Goal: Task Accomplishment & Management: Use online tool/utility

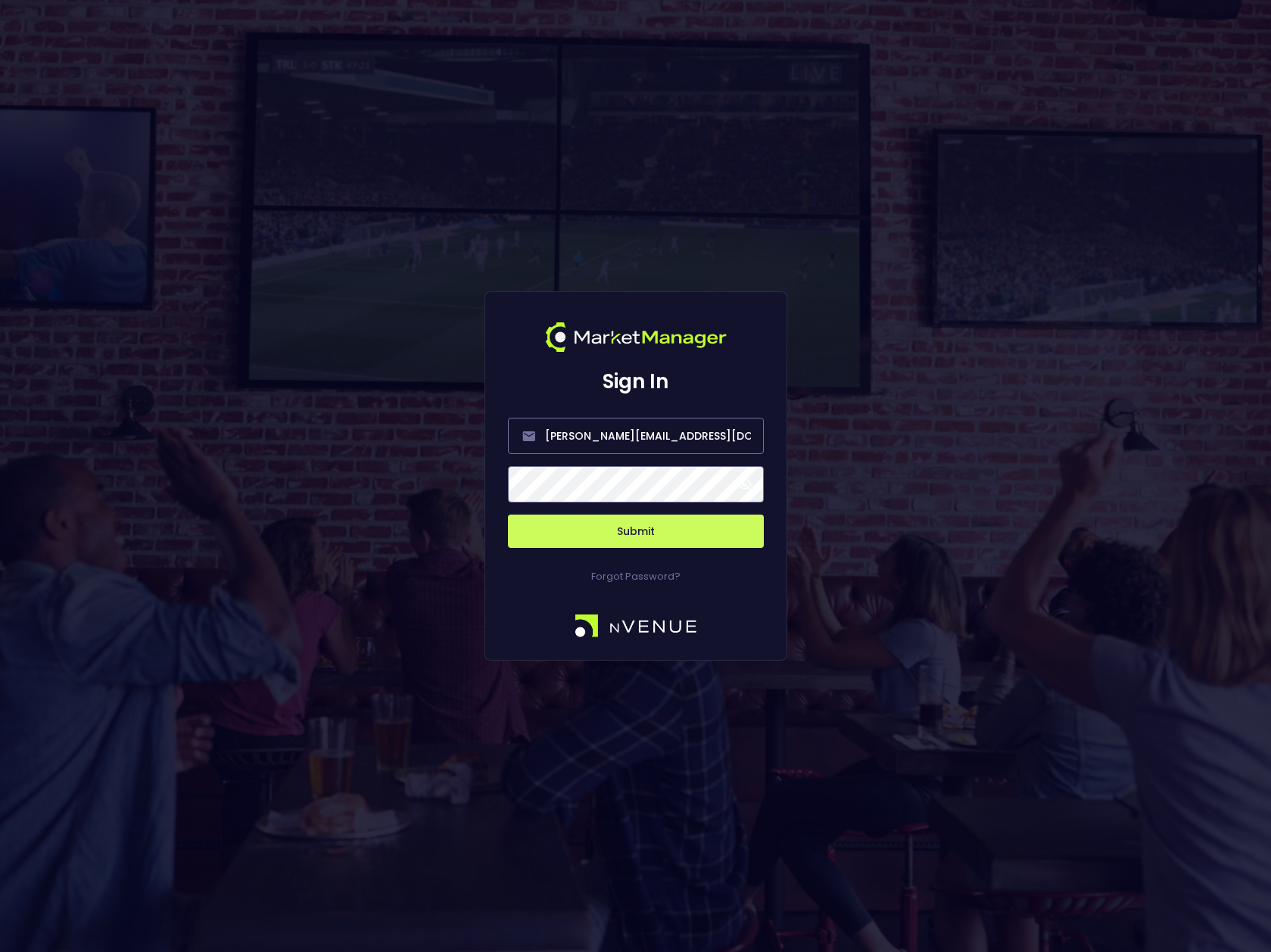
click at [746, 481] on span at bounding box center [745, 485] width 14 height 14
click at [666, 527] on button "Submit" at bounding box center [636, 531] width 256 height 33
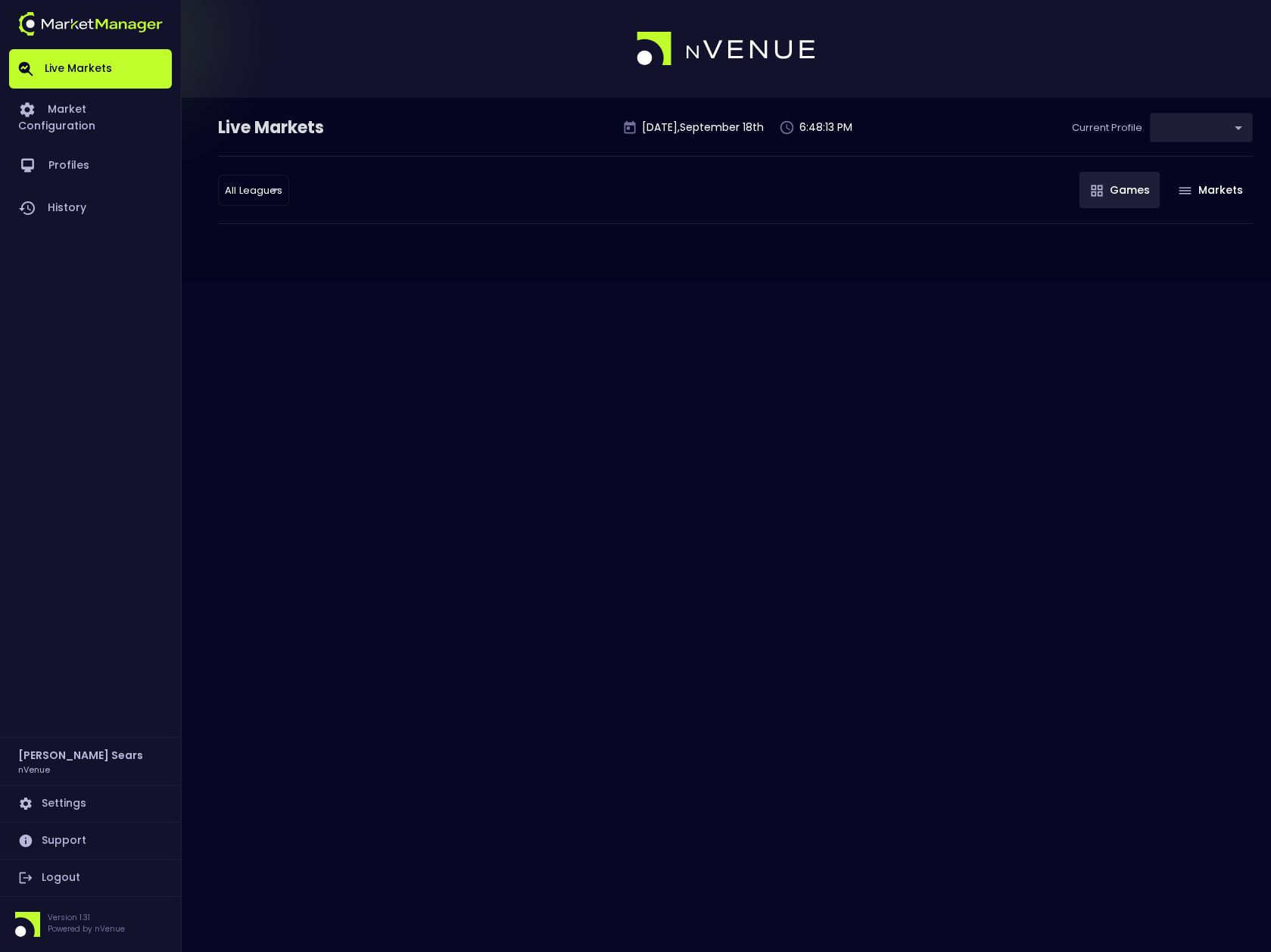
type input "d66ee90f-df8e-430e-a05c-aaf70ad95ad9"
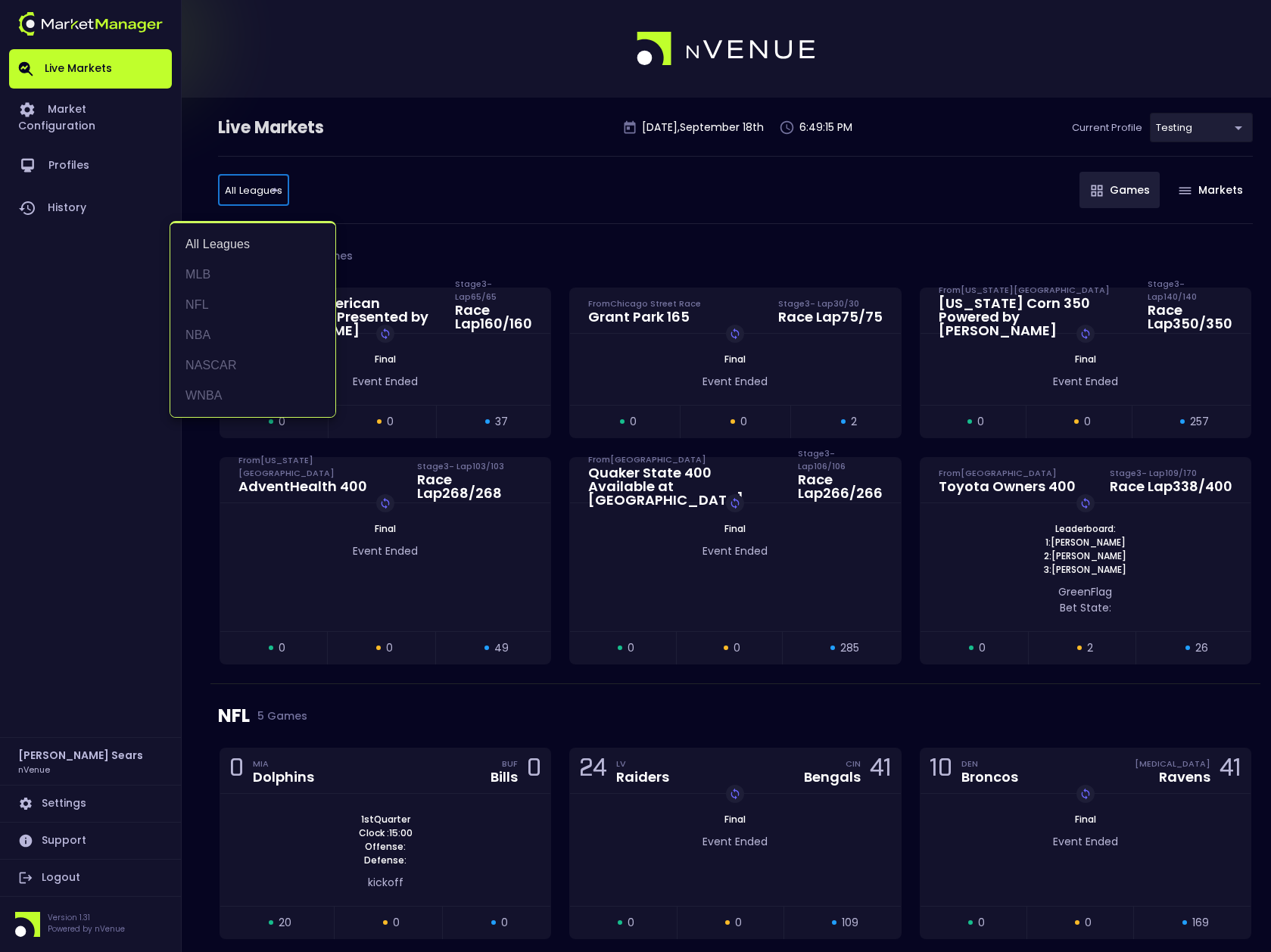
click at [201, 305] on li "NFL" at bounding box center [253, 305] width 165 height 30
type input "NFL"
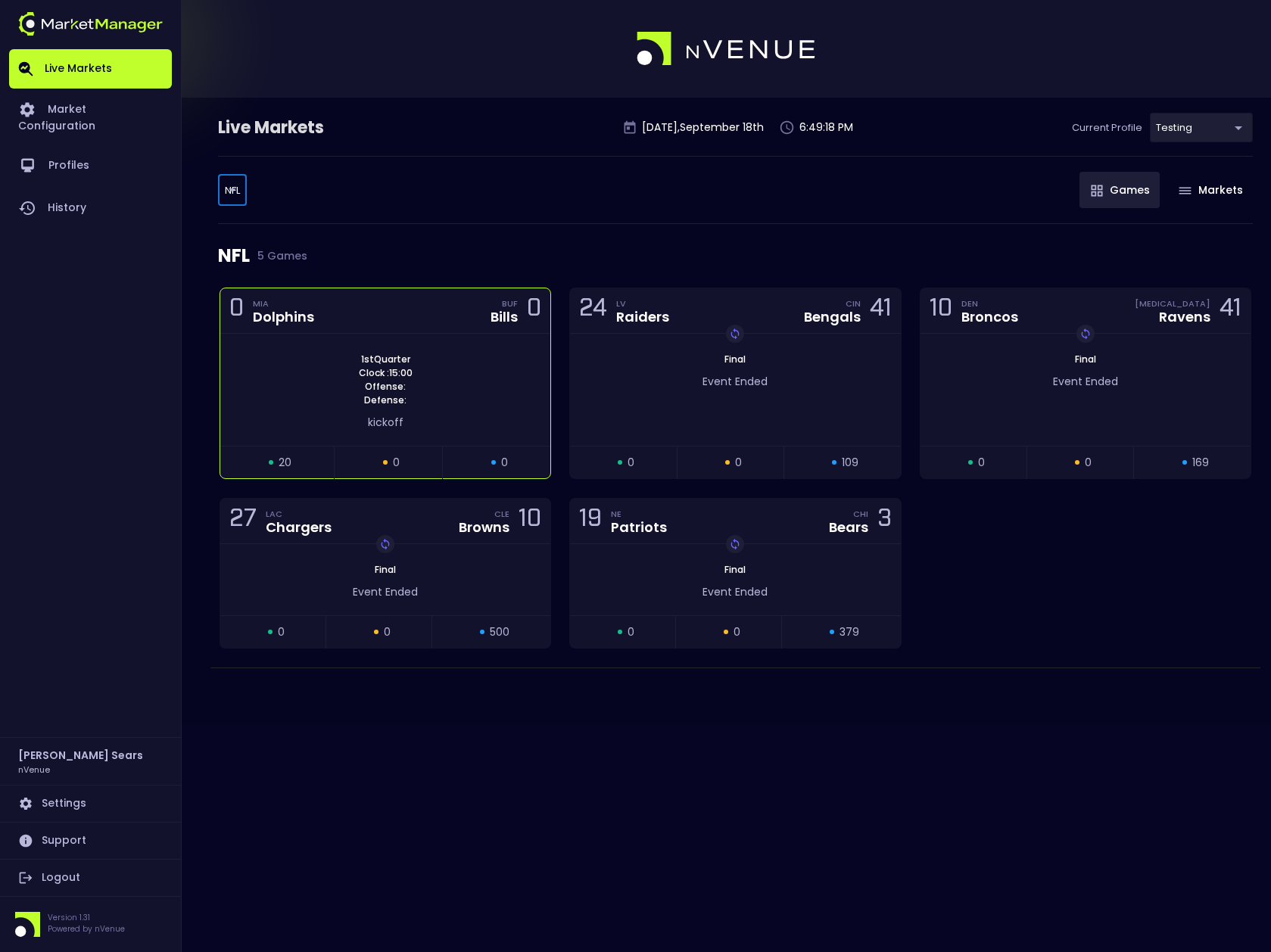
click at [364, 324] on div "0 MIA Dolphins BUF Bills 0" at bounding box center [385, 311] width 330 height 45
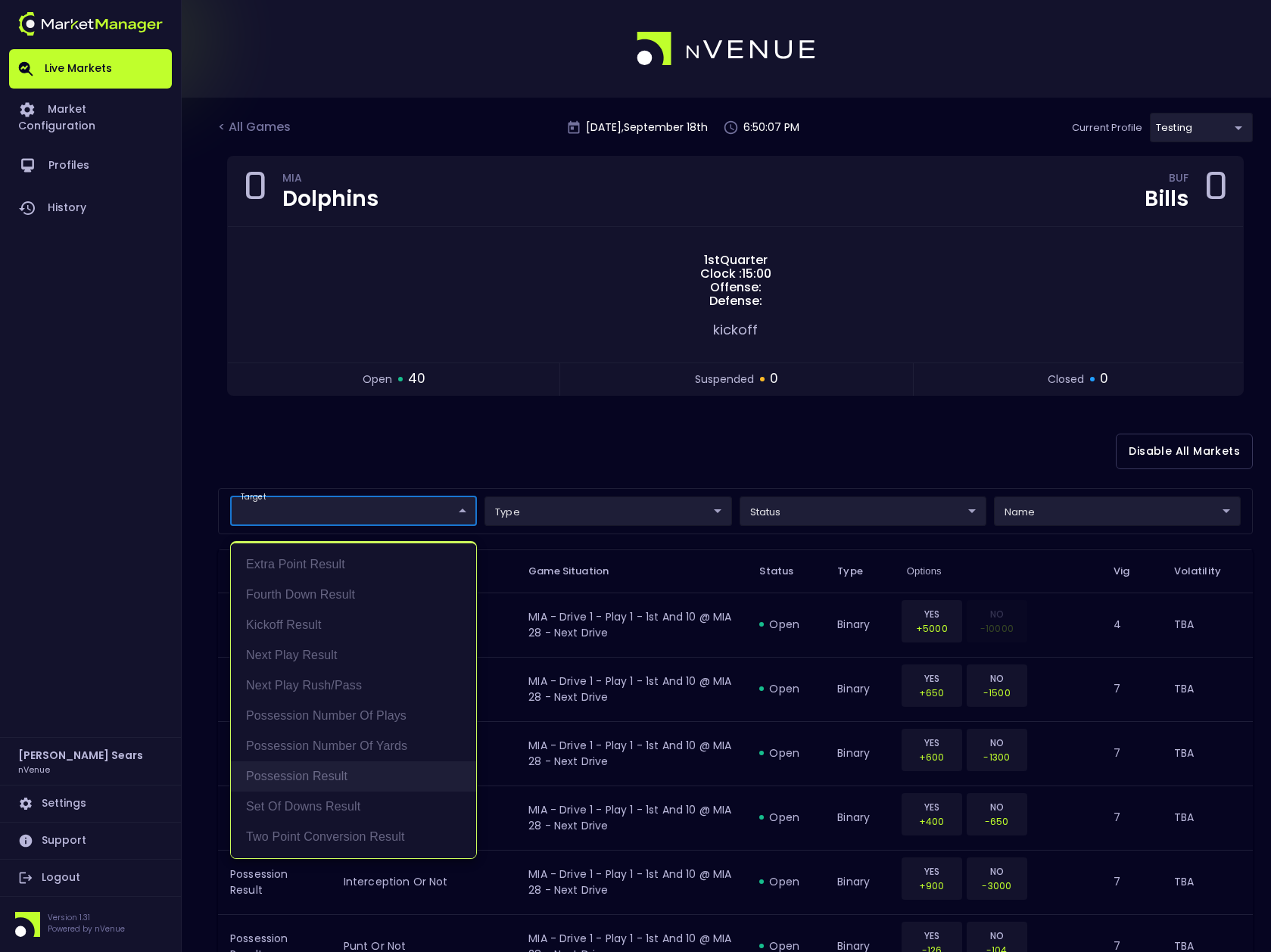
click at [317, 776] on li "Possession Result" at bounding box center [353, 776] width 245 height 30
type input "Possession Result"
click at [519, 454] on div at bounding box center [636, 476] width 1271 height 952
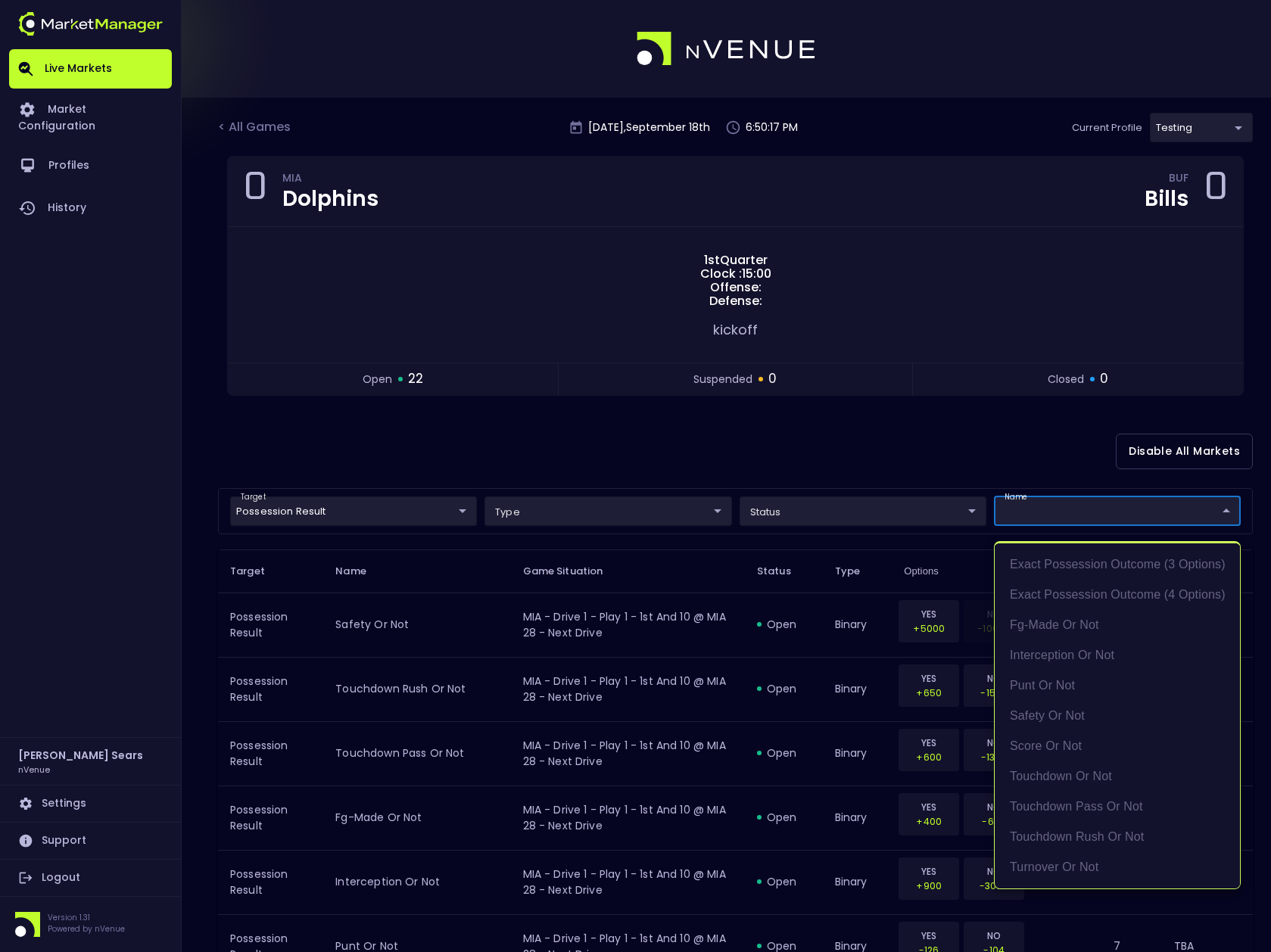
click at [1073, 743] on li "score or not" at bounding box center [1118, 746] width 245 height 30
type input "score or not"
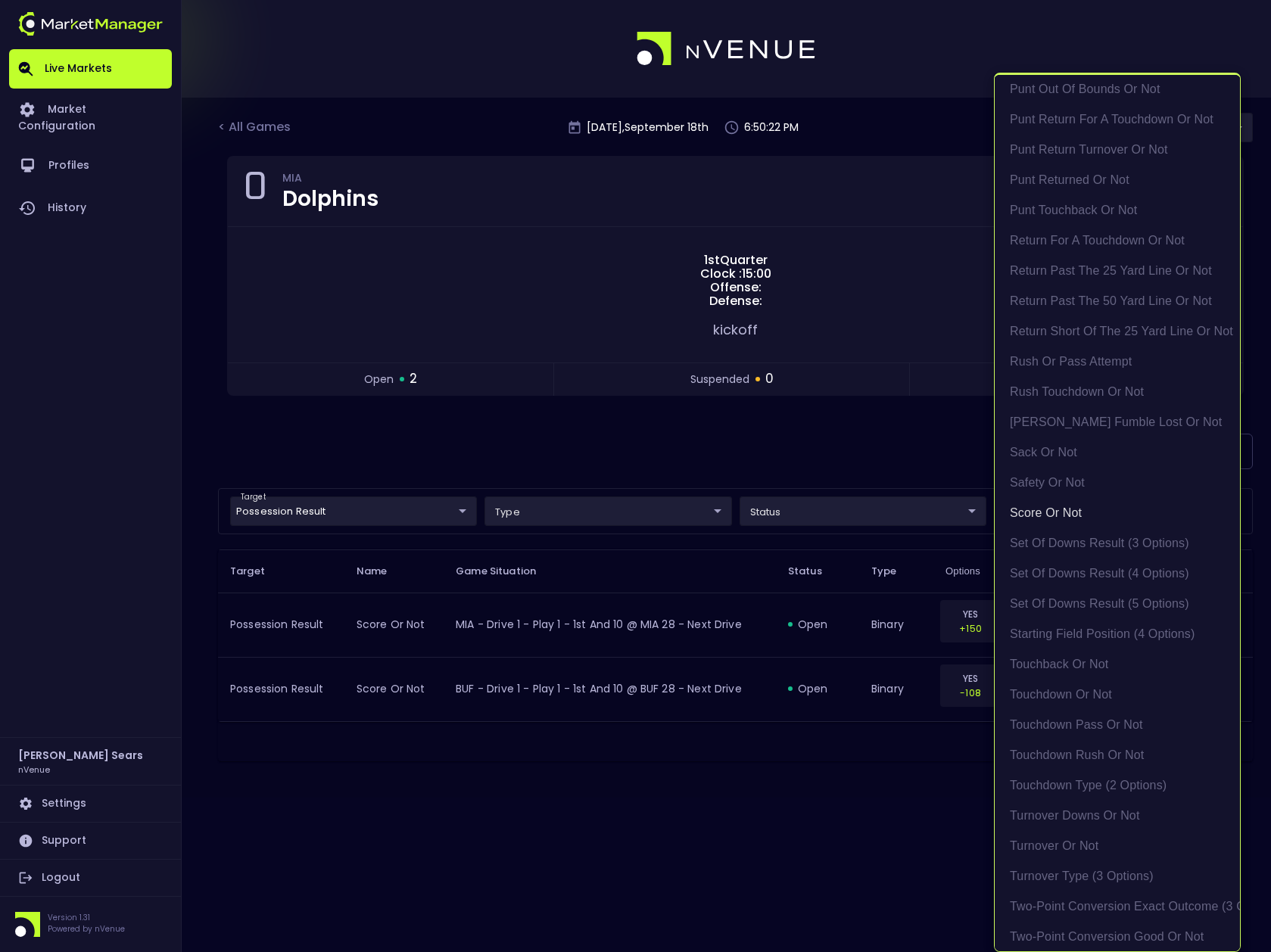
click at [862, 449] on div at bounding box center [636, 476] width 1271 height 952
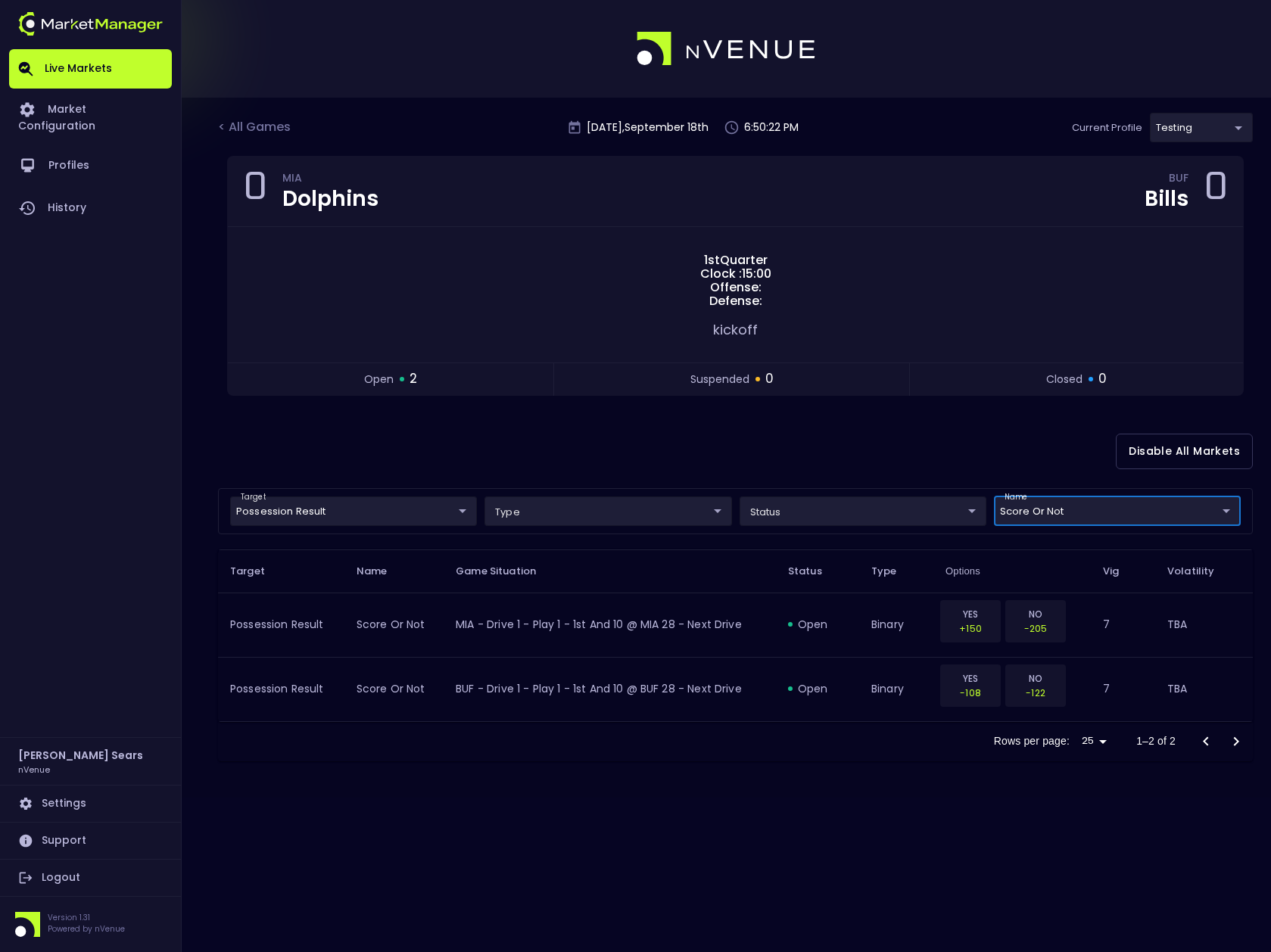
scroll to position [0, 0]
click at [256, 124] on div "< All Games" at bounding box center [256, 128] width 76 height 20
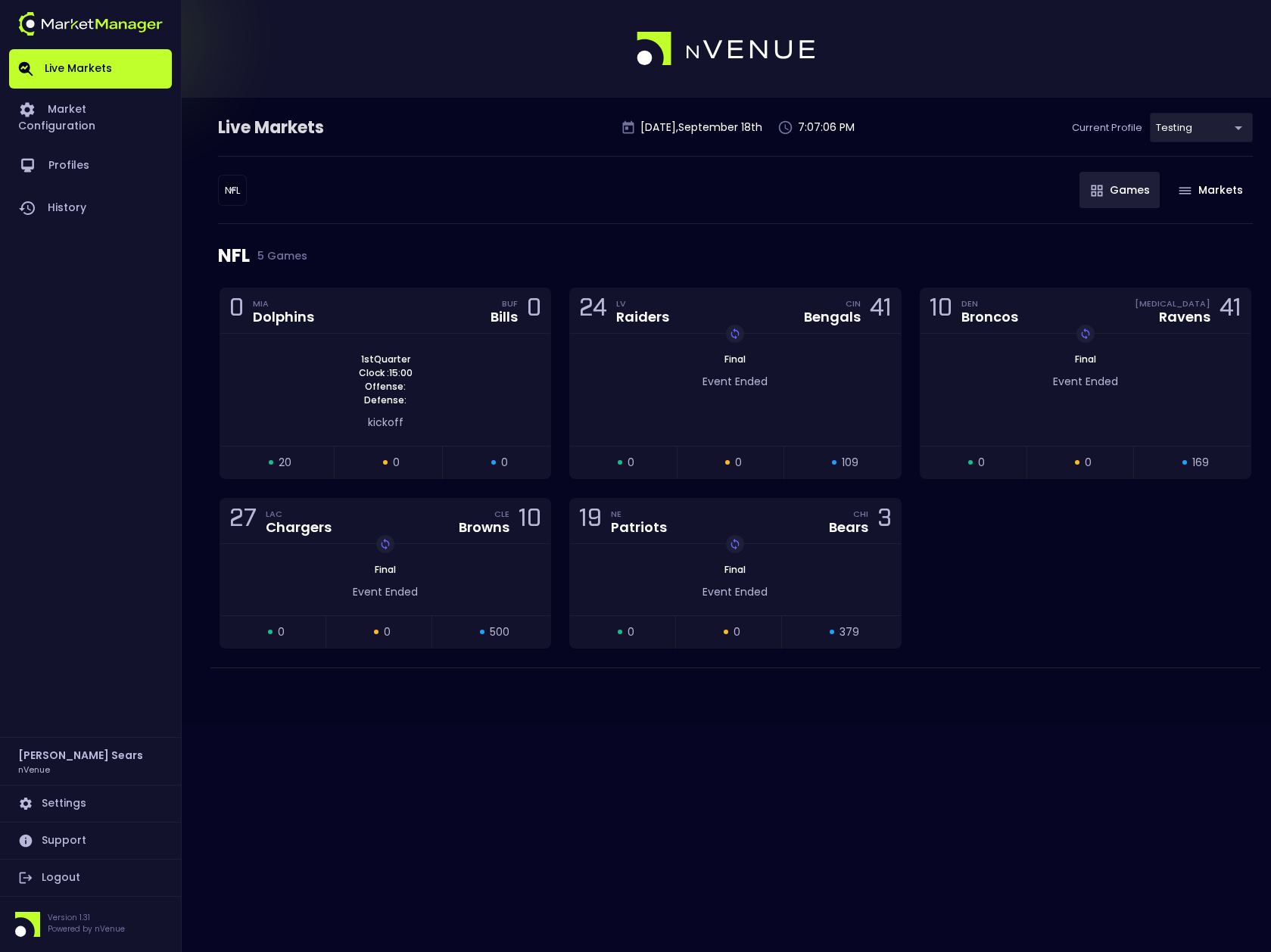
click at [232, 189] on body "Live Markets Market Configuration Profiles History Bruce Sears nVenue Settings …" at bounding box center [636, 476] width 1271 height 952
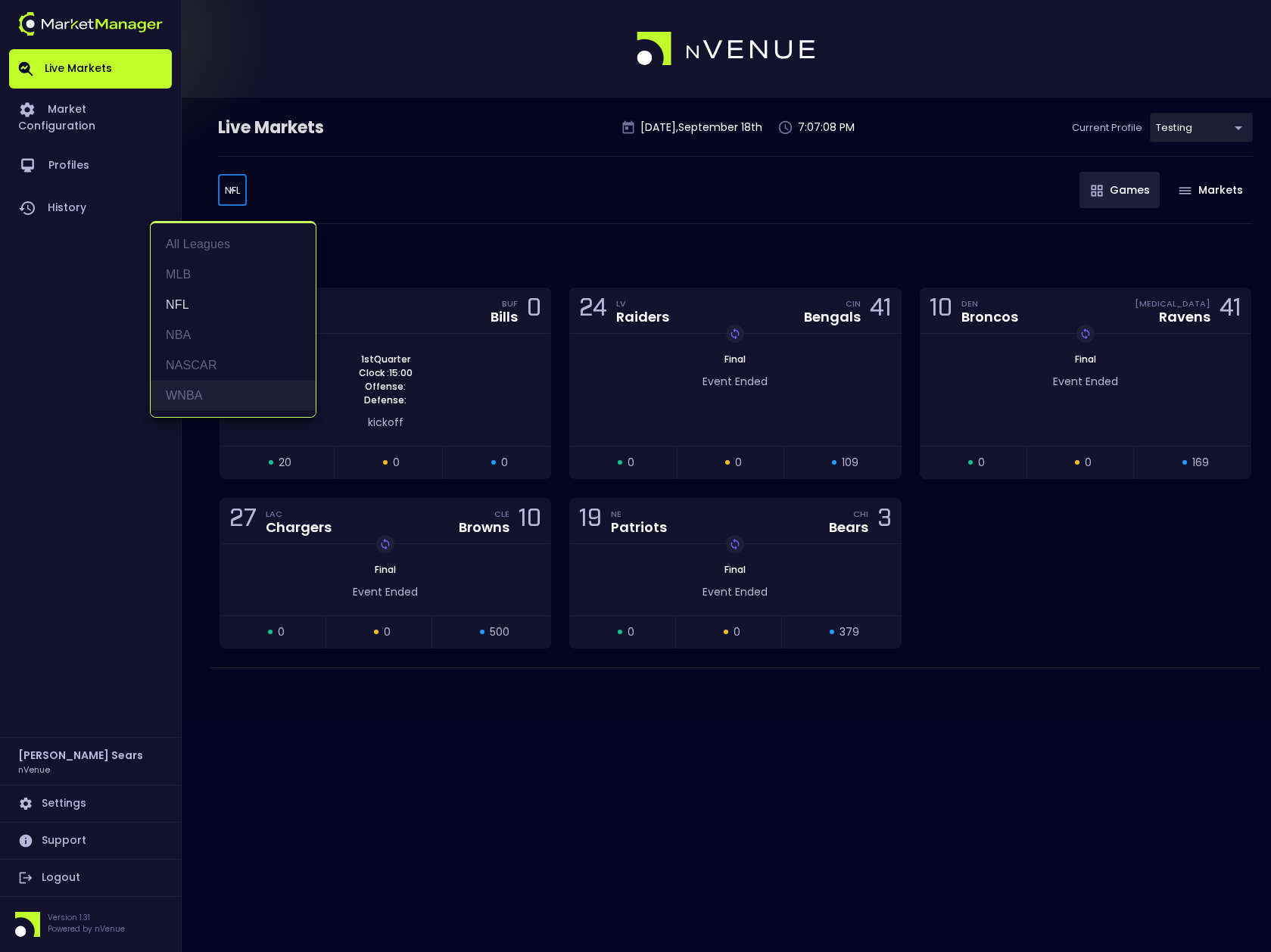
click at [193, 389] on li "WNBA" at bounding box center [233, 396] width 165 height 30
type input "WNBA"
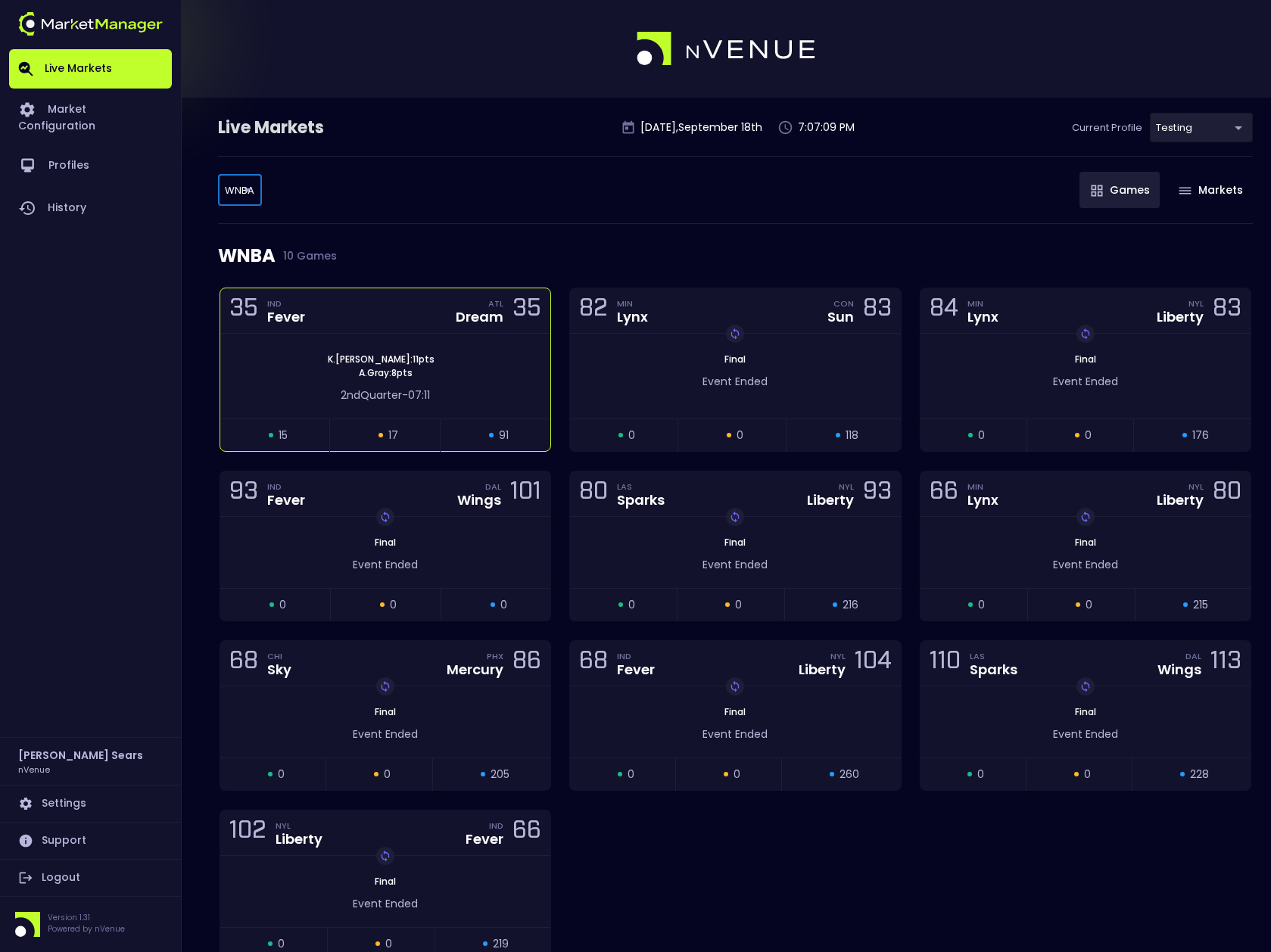
click at [434, 349] on div "K . Mitchell : 11 pts A . Gray : 8 pts 2nd Quarter - 07:11" at bounding box center [385, 376] width 330 height 84
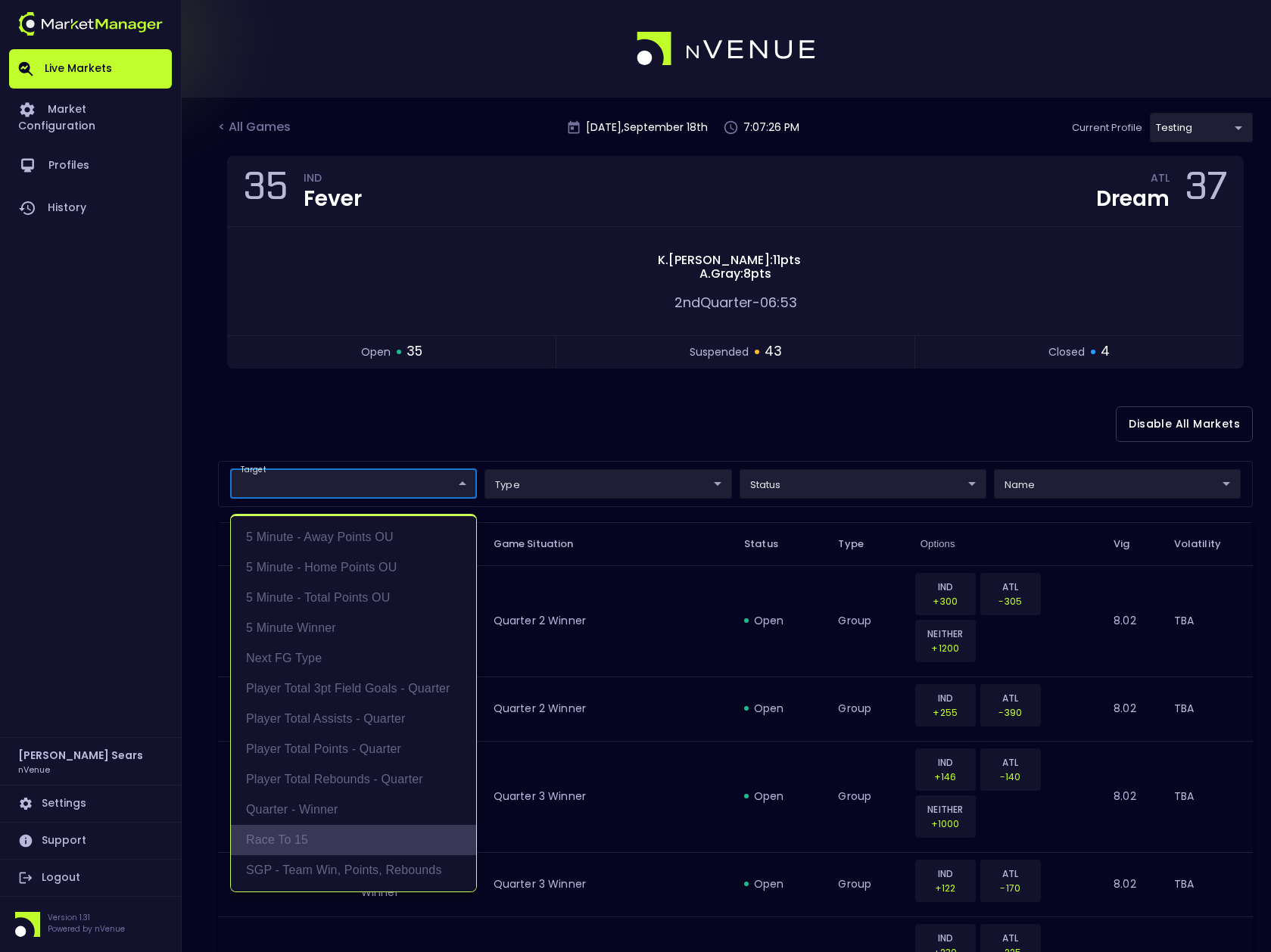
click at [322, 835] on li "Race to 15" at bounding box center [353, 840] width 245 height 30
type input "Race to 15"
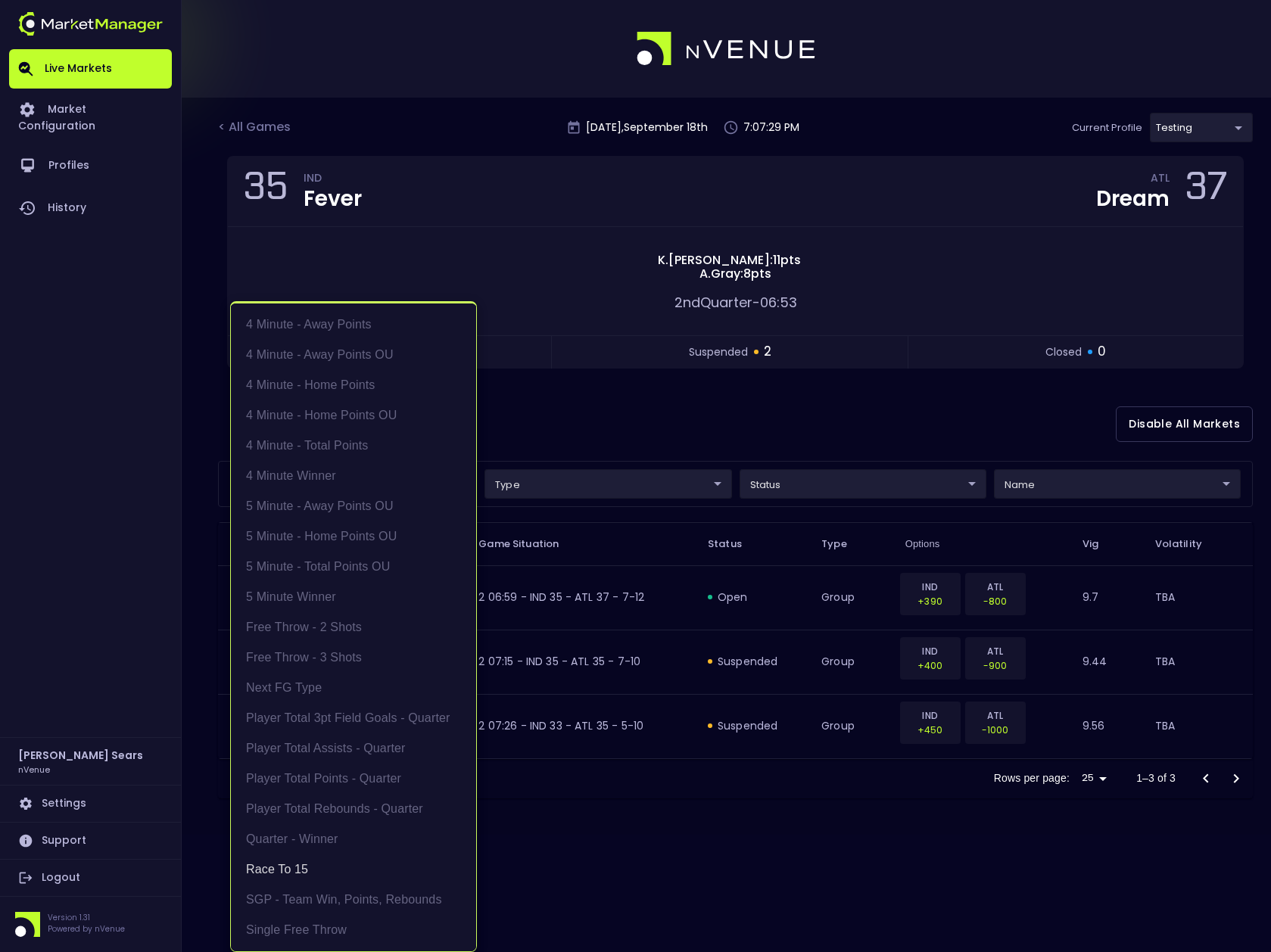
click at [610, 435] on div at bounding box center [636, 476] width 1271 height 952
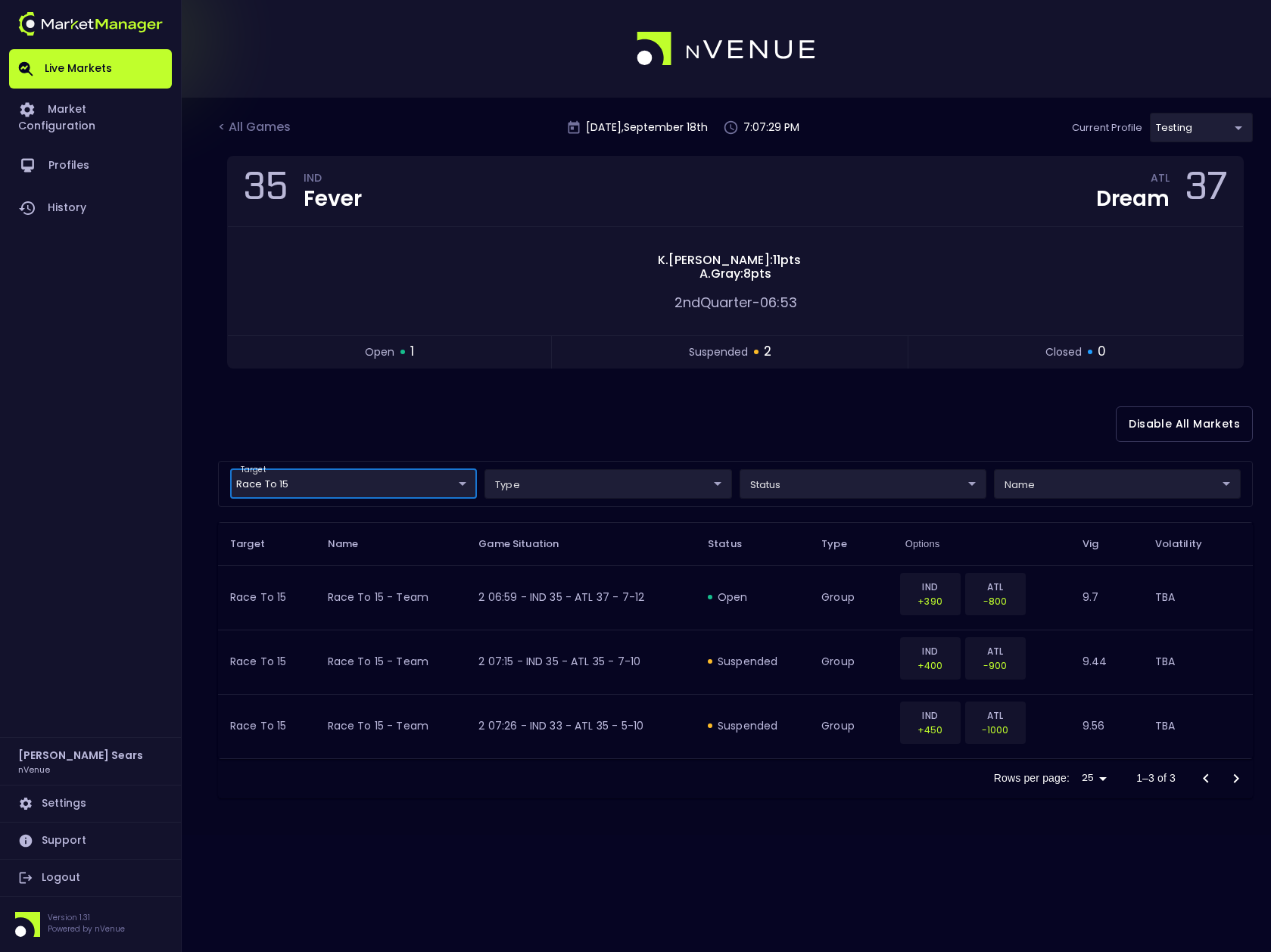
scroll to position [0, 0]
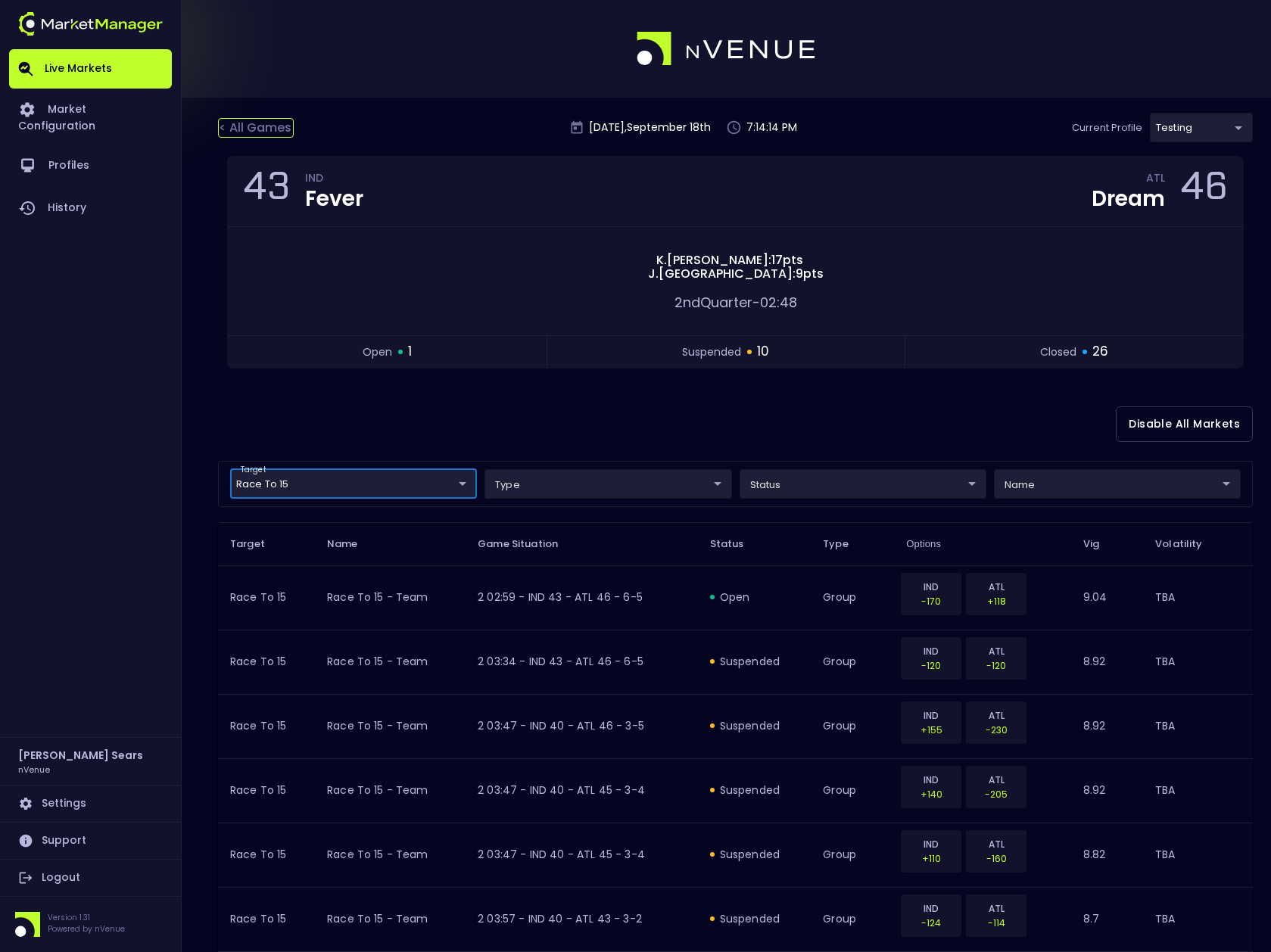
click at [283, 131] on div "< All Games" at bounding box center [256, 128] width 76 height 20
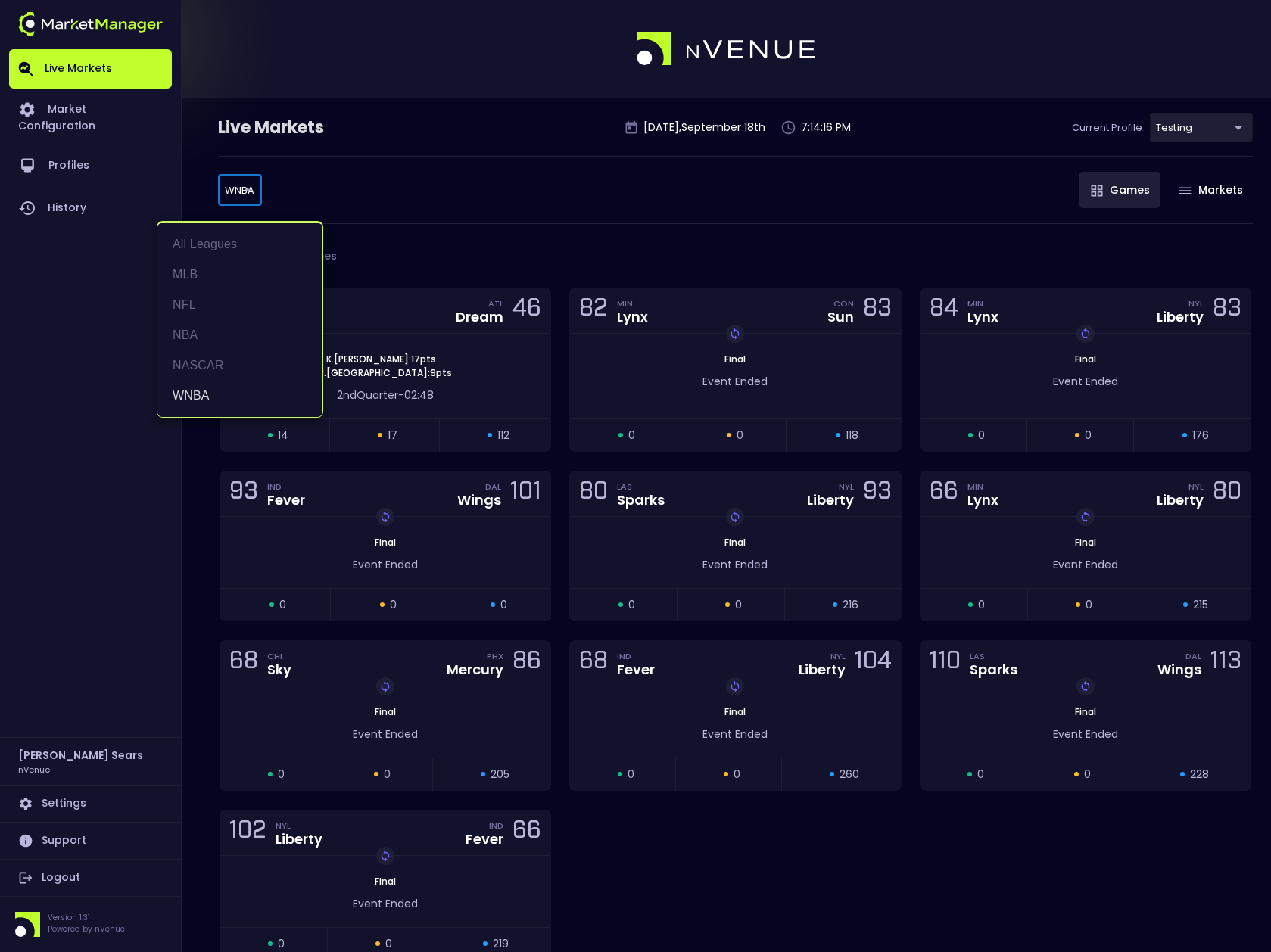
click at [249, 188] on body "Live Markets Market Configuration Profiles History Bruce Sears nVenue Settings …" at bounding box center [636, 519] width 1271 height 1037
click at [194, 274] on li "MLB" at bounding box center [240, 274] width 165 height 30
type input "MLB"
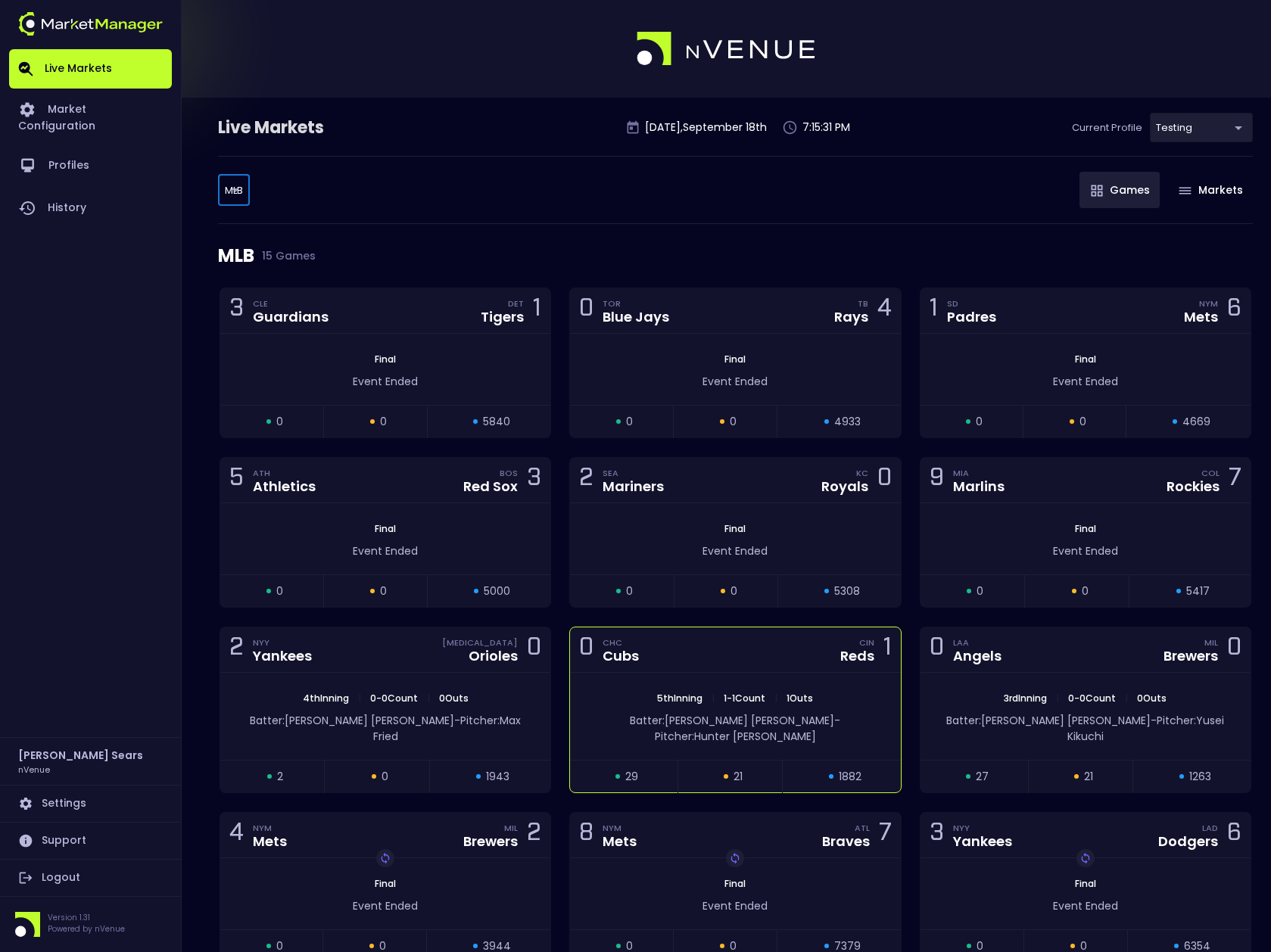
click at [777, 683] on div "5th Inning | 1 - 1 Count | 1 Outs Batter: Carson Kelly - Pitcher: Hunter Greene" at bounding box center [735, 716] width 330 height 87
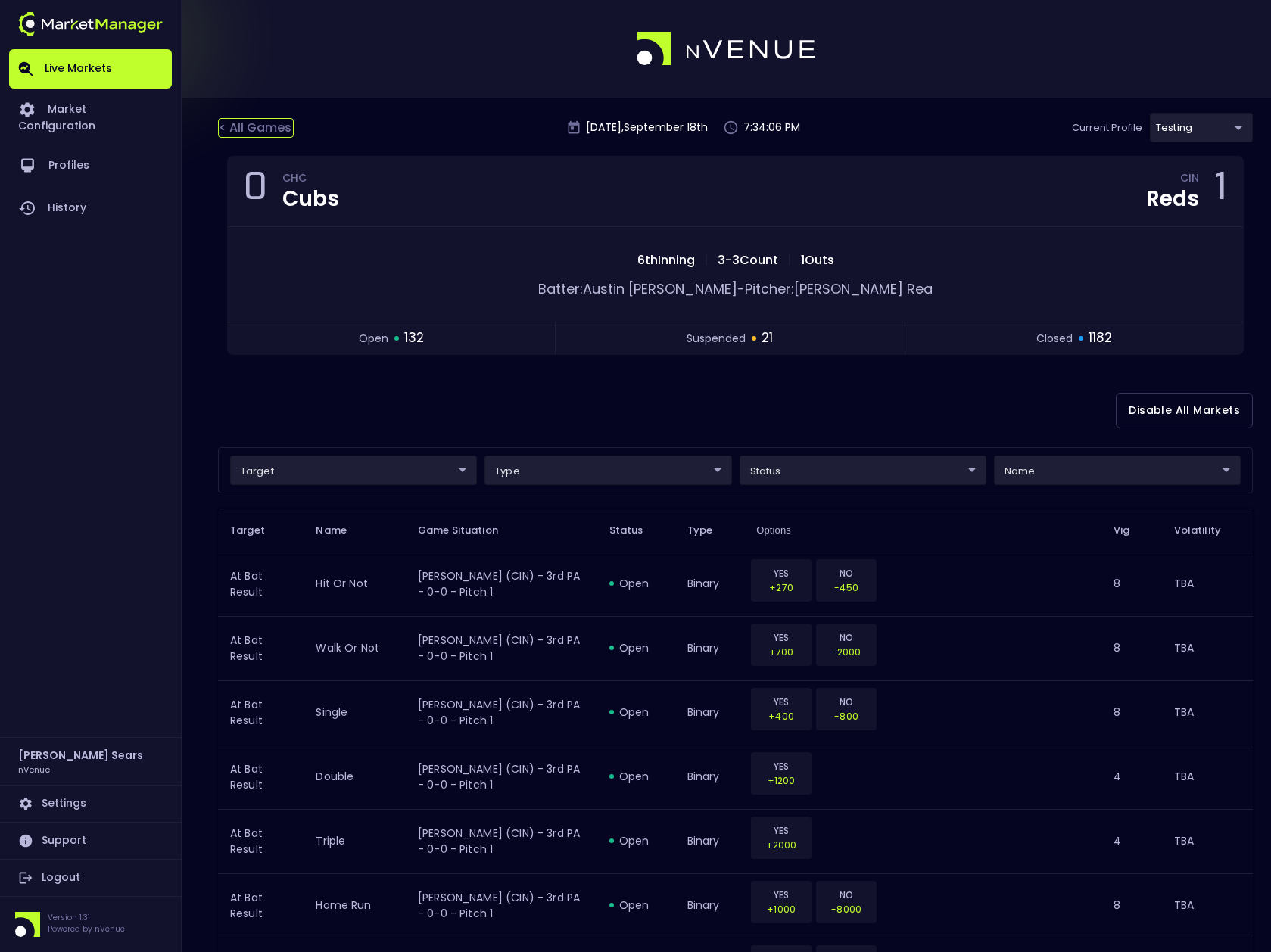
click at [266, 125] on div "< All Games" at bounding box center [256, 128] width 76 height 20
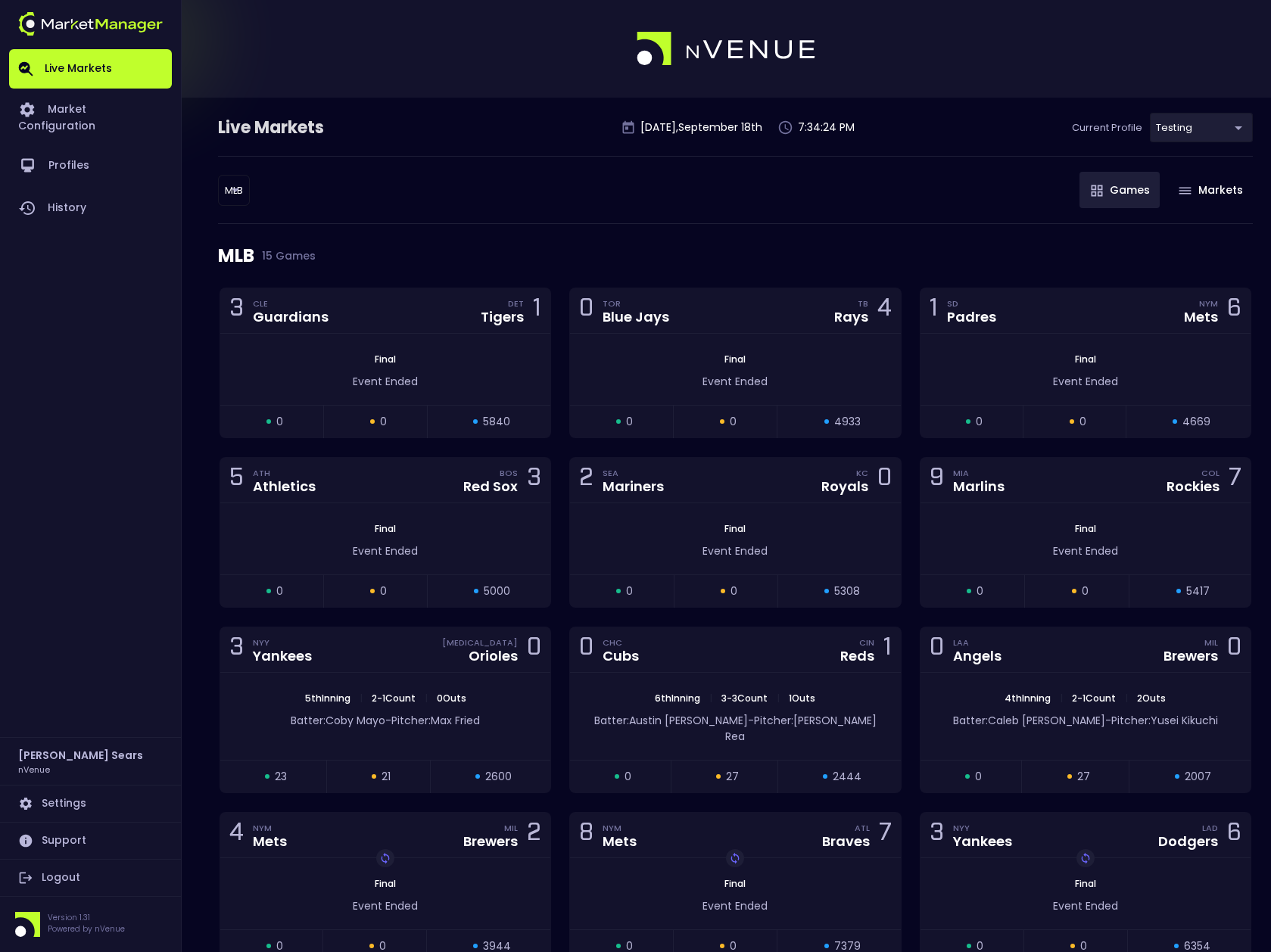
click at [237, 189] on body "Live Markets Market Configuration Profiles History Bruce Sears nVenue Settings …" at bounding box center [636, 612] width 1271 height 1224
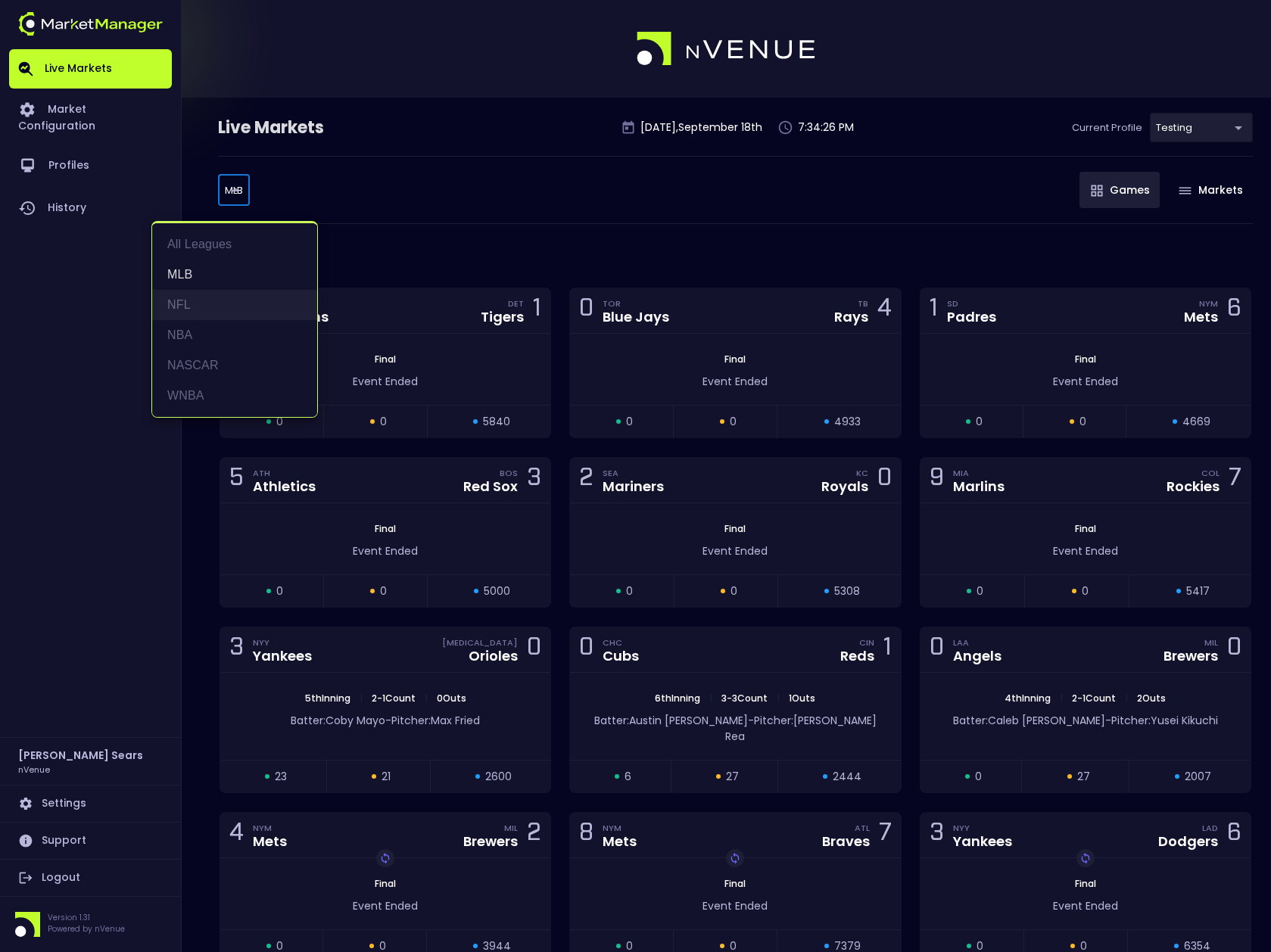
click at [186, 298] on li "NFL" at bounding box center [235, 305] width 165 height 30
type input "NFL"
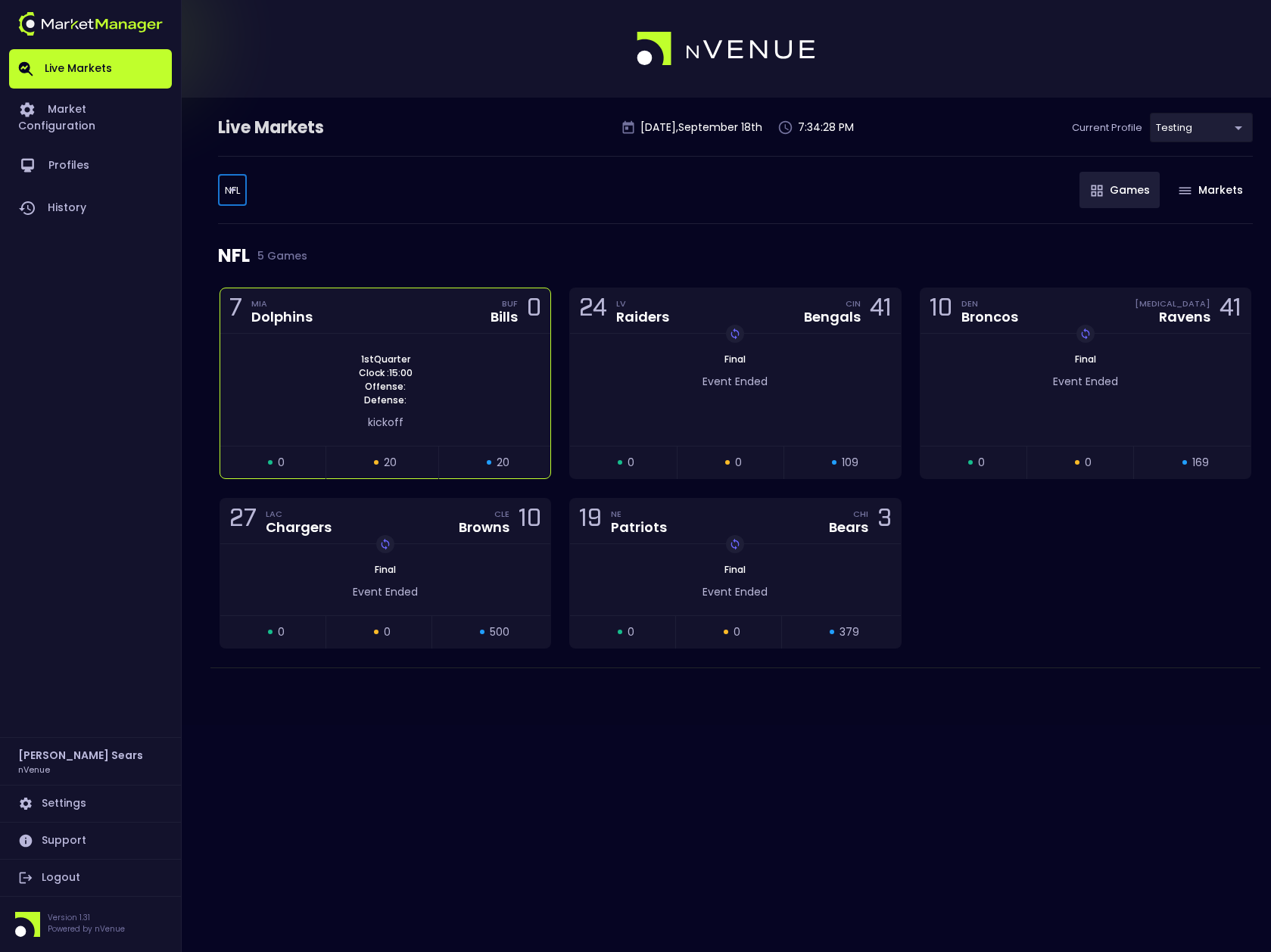
click at [441, 320] on div "7 MIA Dolphins BUF Bills 0" at bounding box center [385, 311] width 330 height 45
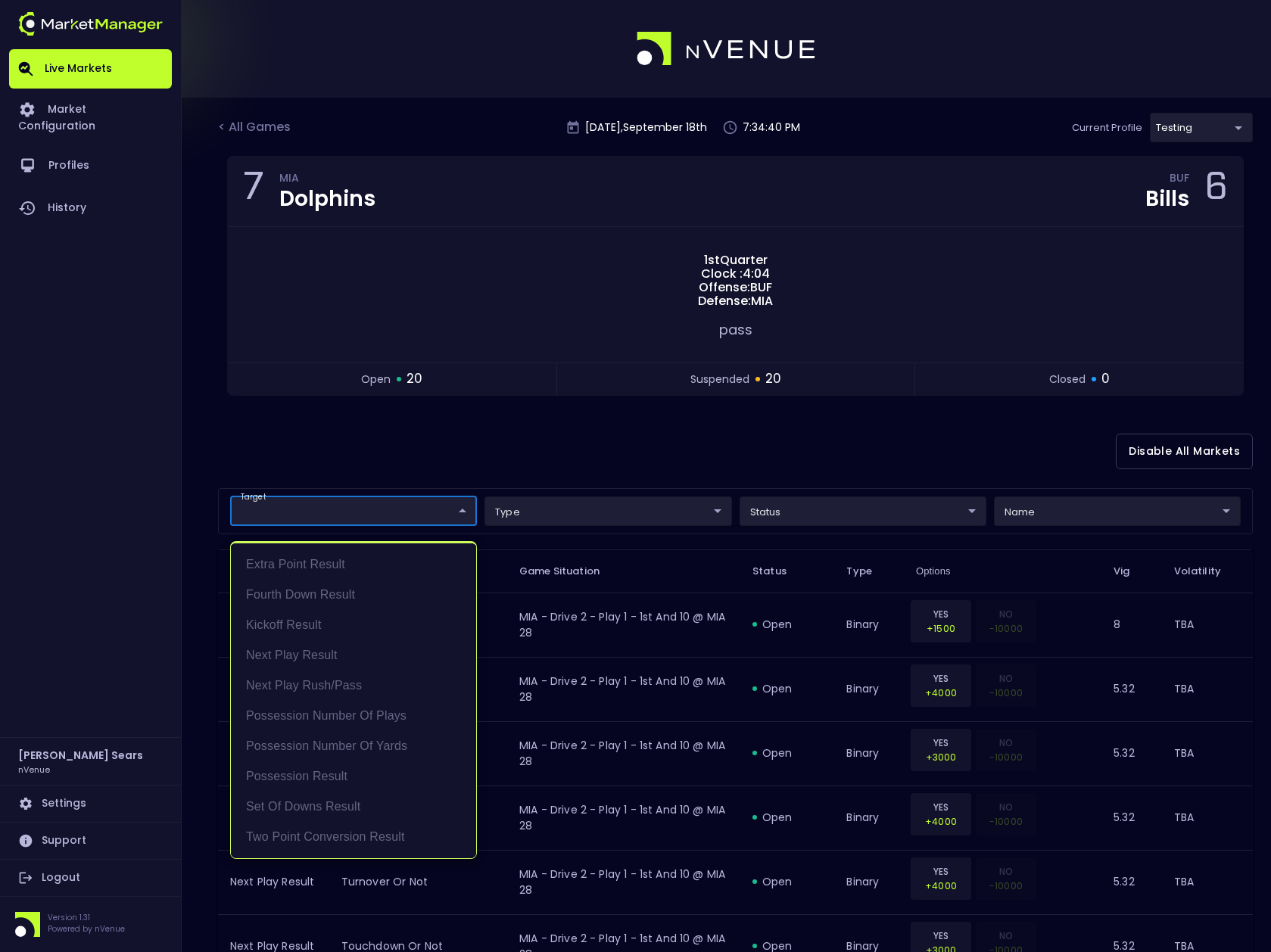
click at [337, 774] on li "Possession Result" at bounding box center [353, 776] width 245 height 30
type input "Possession Result"
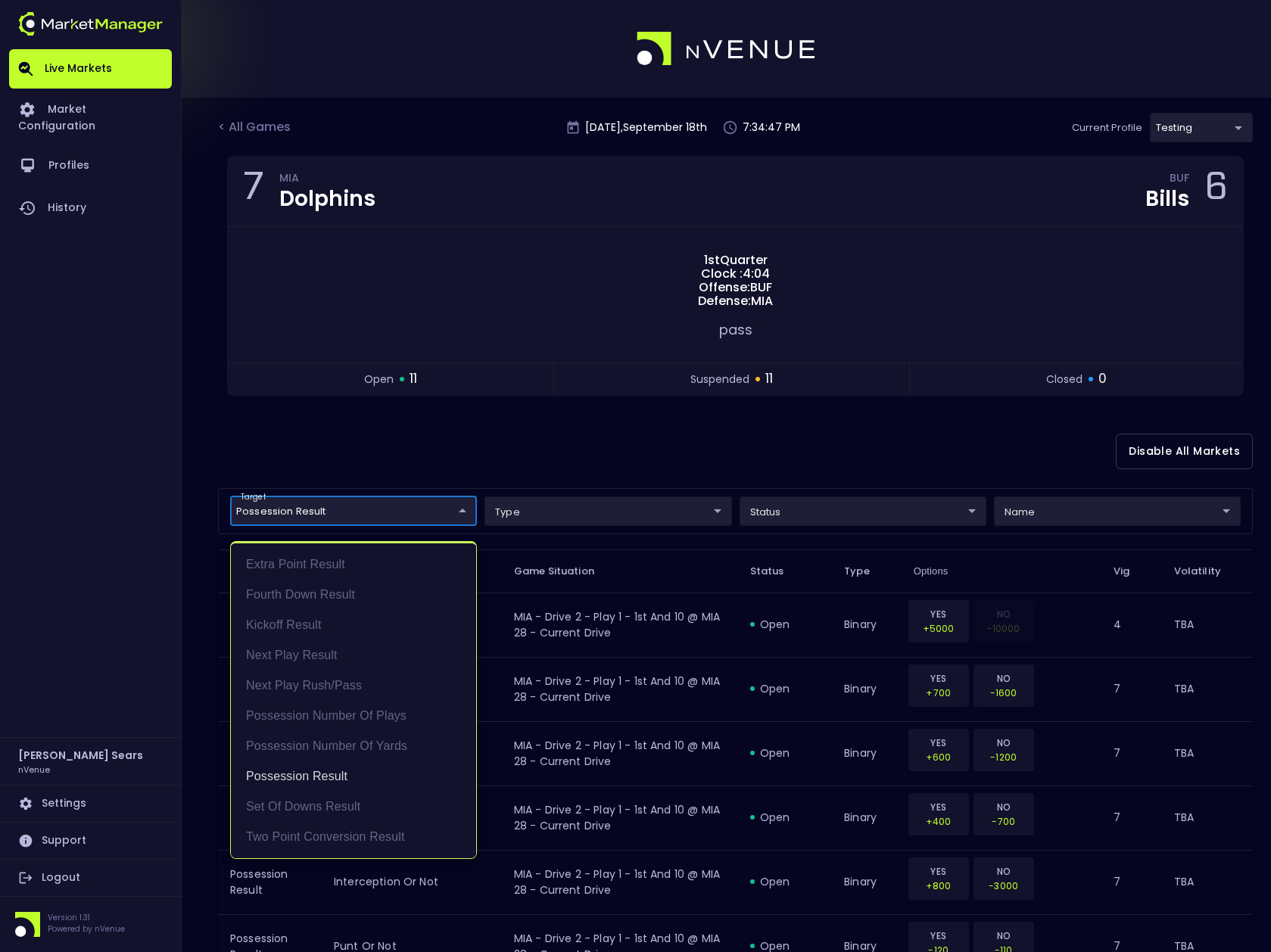
click at [1046, 509] on div at bounding box center [636, 476] width 1271 height 952
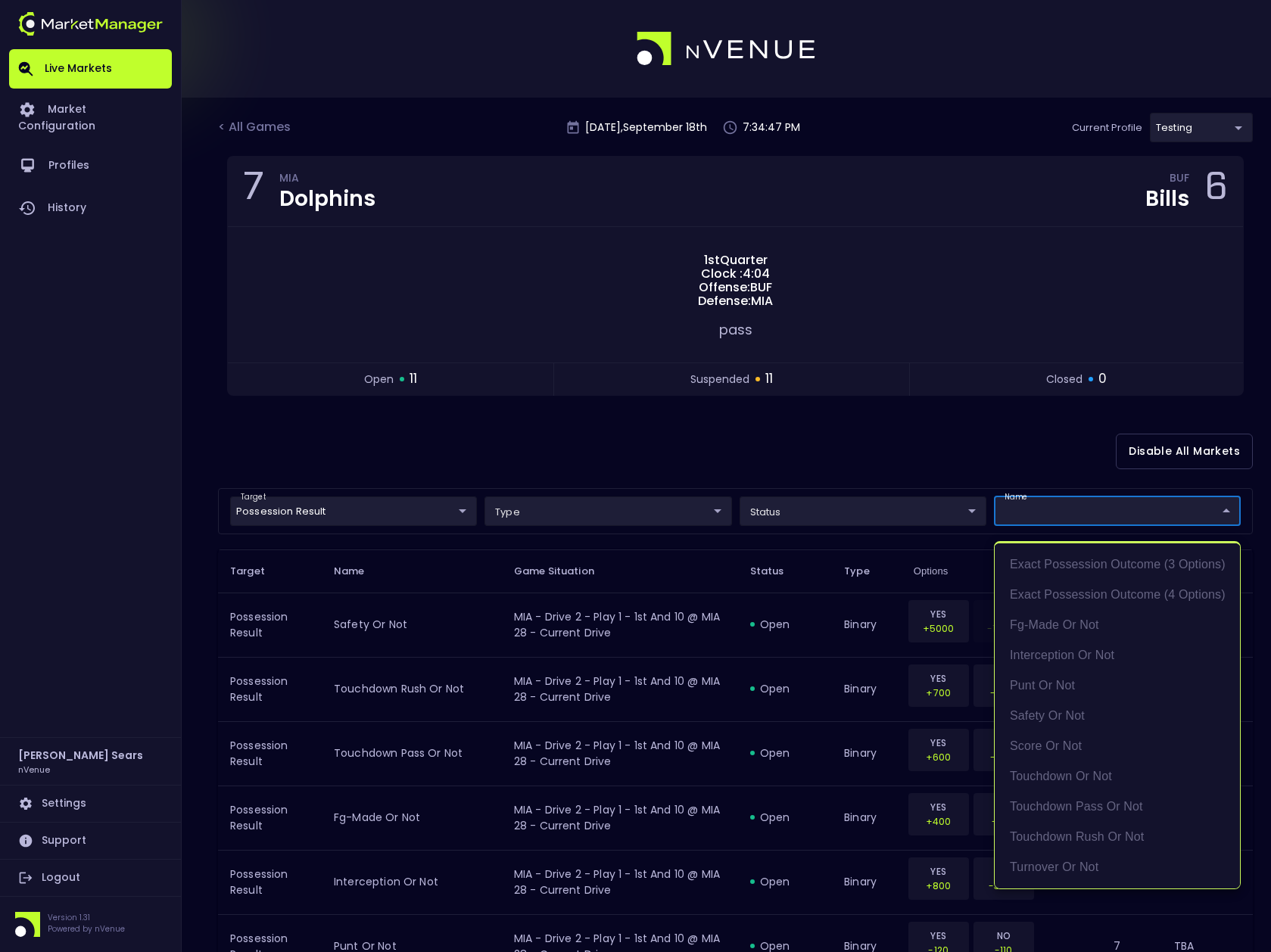
click at [1068, 743] on li "score or not" at bounding box center [1118, 746] width 245 height 30
type input "score or not"
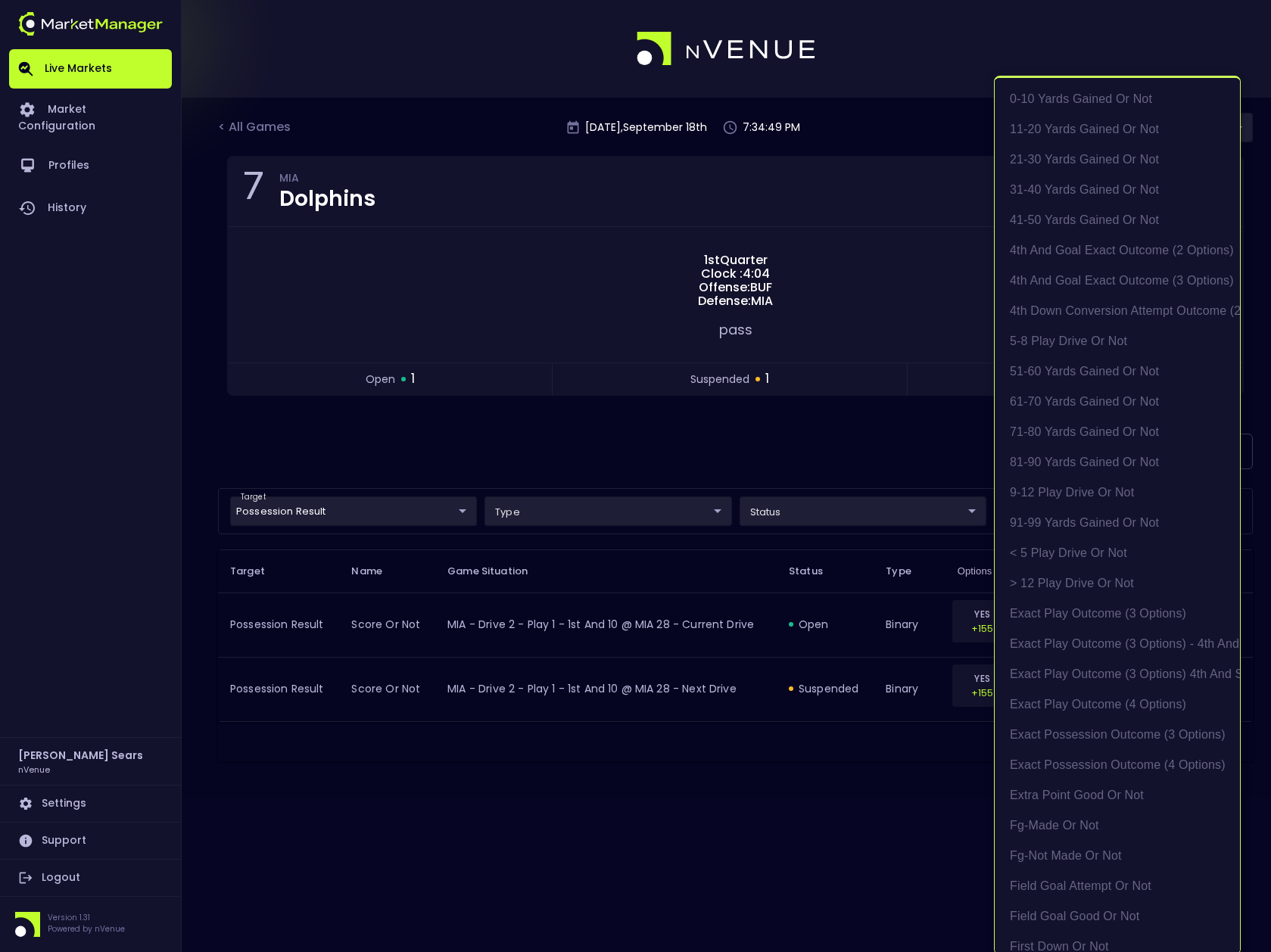
scroll to position [3, 0]
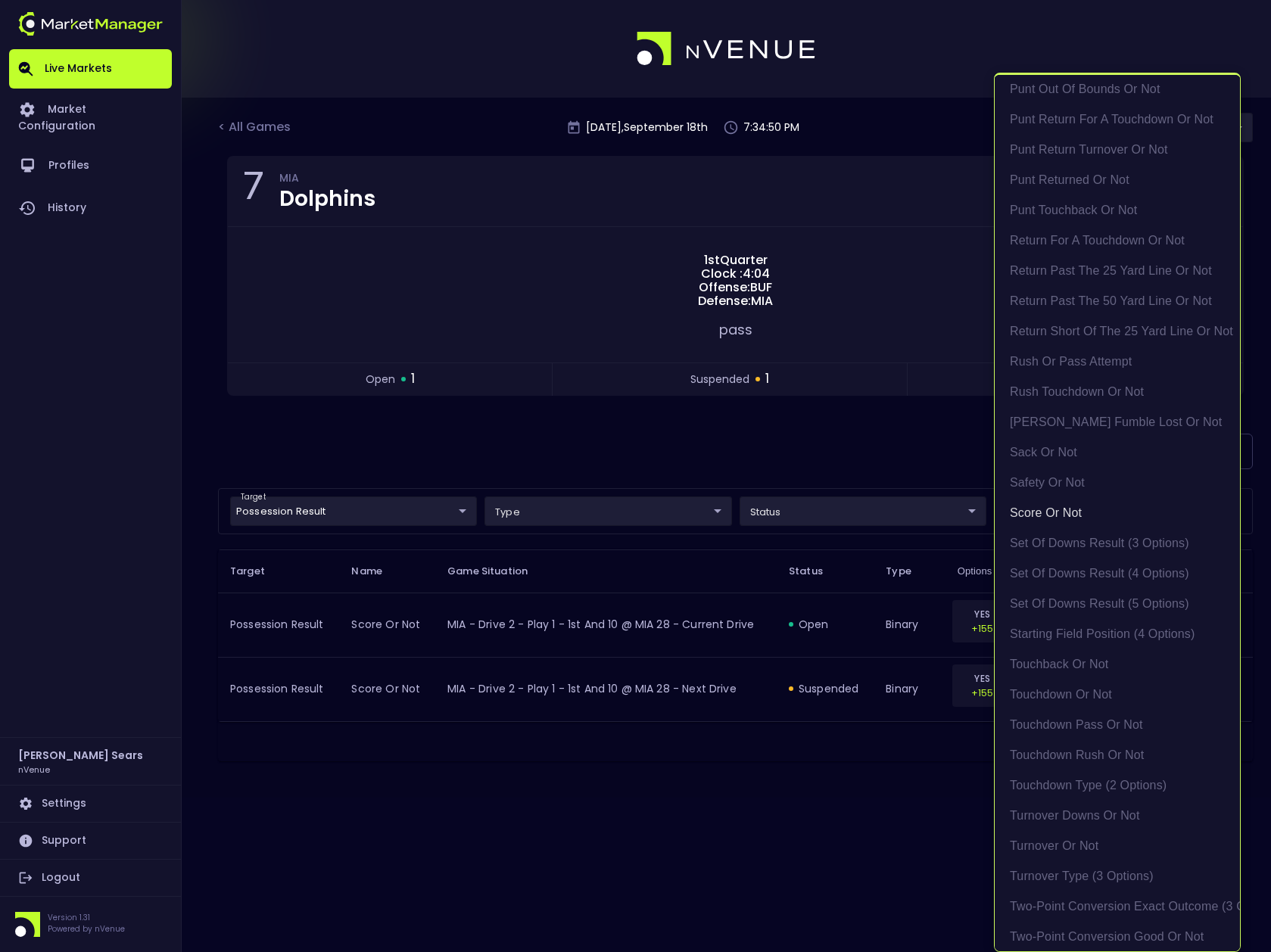
click at [754, 451] on div at bounding box center [636, 476] width 1271 height 952
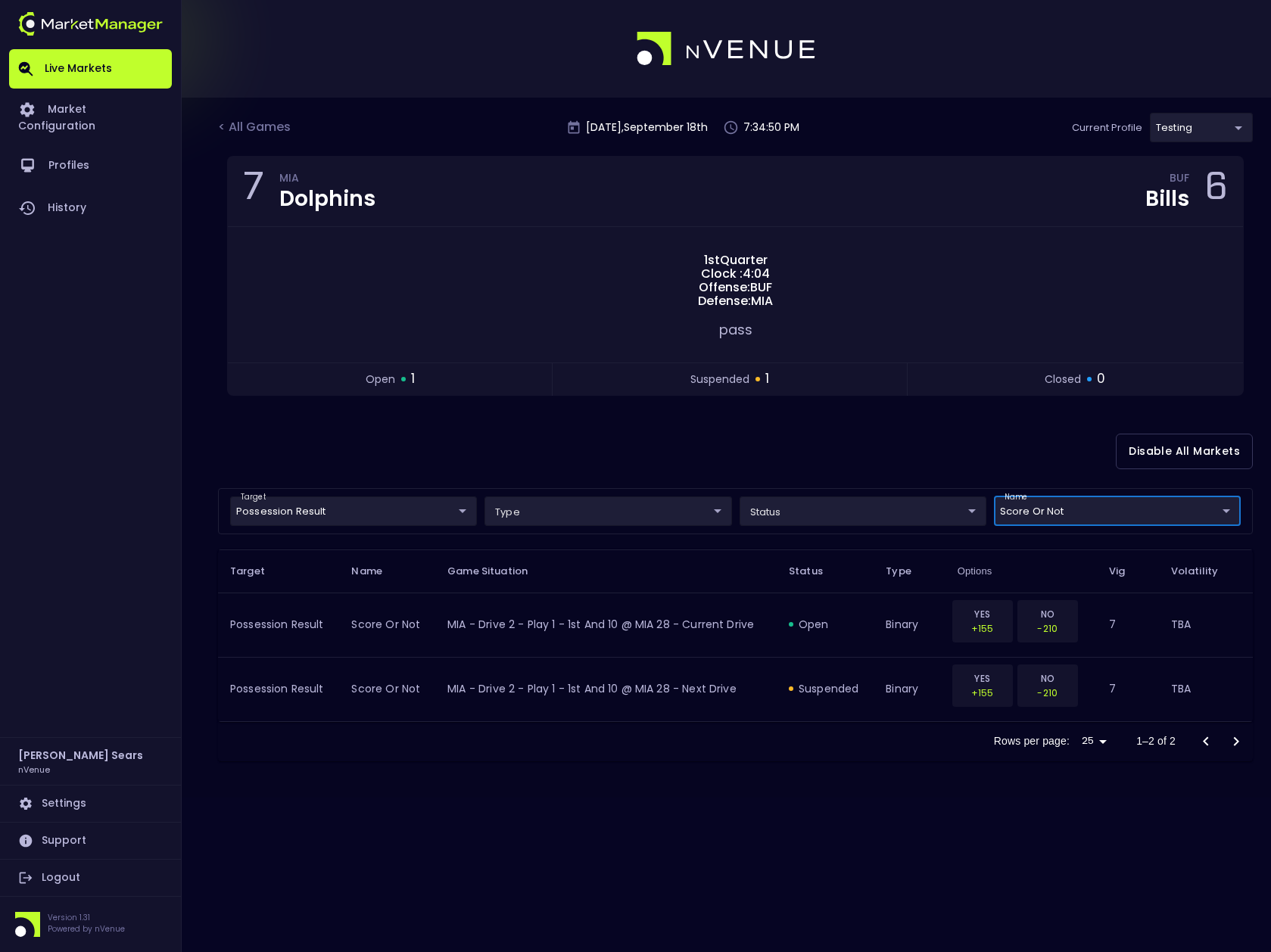
scroll to position [0, 0]
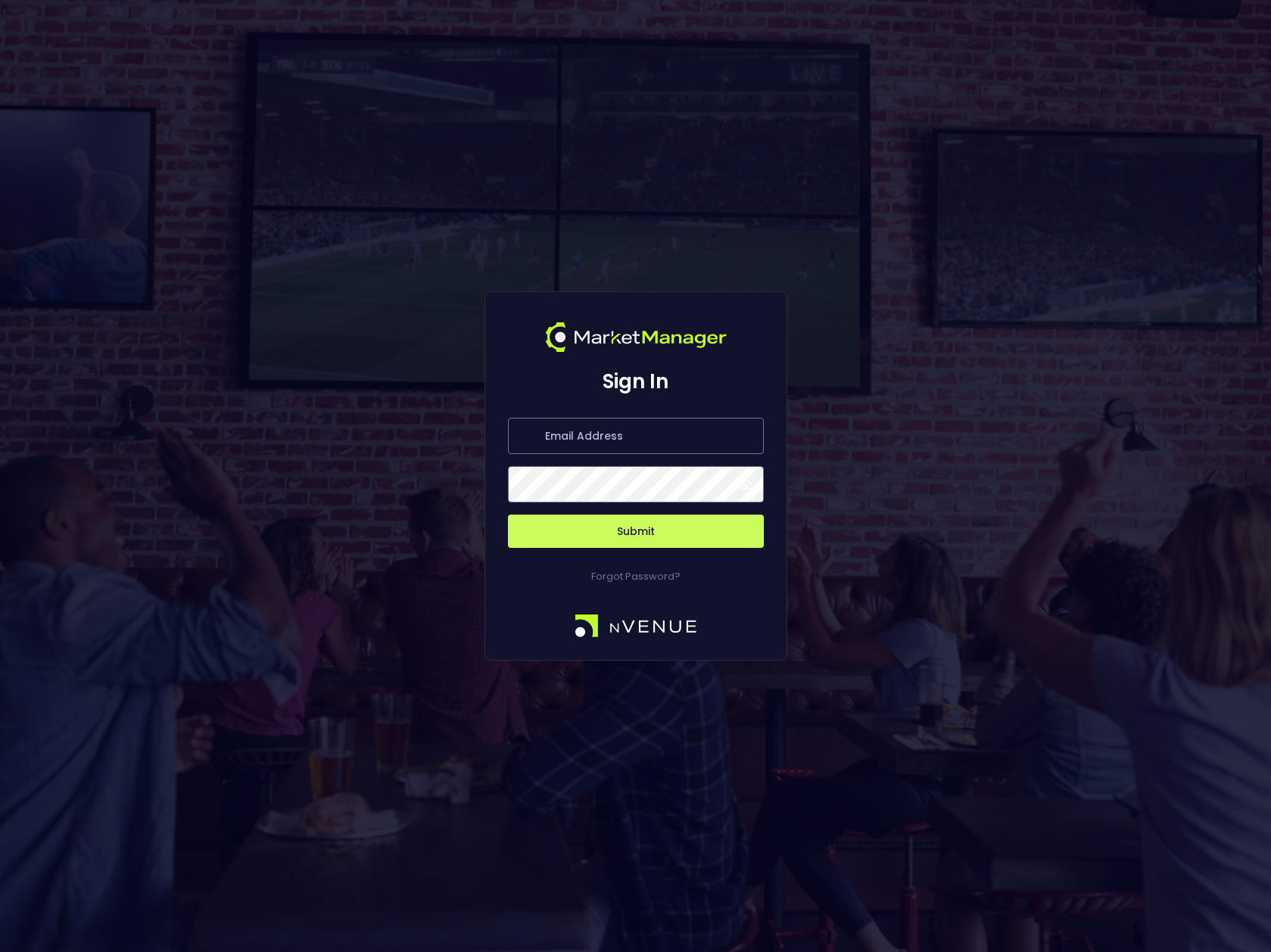
type input "[PERSON_NAME][EMAIL_ADDRESS][DOMAIN_NAME]"
click at [744, 487] on span at bounding box center [745, 485] width 14 height 14
click at [659, 532] on button "Submit" at bounding box center [636, 531] width 256 height 33
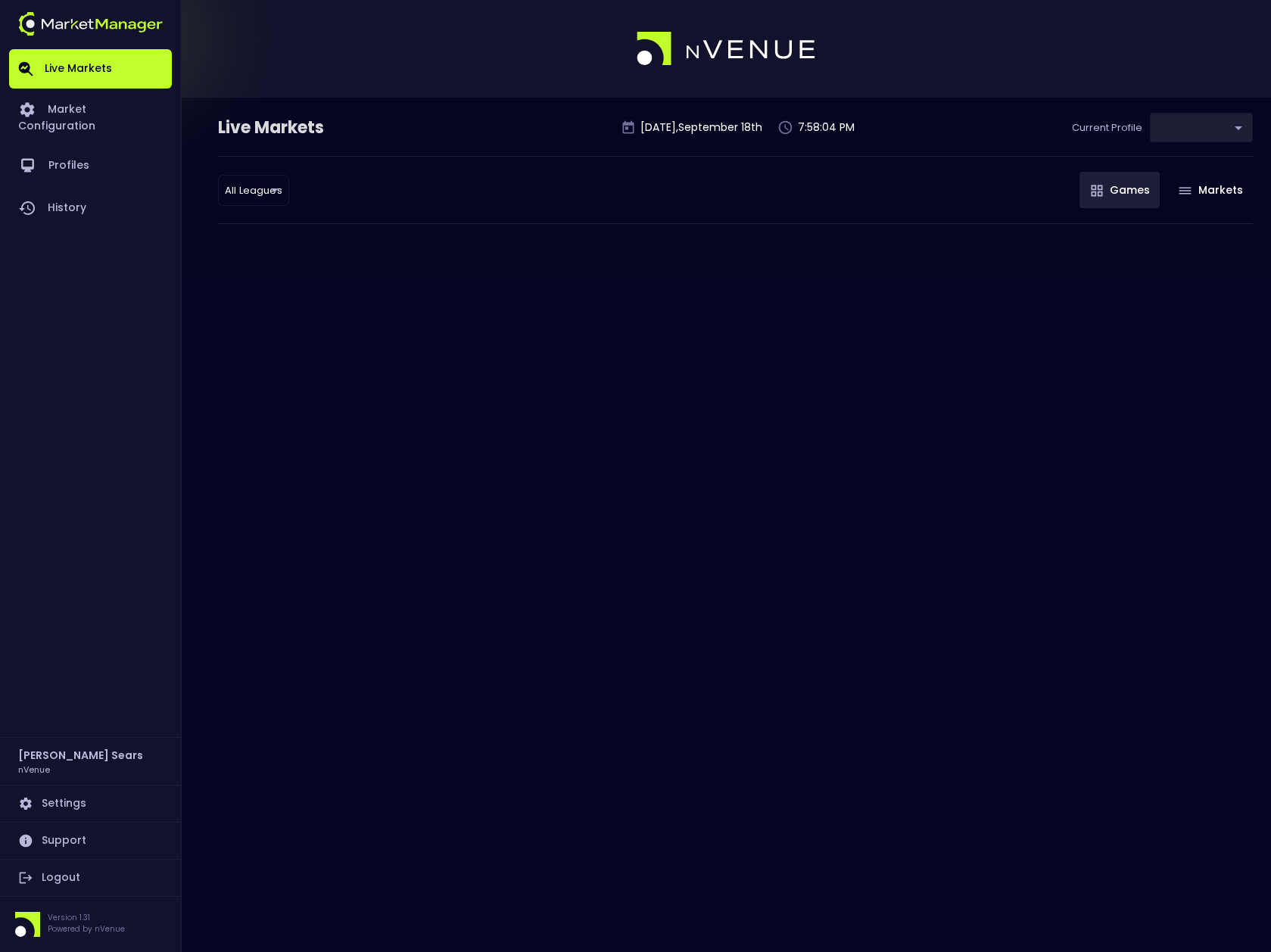
type input "d66ee90f-df8e-430e-a05c-aaf70ad95ad9"
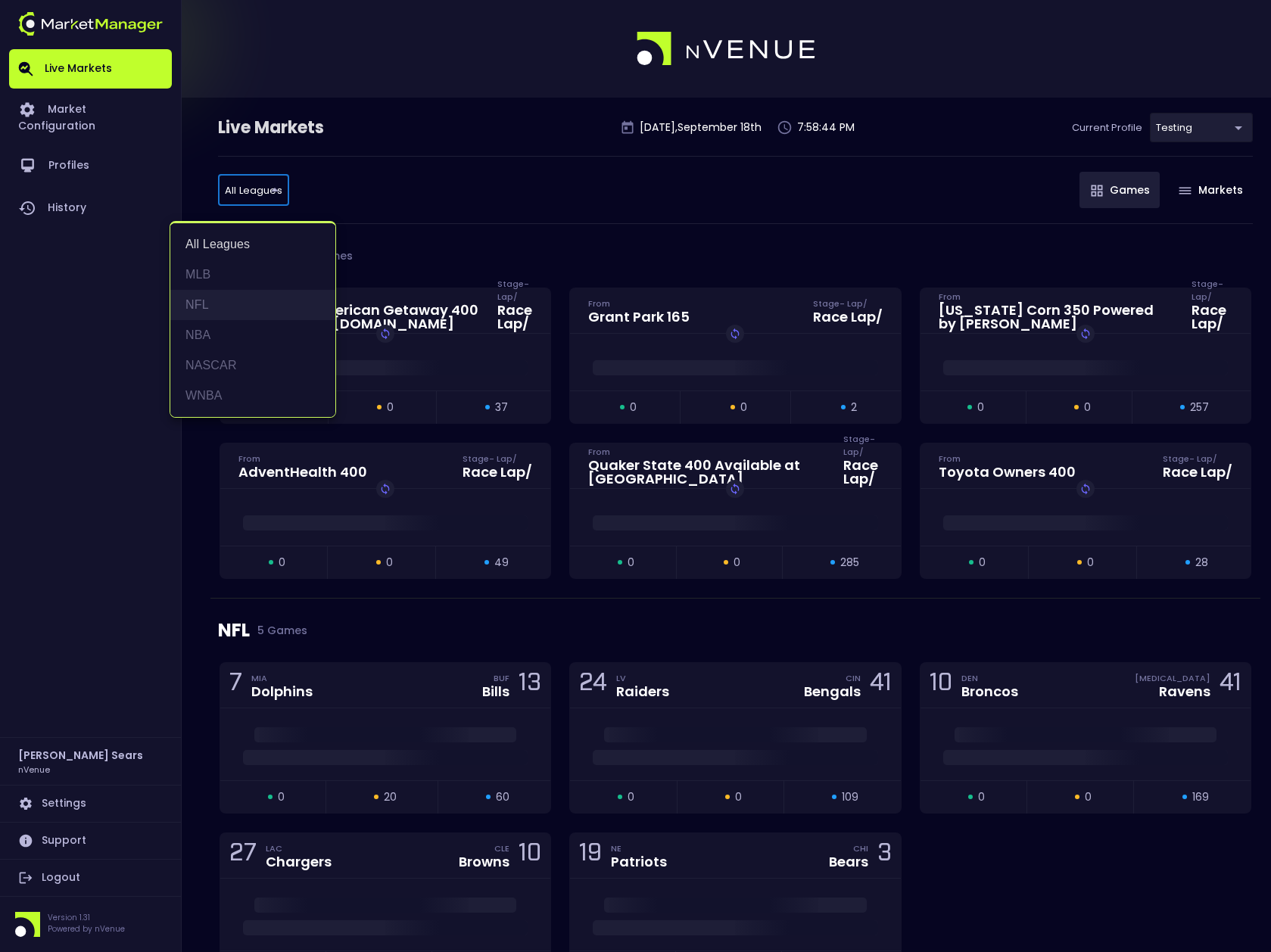
click at [207, 304] on li "NFL" at bounding box center [253, 305] width 165 height 30
type input "NFL"
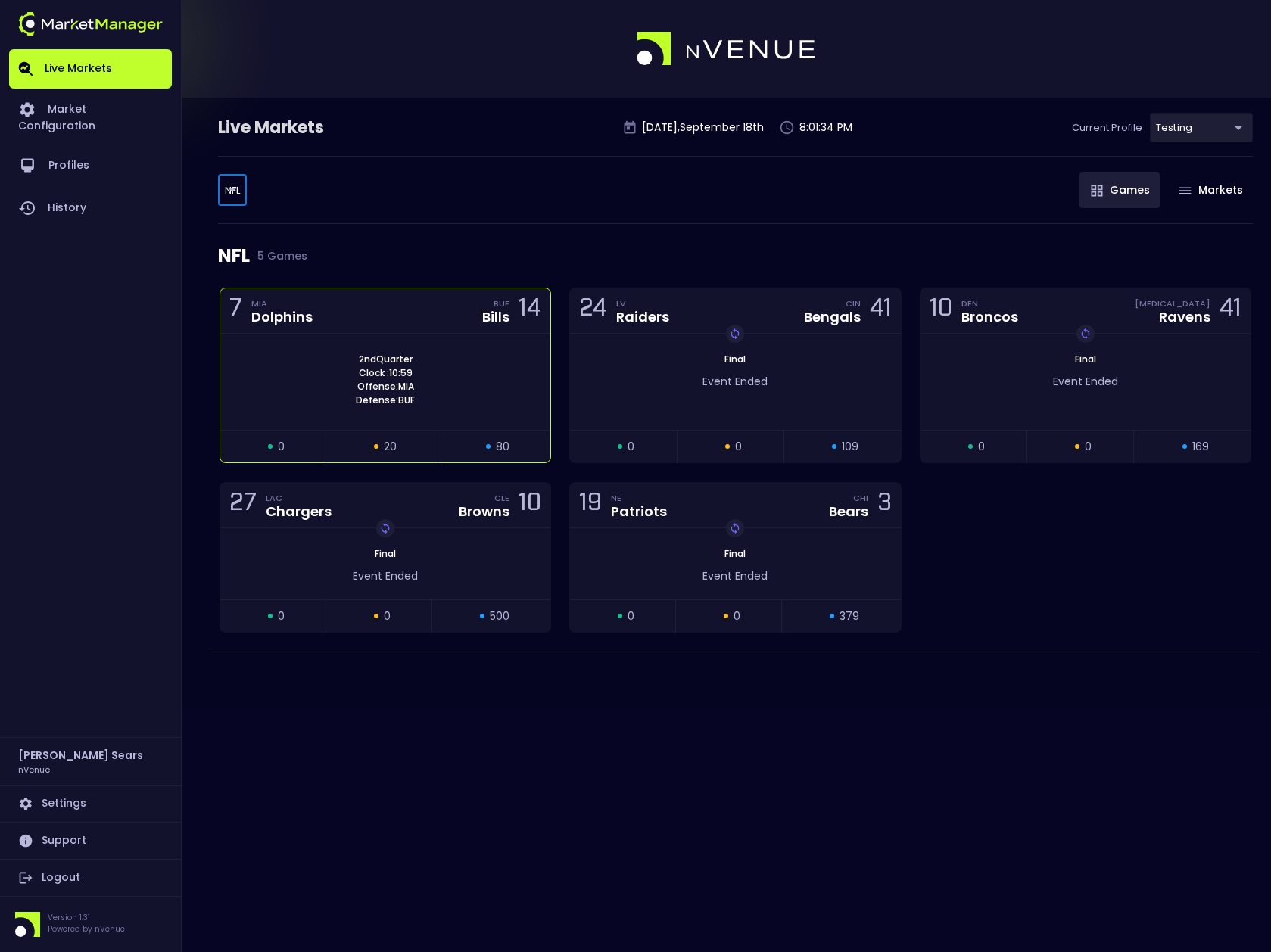
click at [407, 329] on div "7 MIA Dolphins BUF Bills 14" at bounding box center [385, 311] width 330 height 45
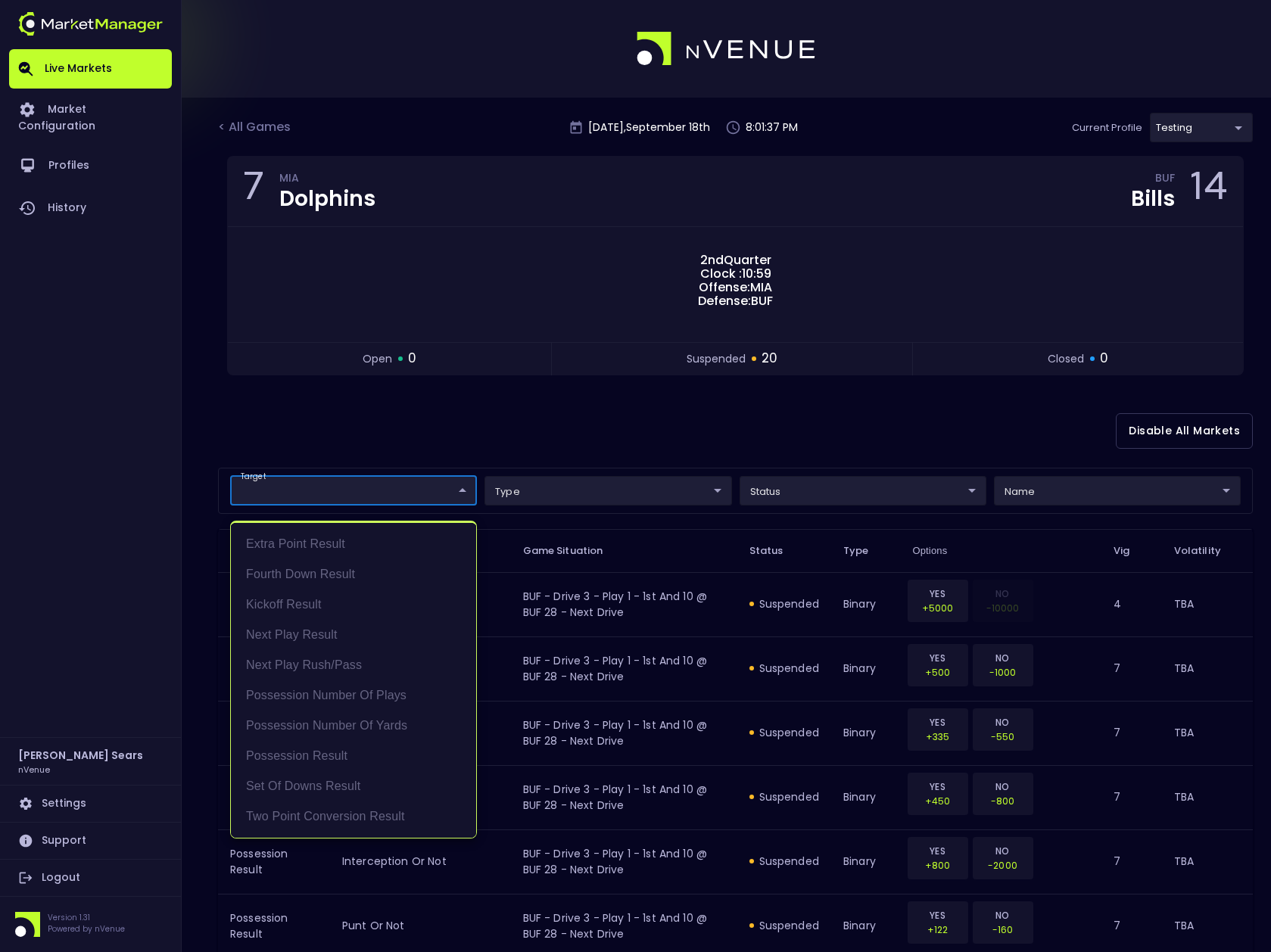
drag, startPoint x: 345, startPoint y: 751, endPoint x: 378, endPoint y: 748, distance: 33.1
click at [345, 751] on li "Possession Result" at bounding box center [353, 756] width 245 height 30
type input "Possession Result"
click at [1062, 497] on div at bounding box center [636, 476] width 1271 height 952
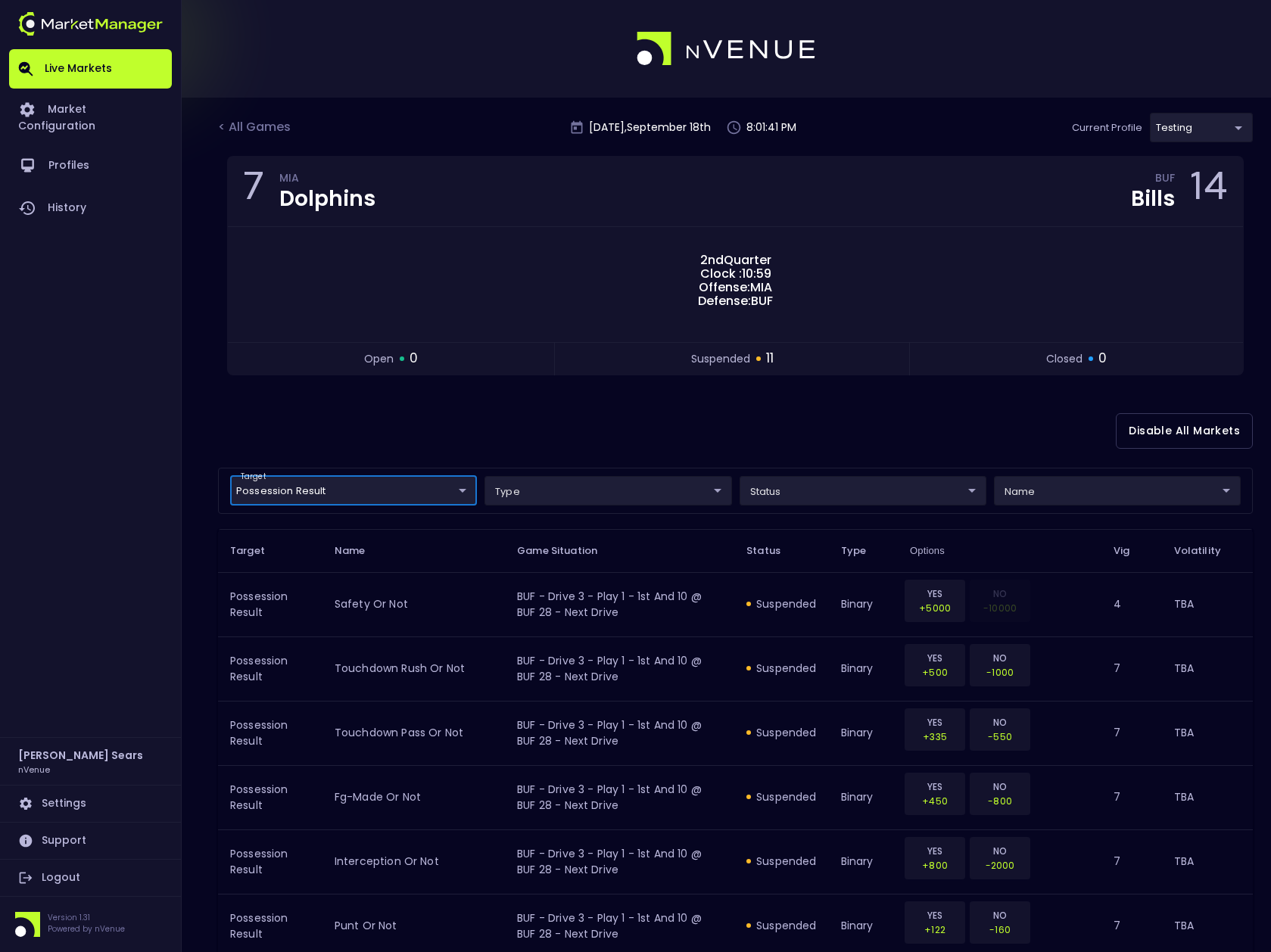
click at [1060, 493] on body "Live Markets Market Configuration Profiles History Bruce Sears nVenue Settings …" at bounding box center [636, 725] width 1271 height 1451
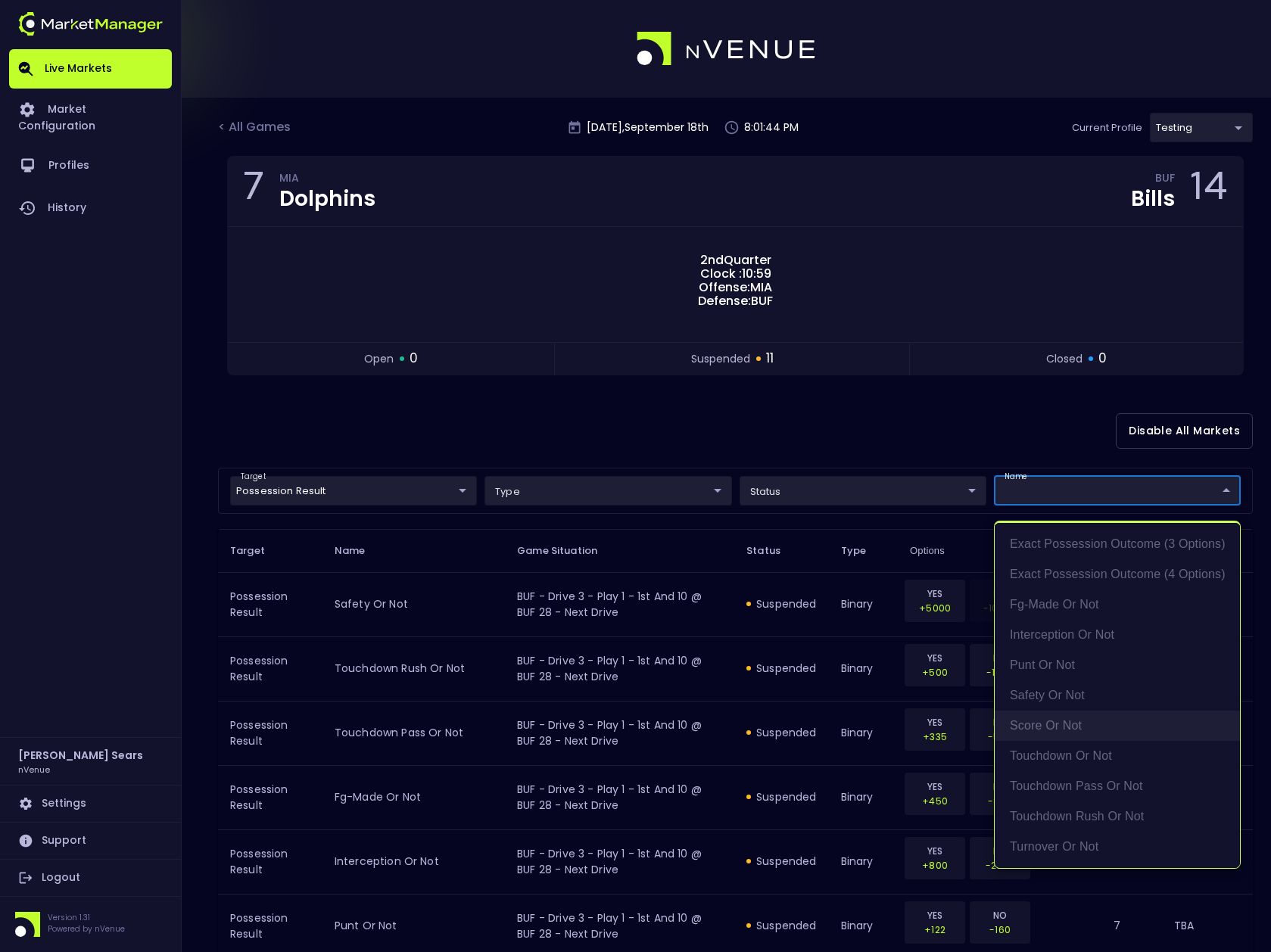
click at [1066, 724] on li "score or not" at bounding box center [1118, 726] width 245 height 30
type input "score or not"
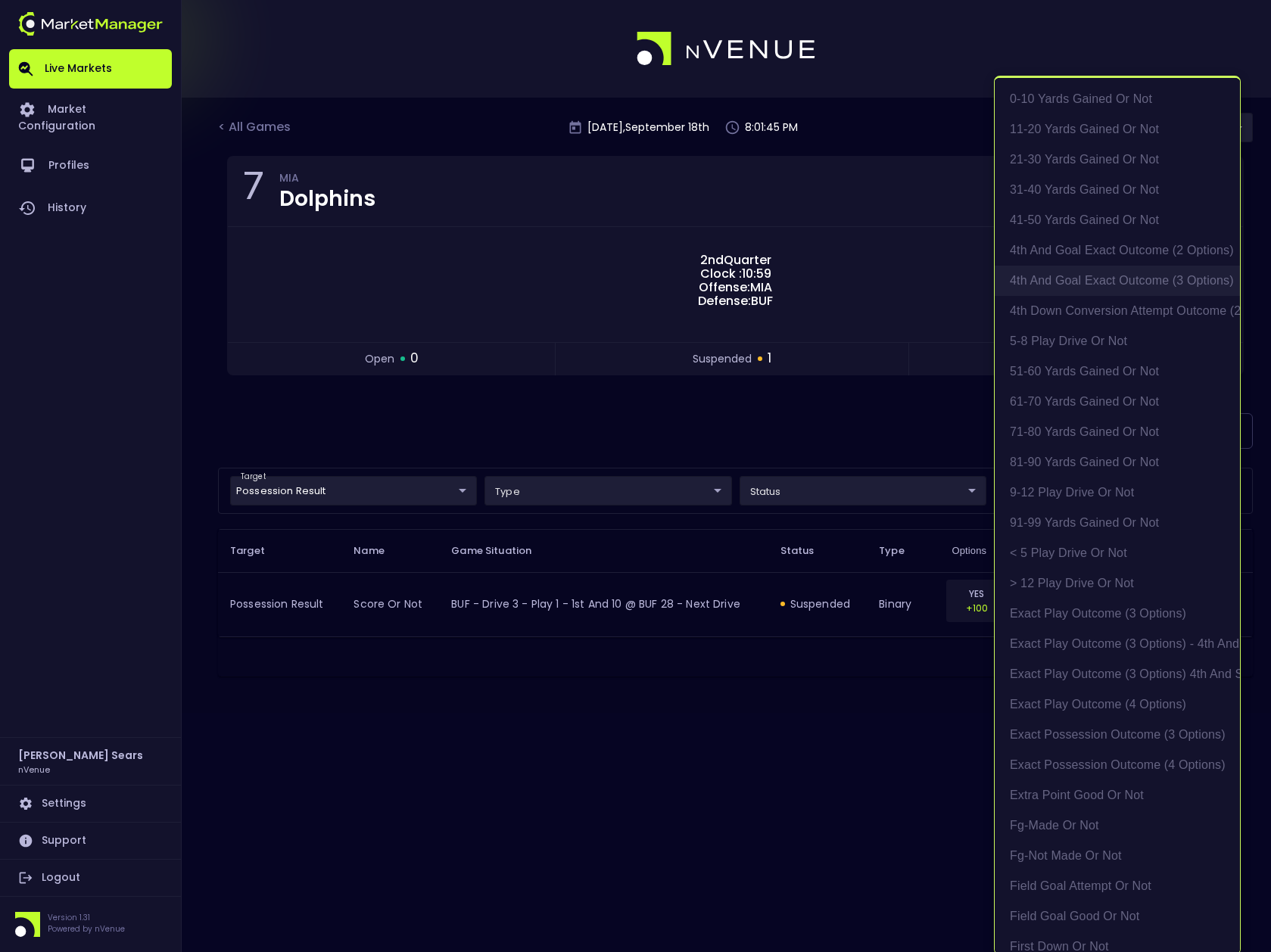
scroll to position [3, 0]
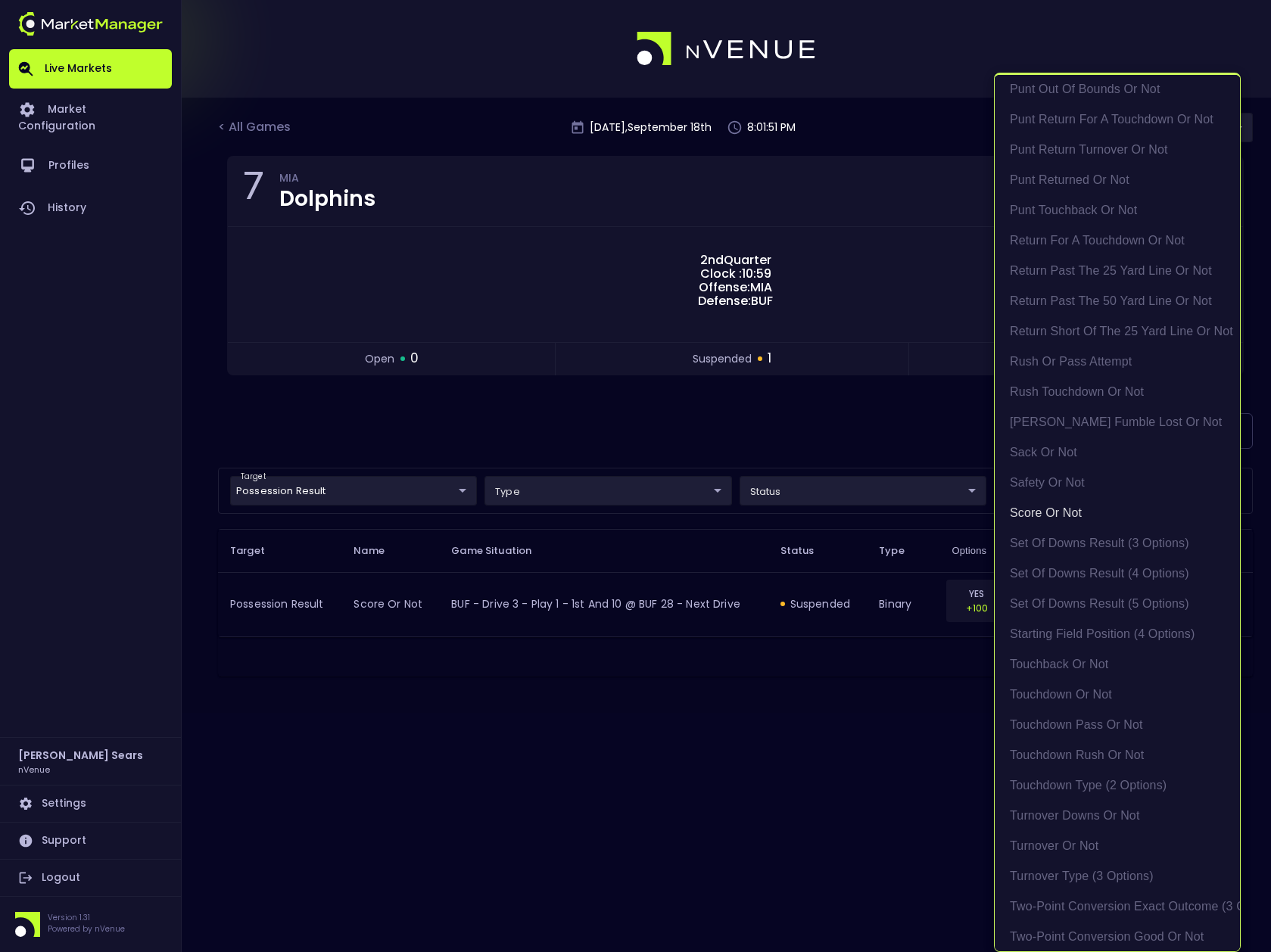
click at [616, 425] on div at bounding box center [636, 476] width 1271 height 952
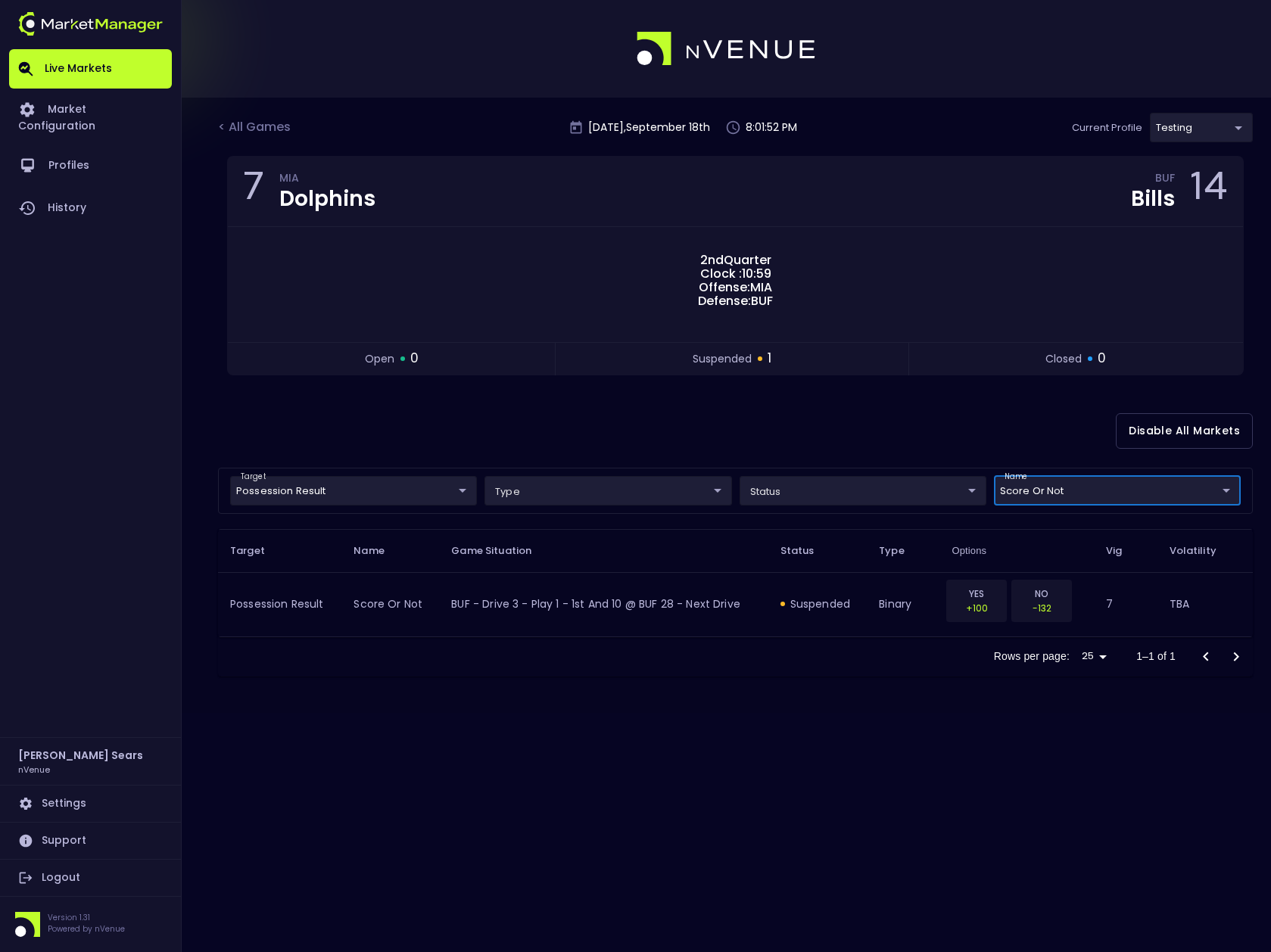
scroll to position [0, 0]
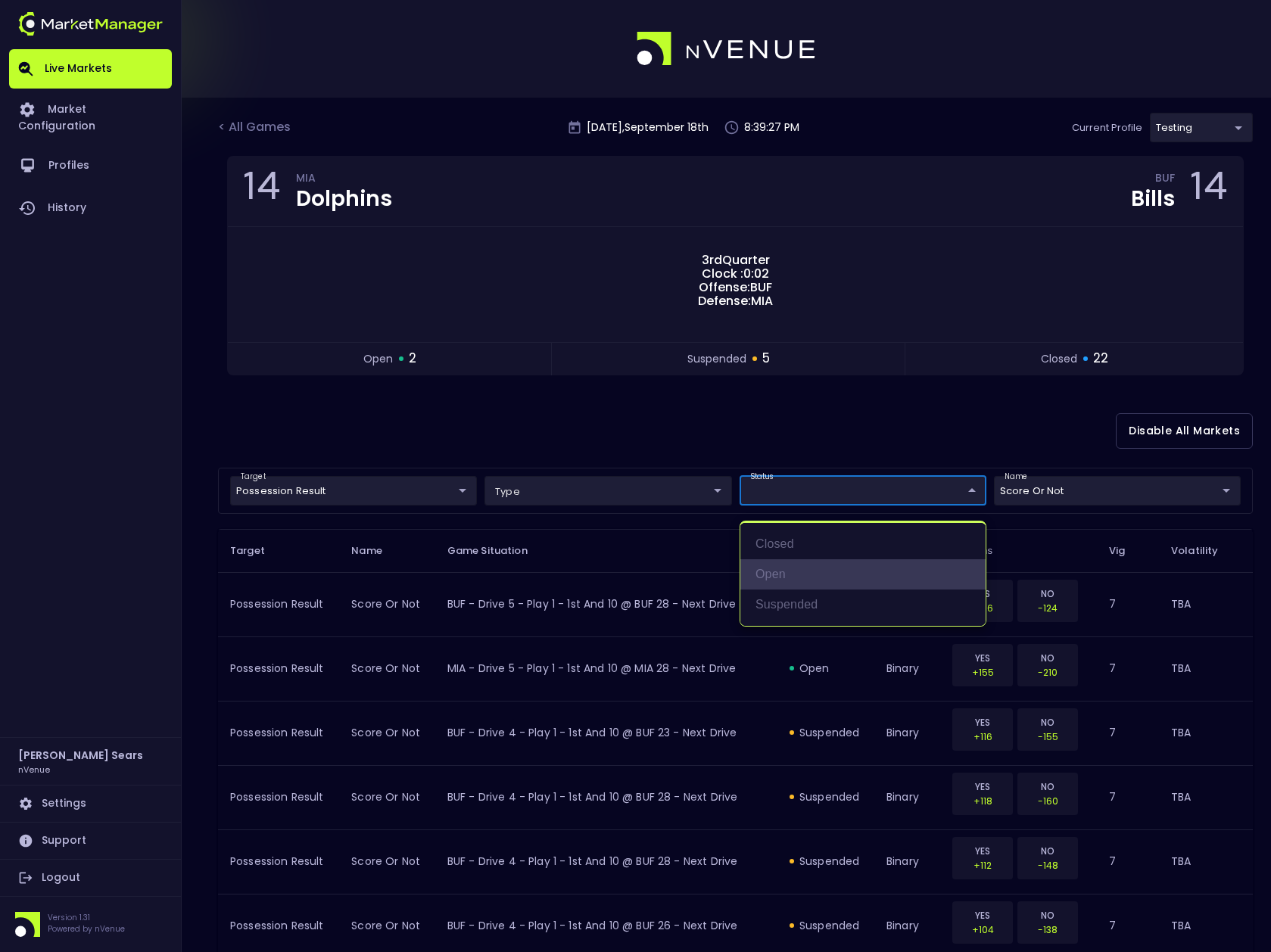
click at [773, 573] on li "open" at bounding box center [864, 574] width 245 height 30
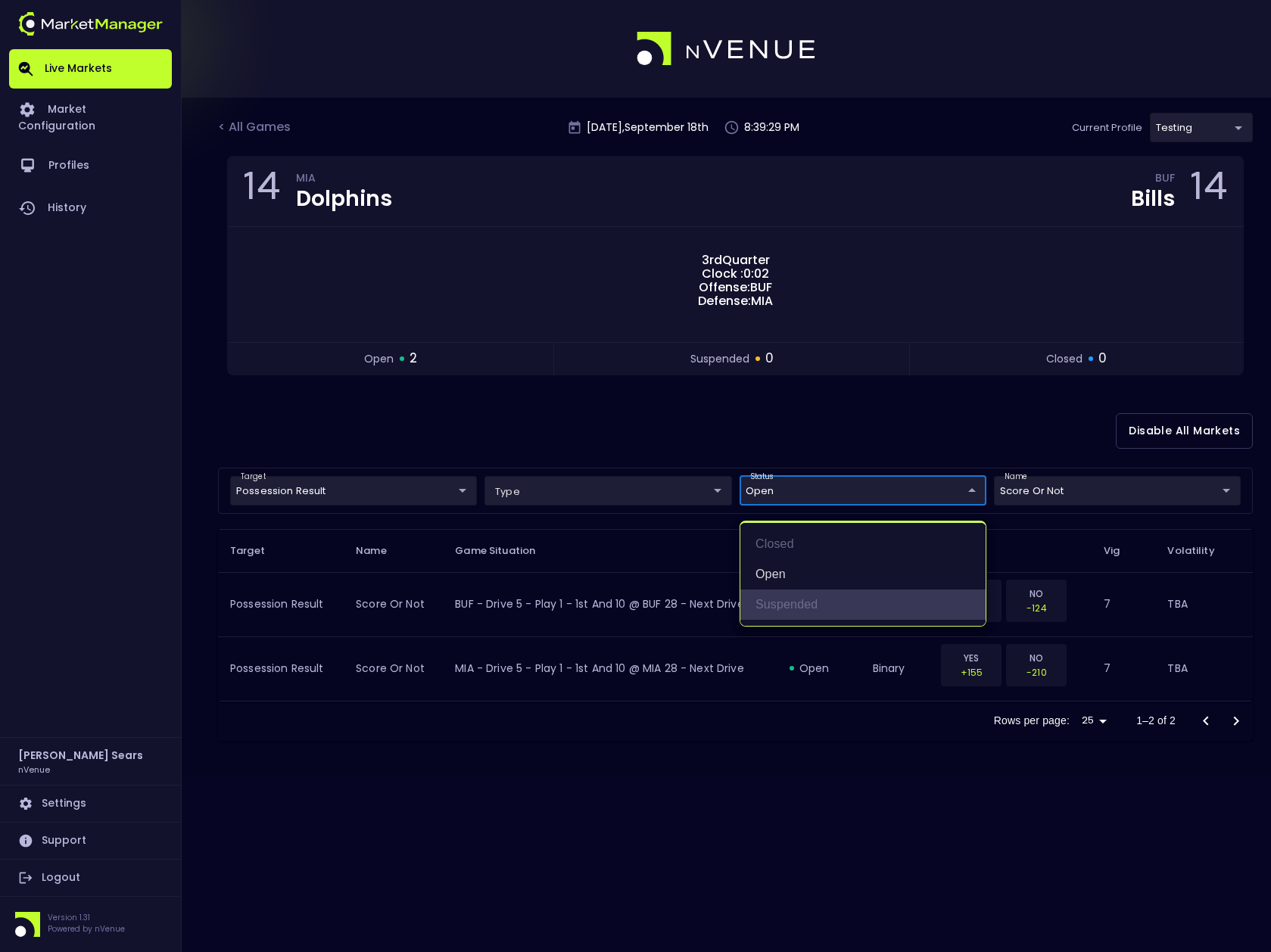
click at [783, 600] on li "suspended" at bounding box center [864, 605] width 245 height 30
type input "open,suspended"
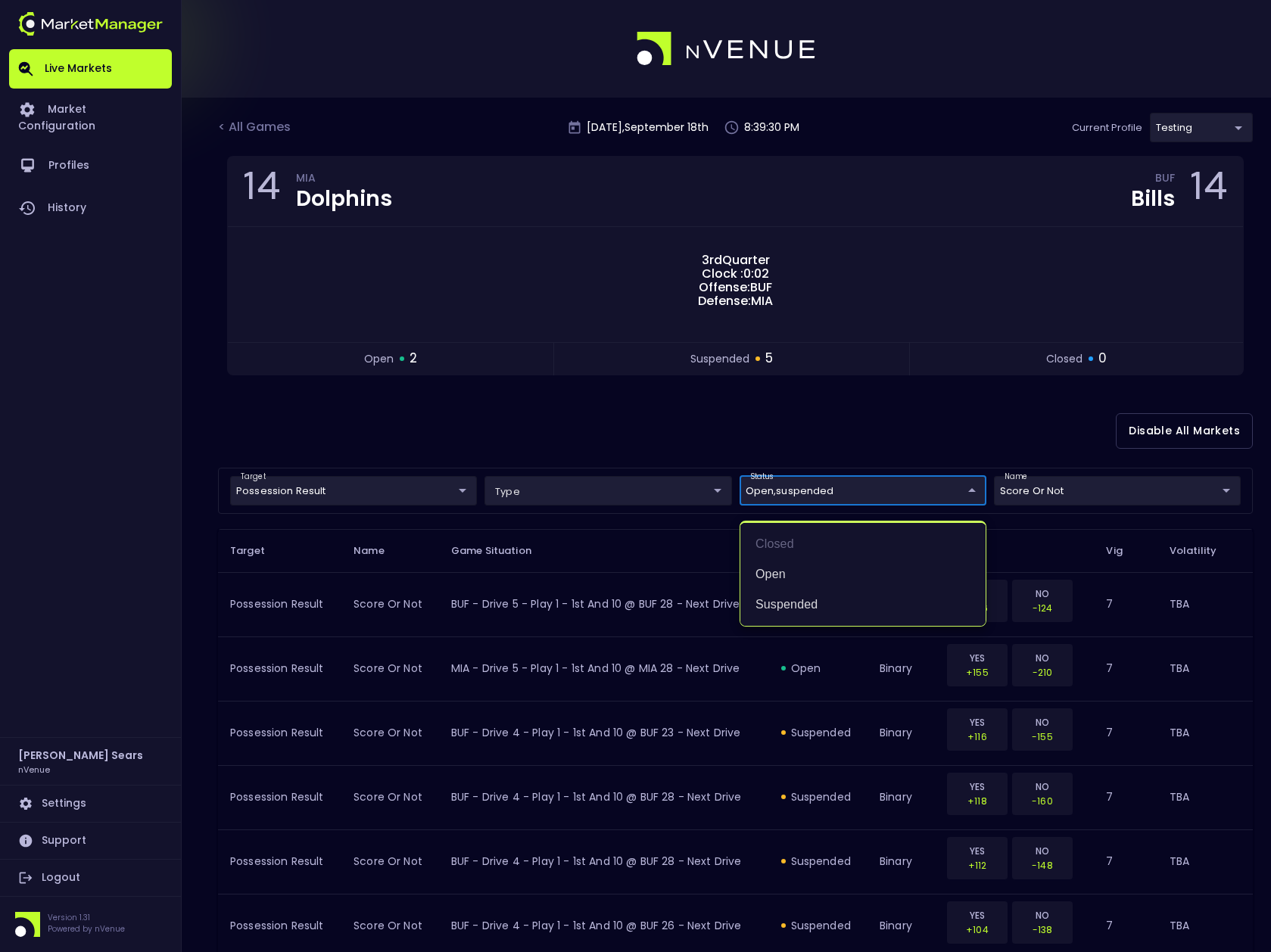
click at [676, 456] on div at bounding box center [636, 476] width 1271 height 952
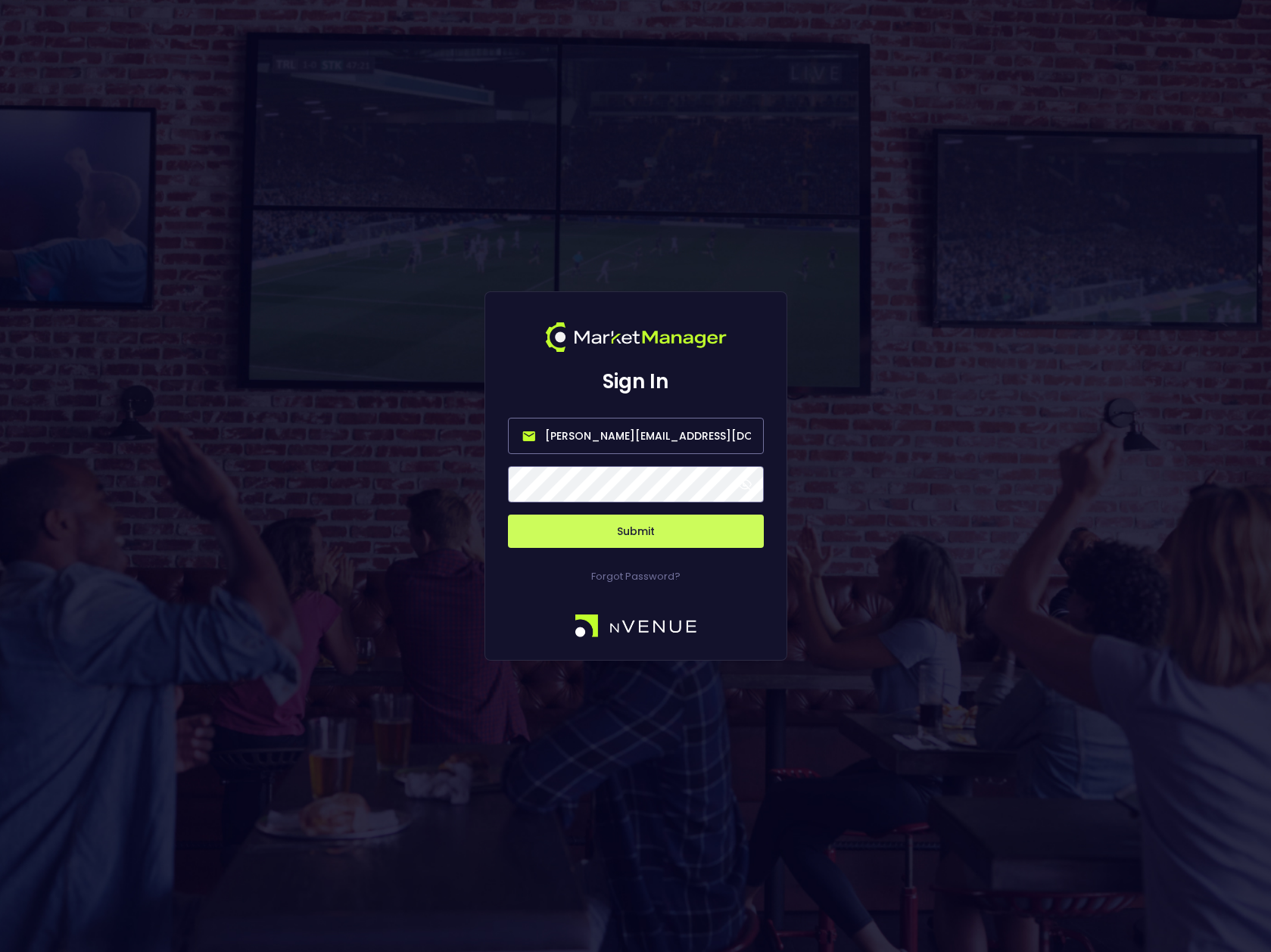
drag, startPoint x: 604, startPoint y: 436, endPoint x: 531, endPoint y: 437, distance: 73.0
click at [531, 438] on input "[PERSON_NAME][EMAIL_ADDRESS][DOMAIN_NAME]" at bounding box center [636, 436] width 256 height 37
click at [595, 438] on input "nvenue@nvenue.com" at bounding box center [636, 436] width 256 height 37
click at [647, 537] on button "Submit" at bounding box center [636, 531] width 256 height 33
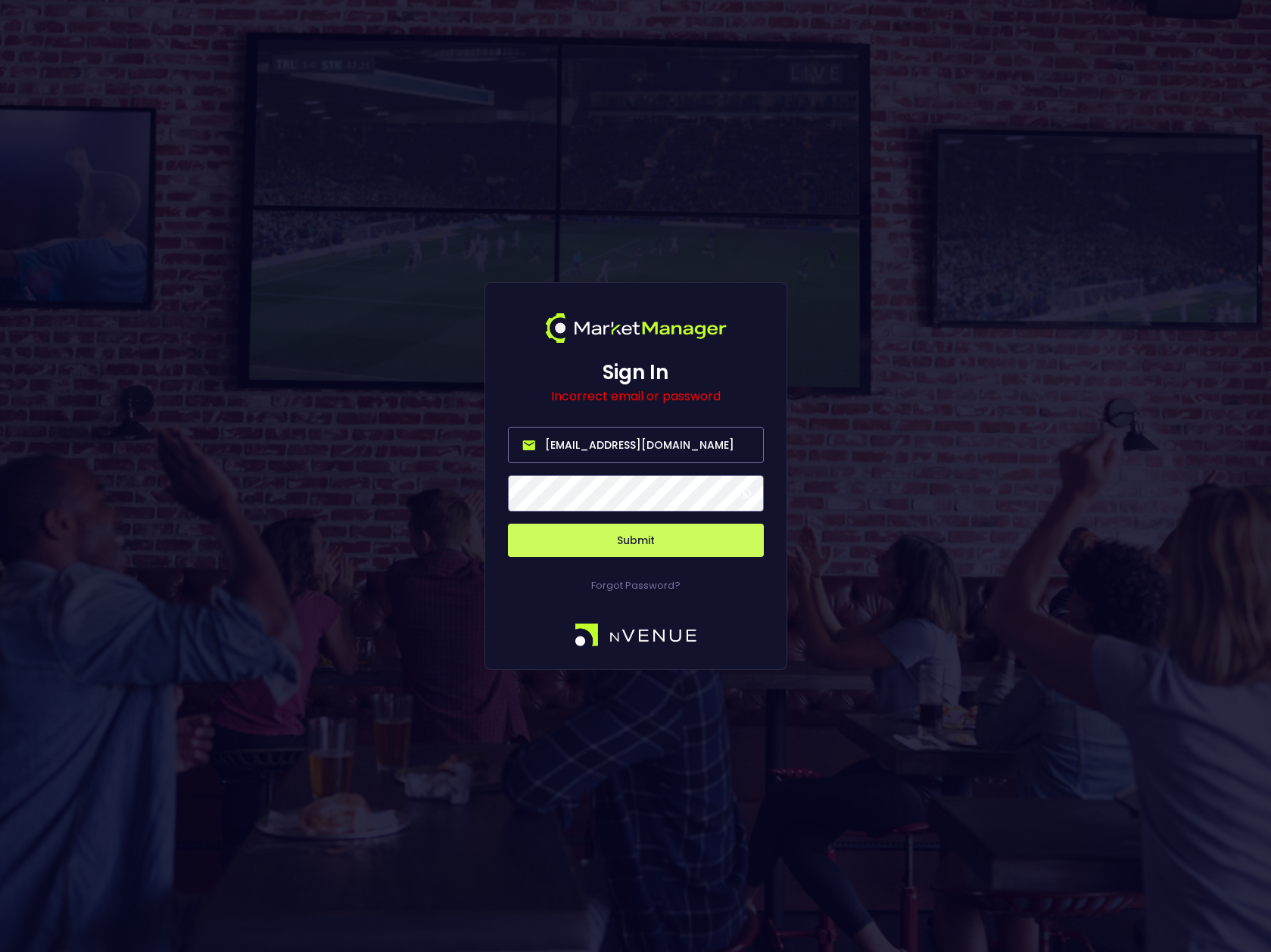
drag, startPoint x: 683, startPoint y: 445, endPoint x: 644, endPoint y: 465, distance: 43.8
click at [643, 446] on input "nvenue@betradarnvenue.com" at bounding box center [636, 446] width 256 height 37
click at [596, 445] on input "nvenue@betradar.com" at bounding box center [636, 446] width 256 height 37
paste input "nvenue"
type input "nvenue@nvenuebetradar.com"
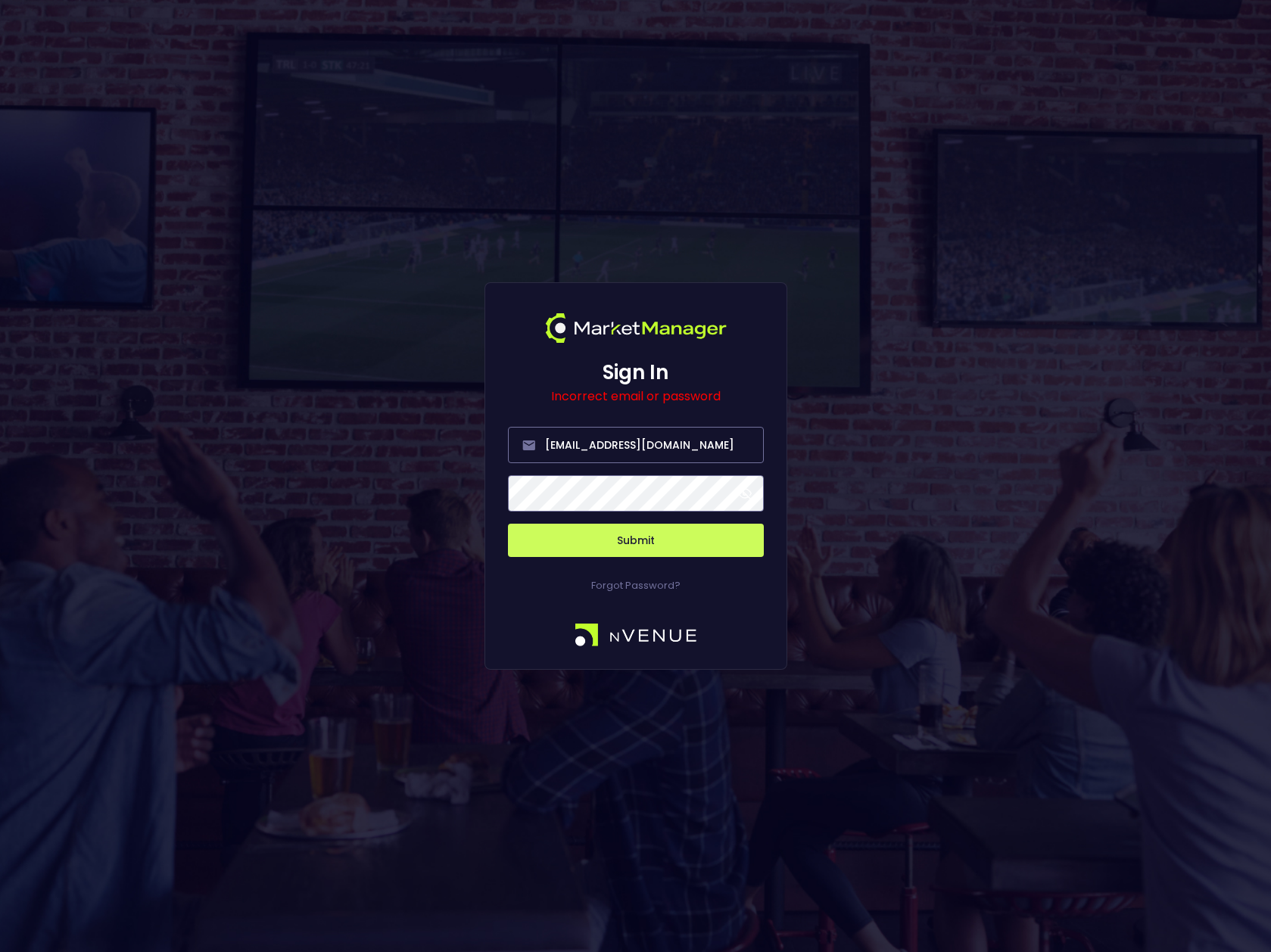
click at [634, 542] on button "Submit" at bounding box center [636, 540] width 256 height 33
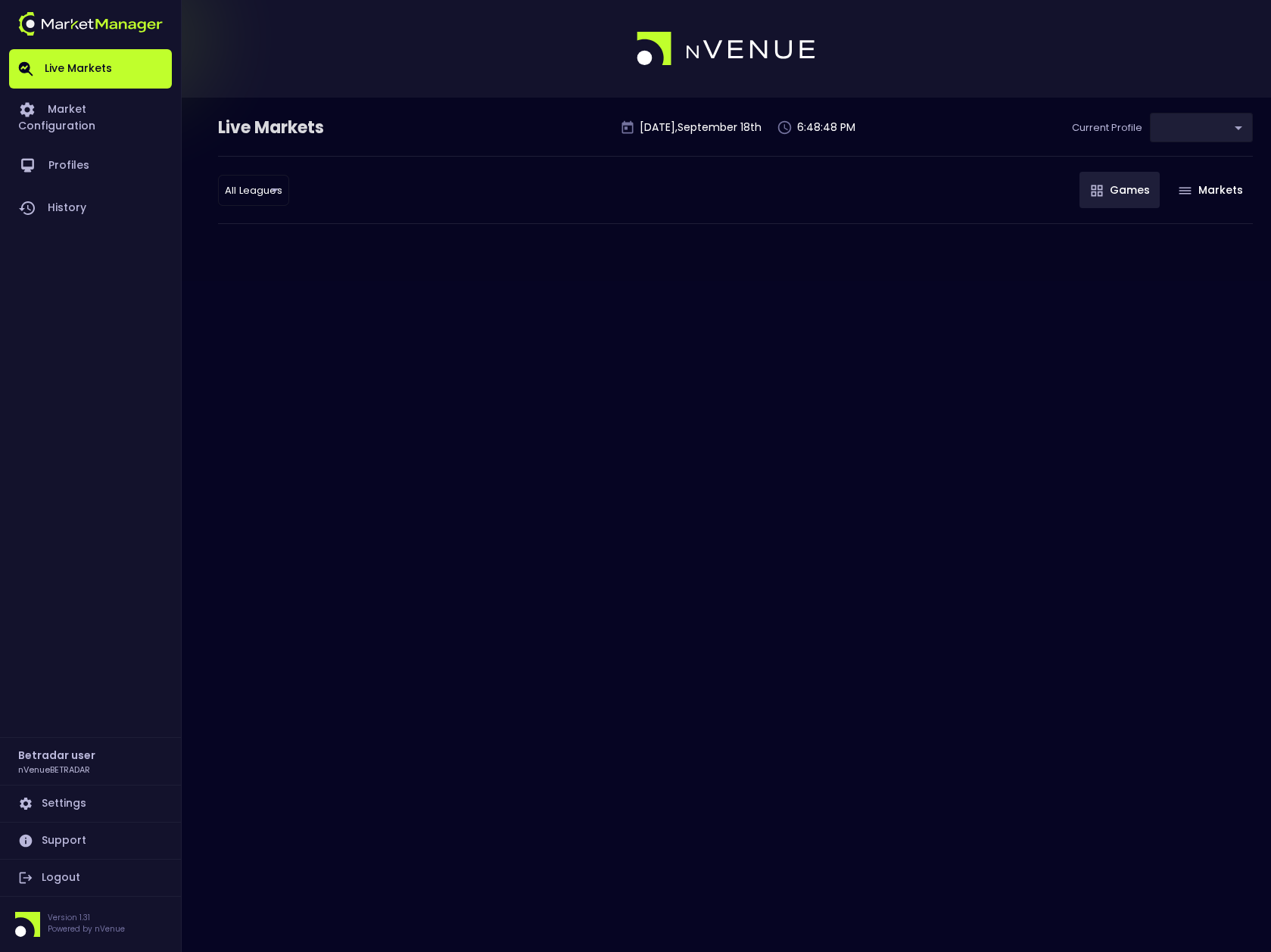
type input "2aa9daef-f03c-4b05-aaf3-b77c512ca207"
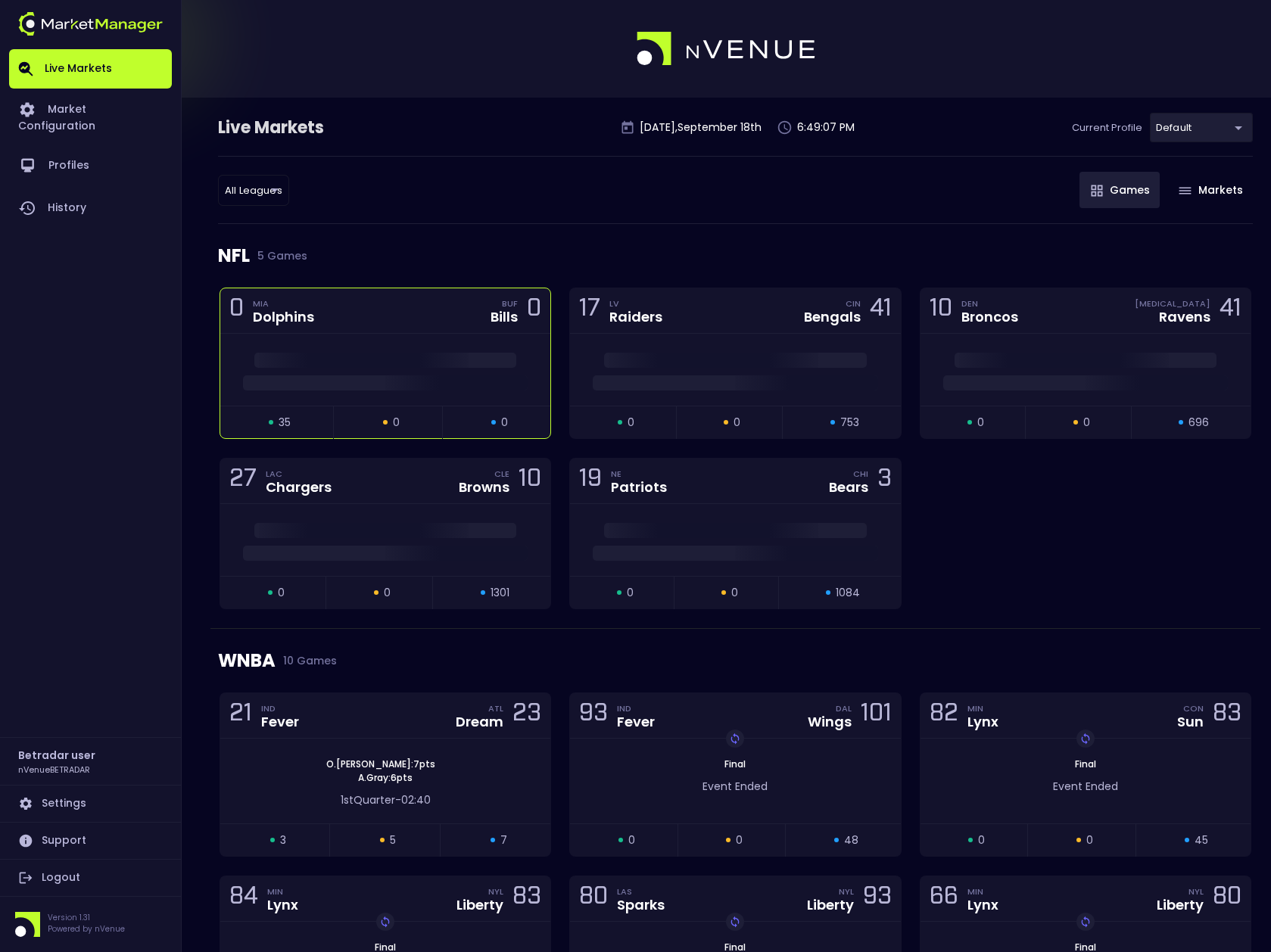
click at [451, 392] on div at bounding box center [385, 370] width 330 height 72
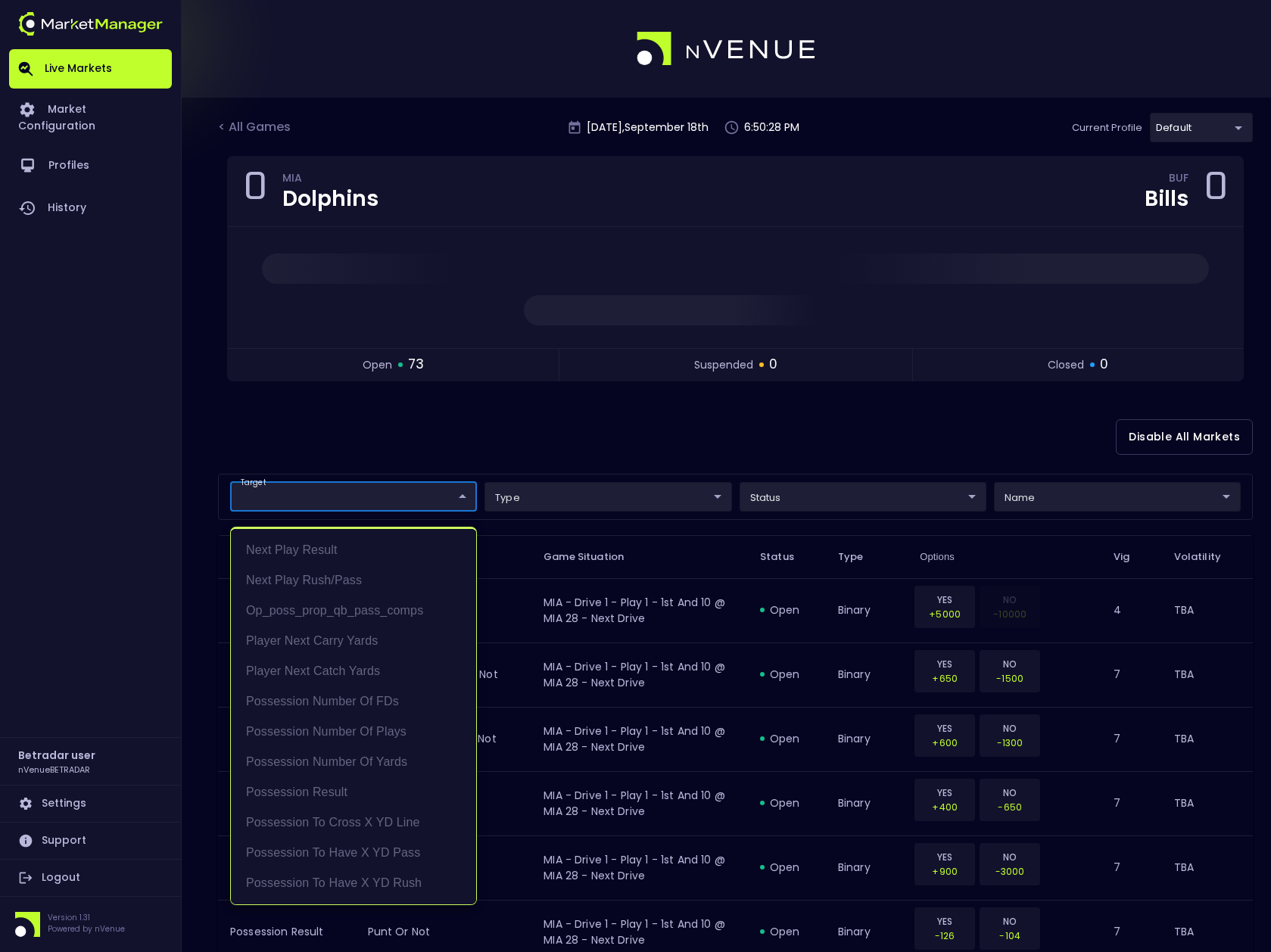
click at [340, 788] on li "Possession Result" at bounding box center [353, 792] width 245 height 30
type input "Possession Result"
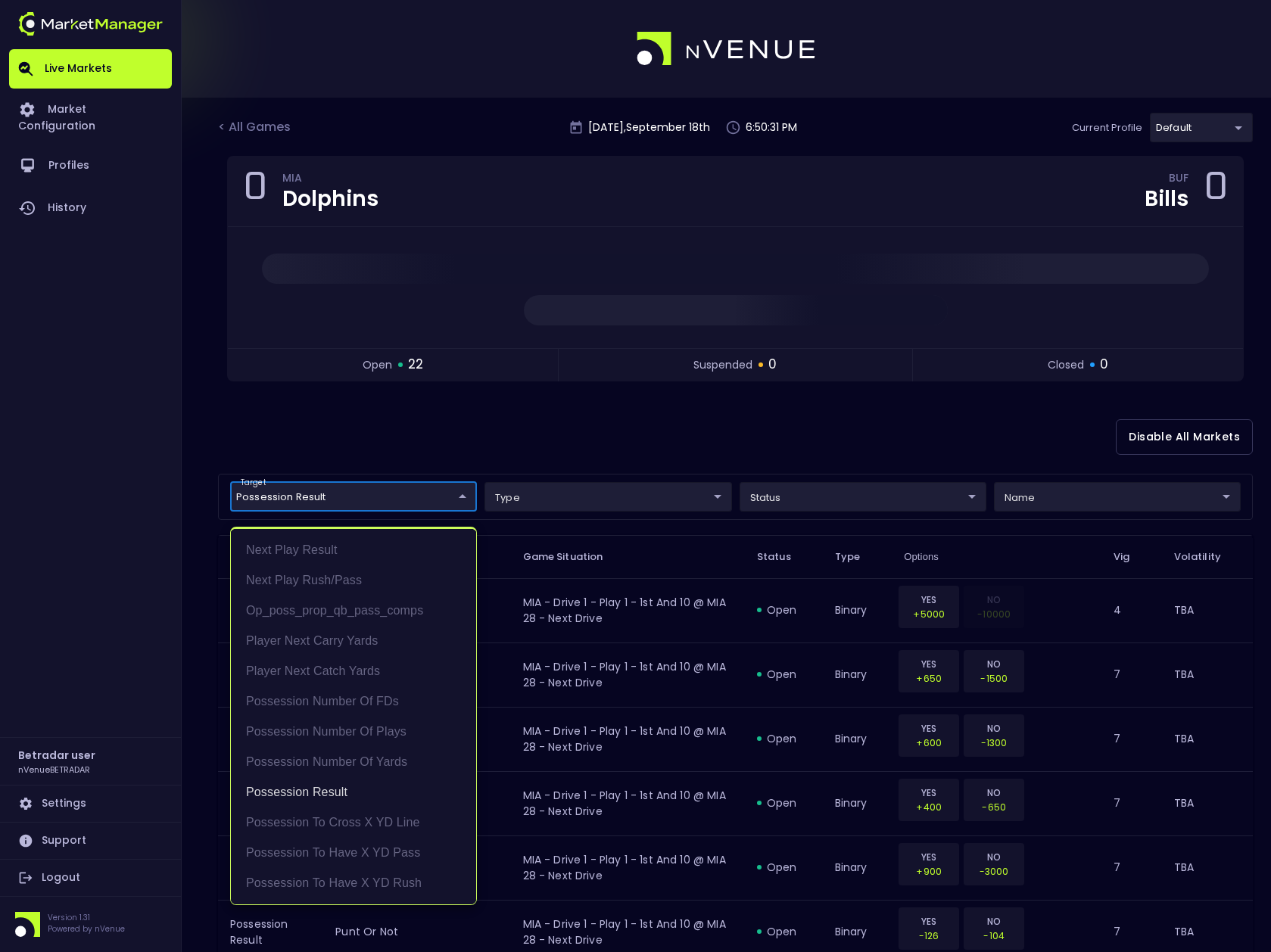
click at [1179, 495] on div at bounding box center [636, 476] width 1271 height 952
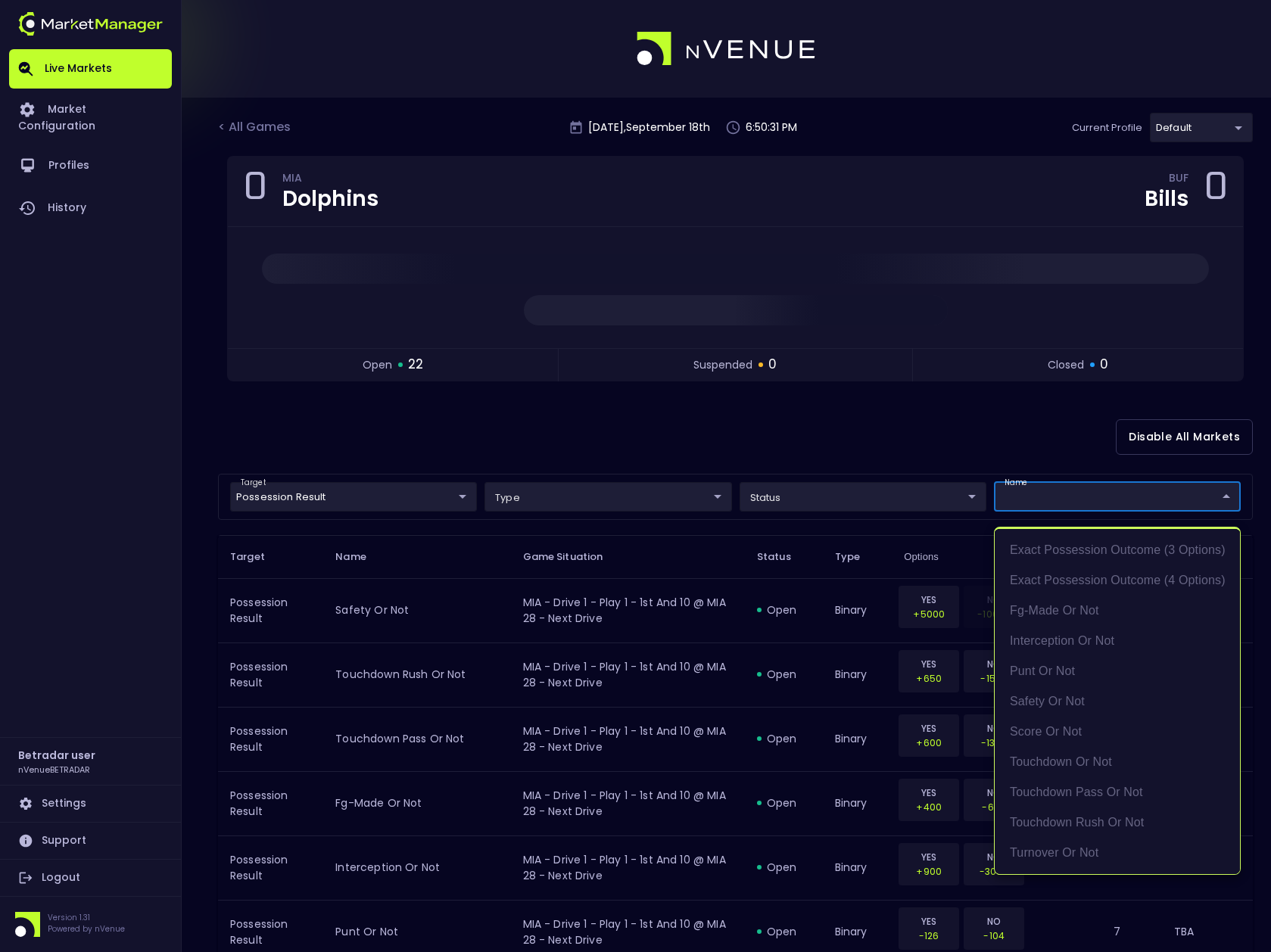
click at [1085, 727] on li "score or not" at bounding box center [1118, 732] width 245 height 30
type input "score or not"
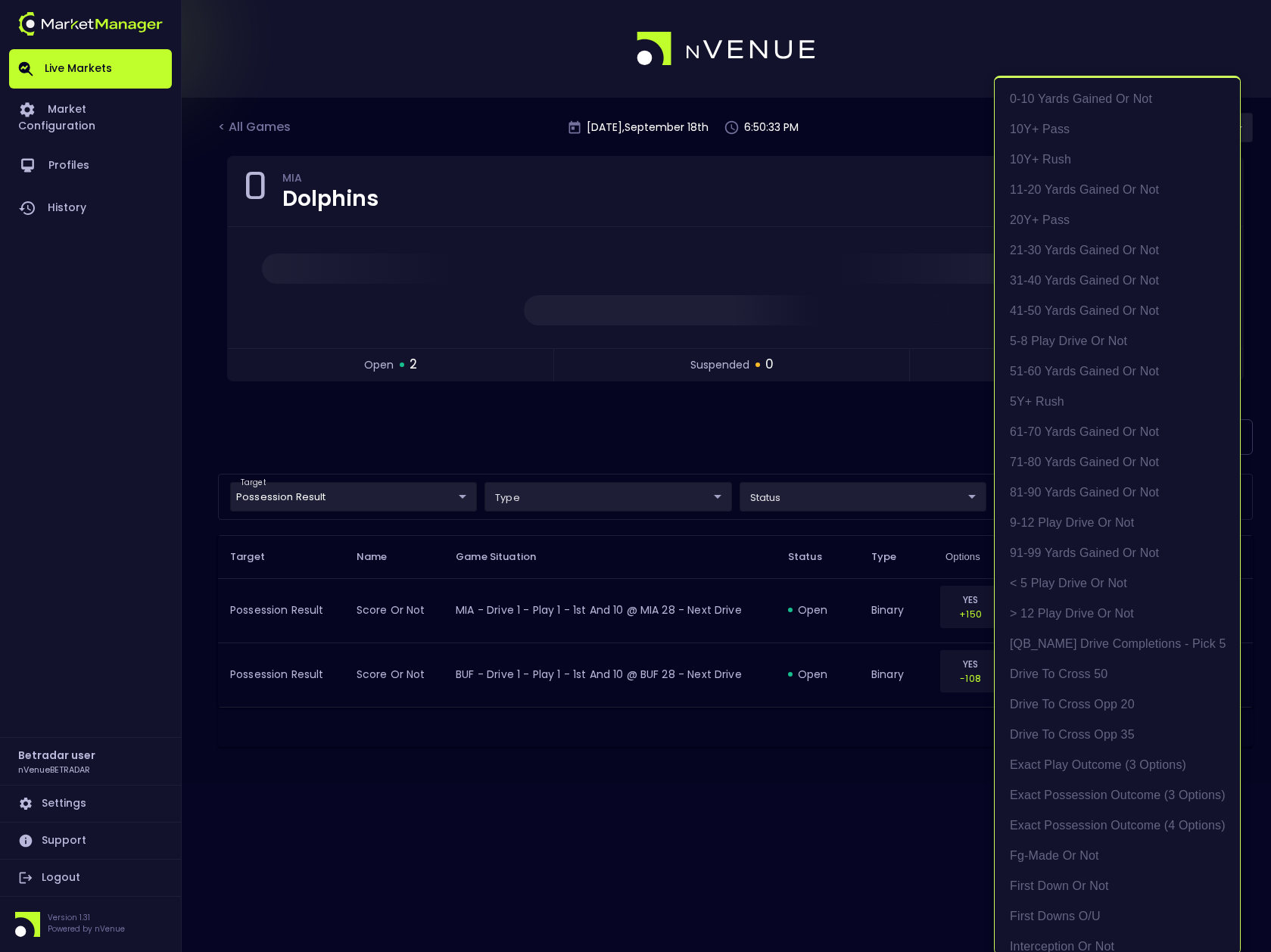
scroll to position [3, 0]
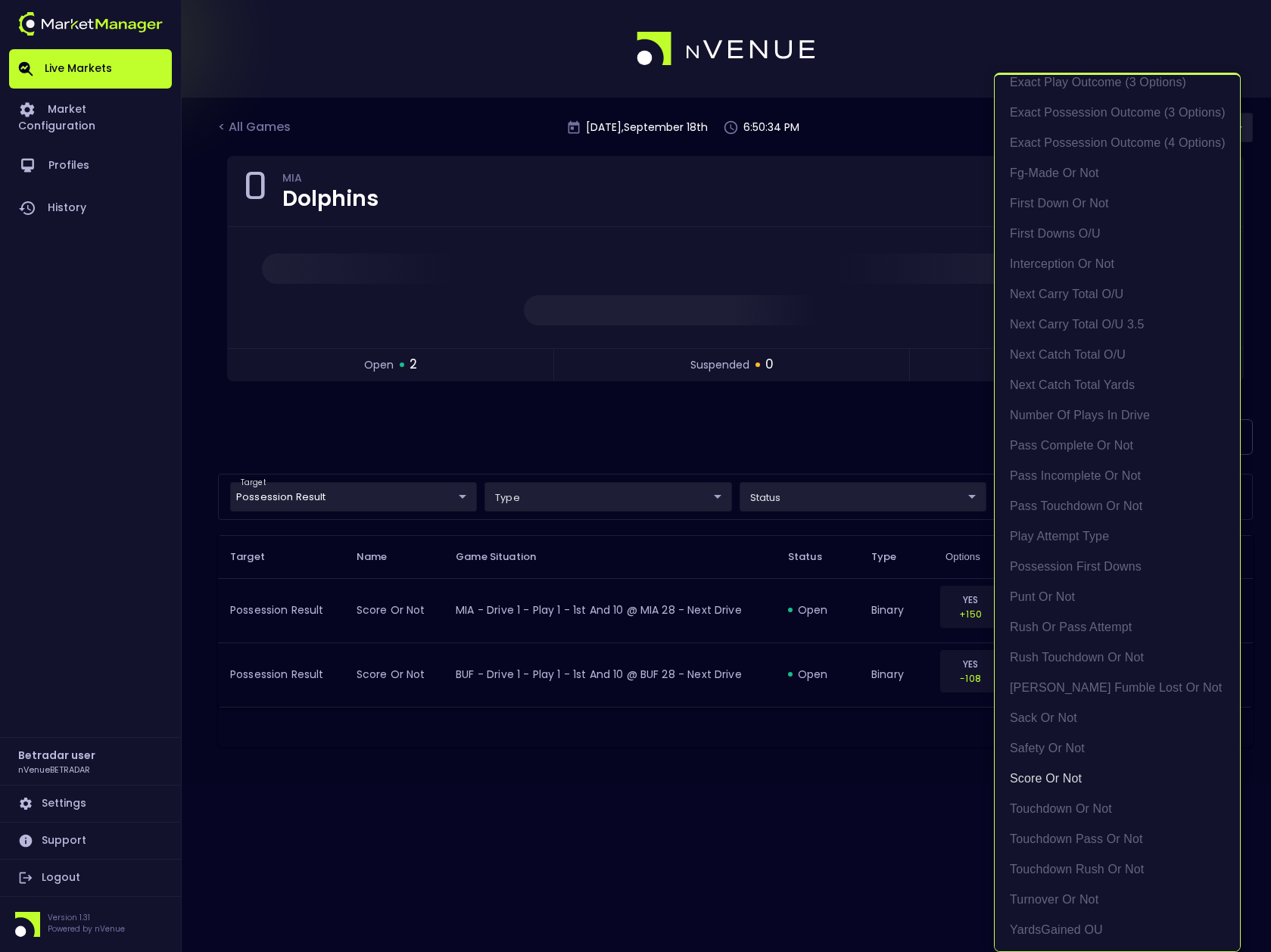
click at [759, 445] on div at bounding box center [636, 476] width 1271 height 952
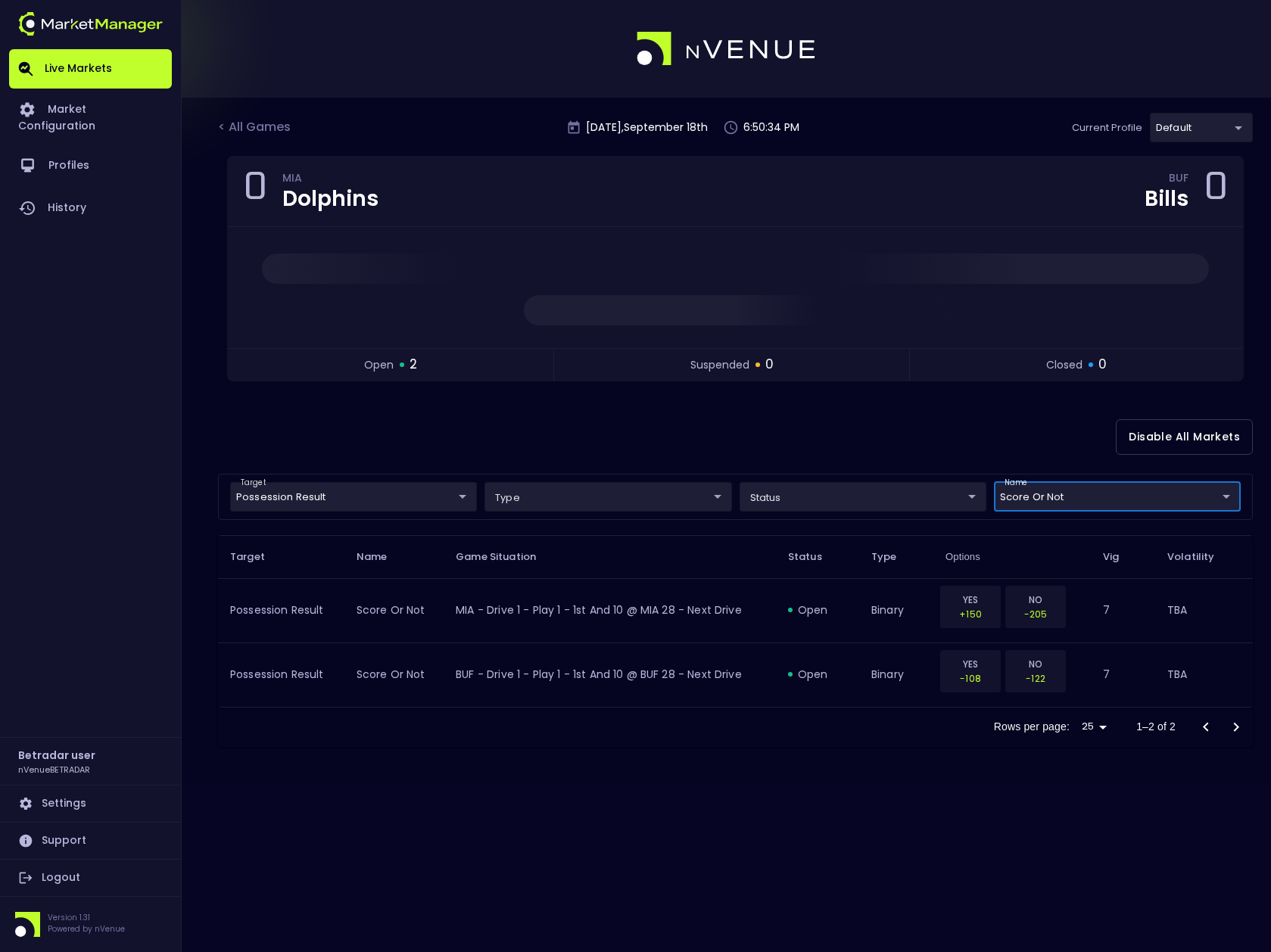
scroll to position [0, 0]
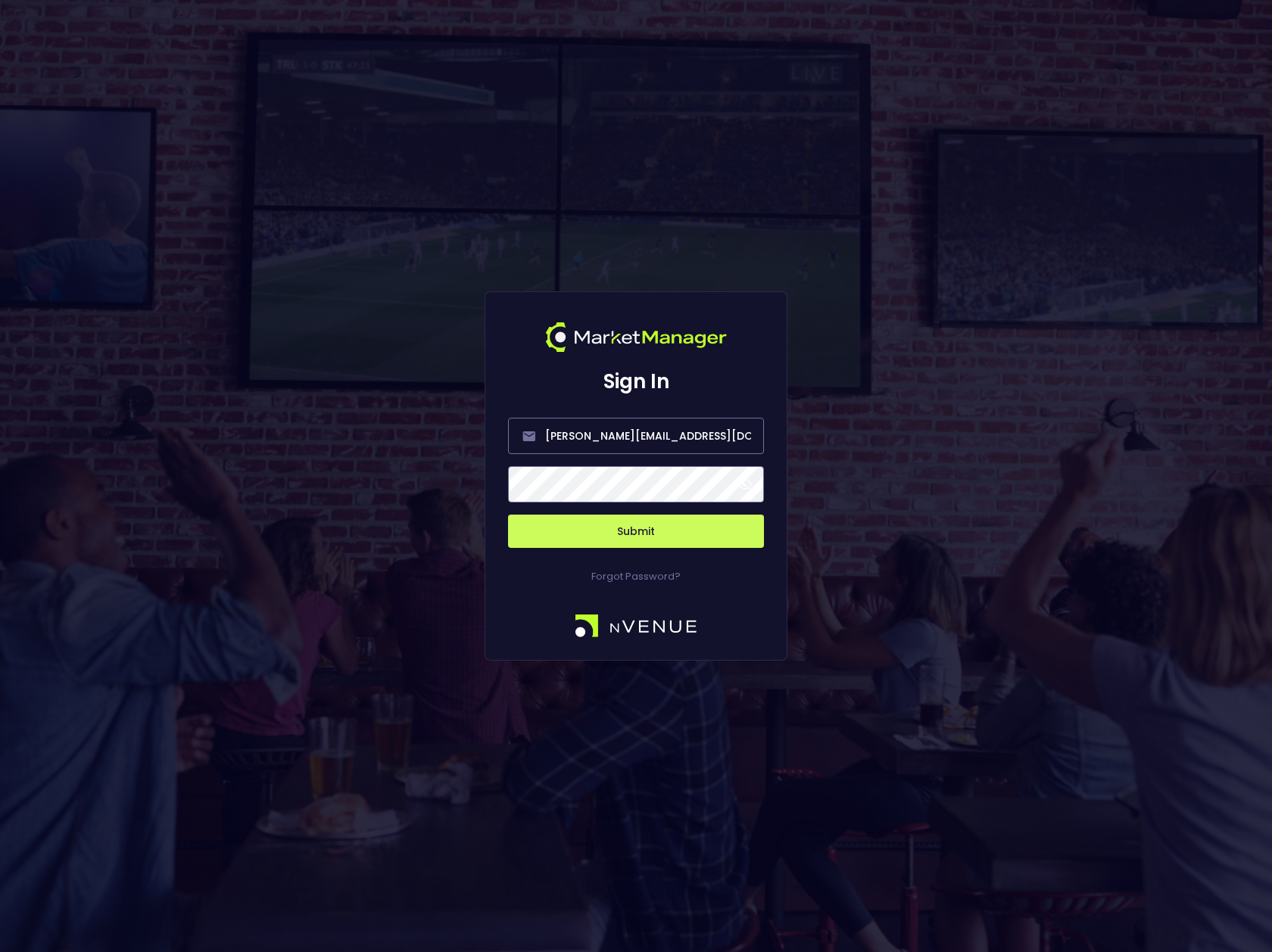
click at [639, 533] on button "Submit" at bounding box center [636, 531] width 256 height 33
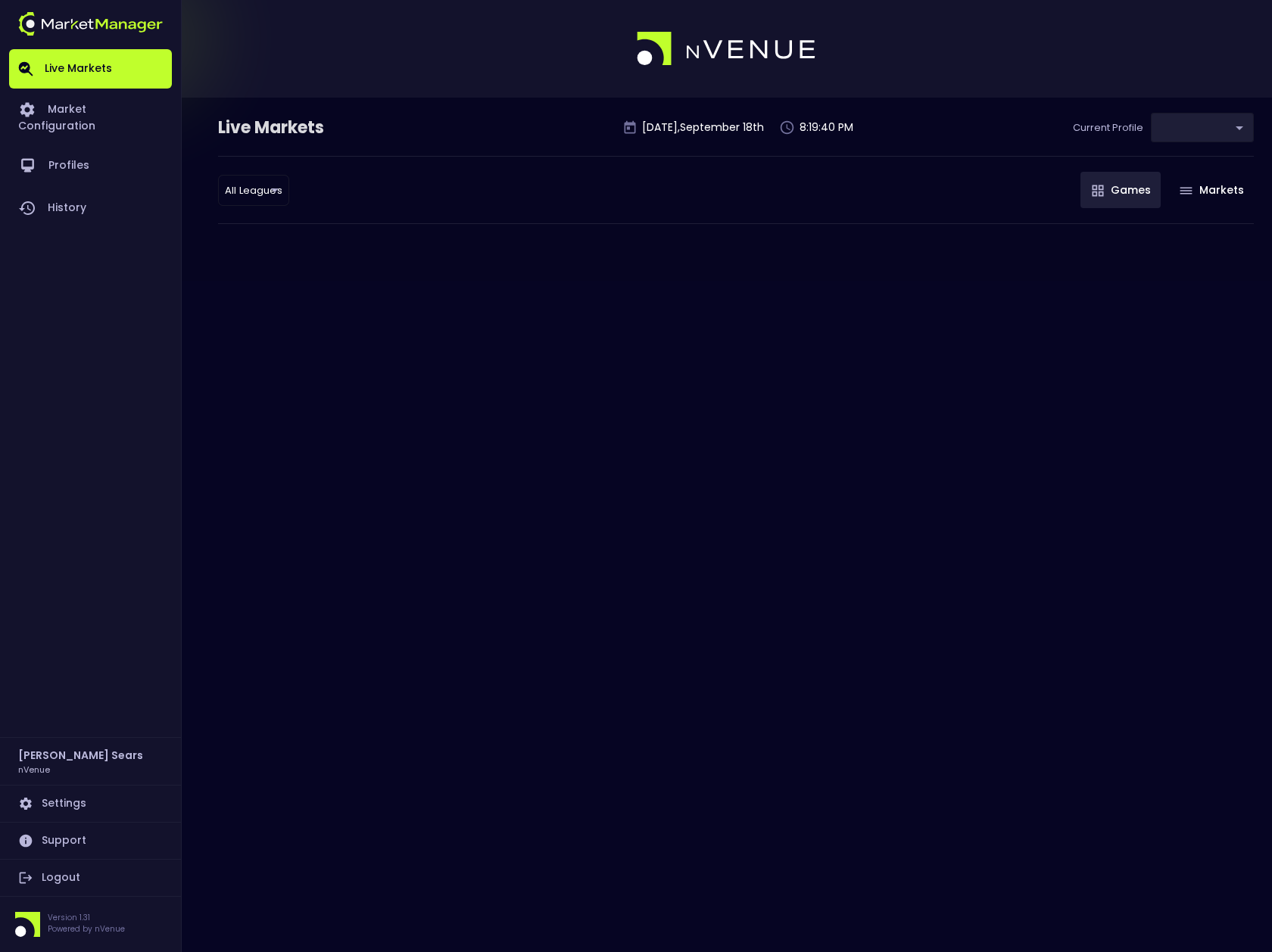
type input "d66ee90f-df8e-430e-a05c-aaf70ad95ad9"
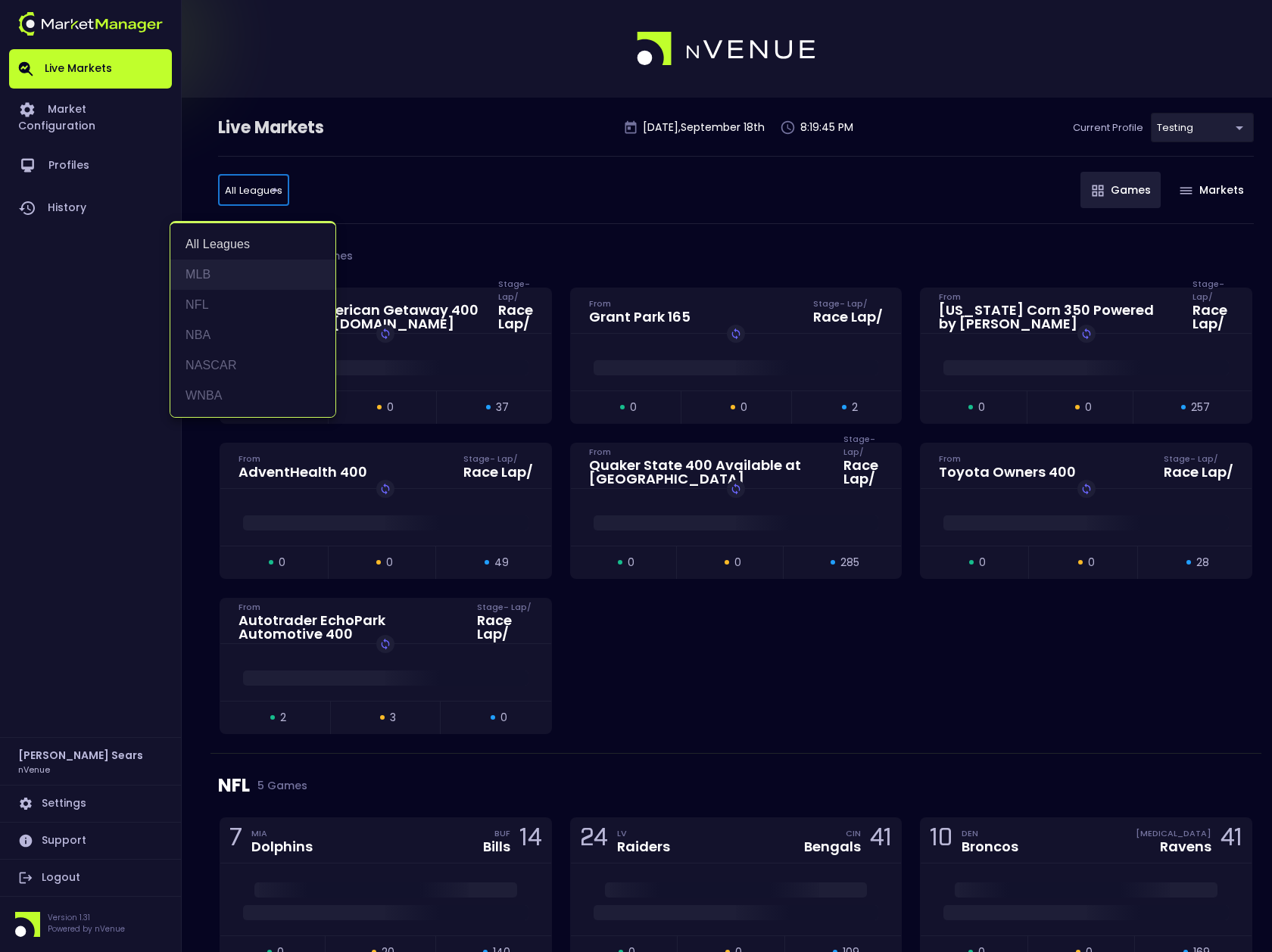
click at [201, 275] on li "MLB" at bounding box center [253, 274] width 165 height 30
type input "MLB"
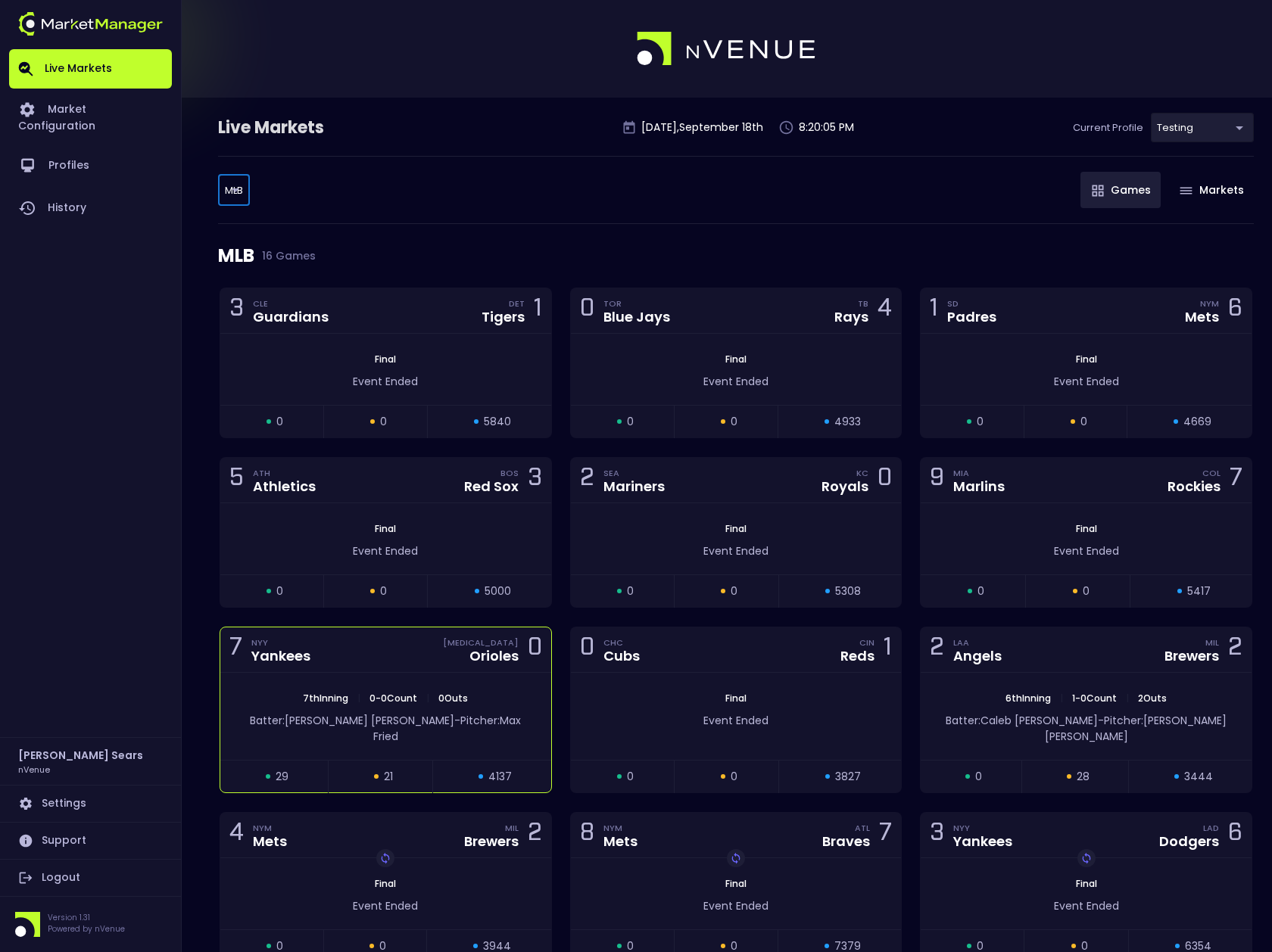
click at [486, 673] on div "7th Inning | 0 - 0 Count | 0 Outs Batter: [PERSON_NAME]: [PERSON_NAME]" at bounding box center [386, 716] width 331 height 87
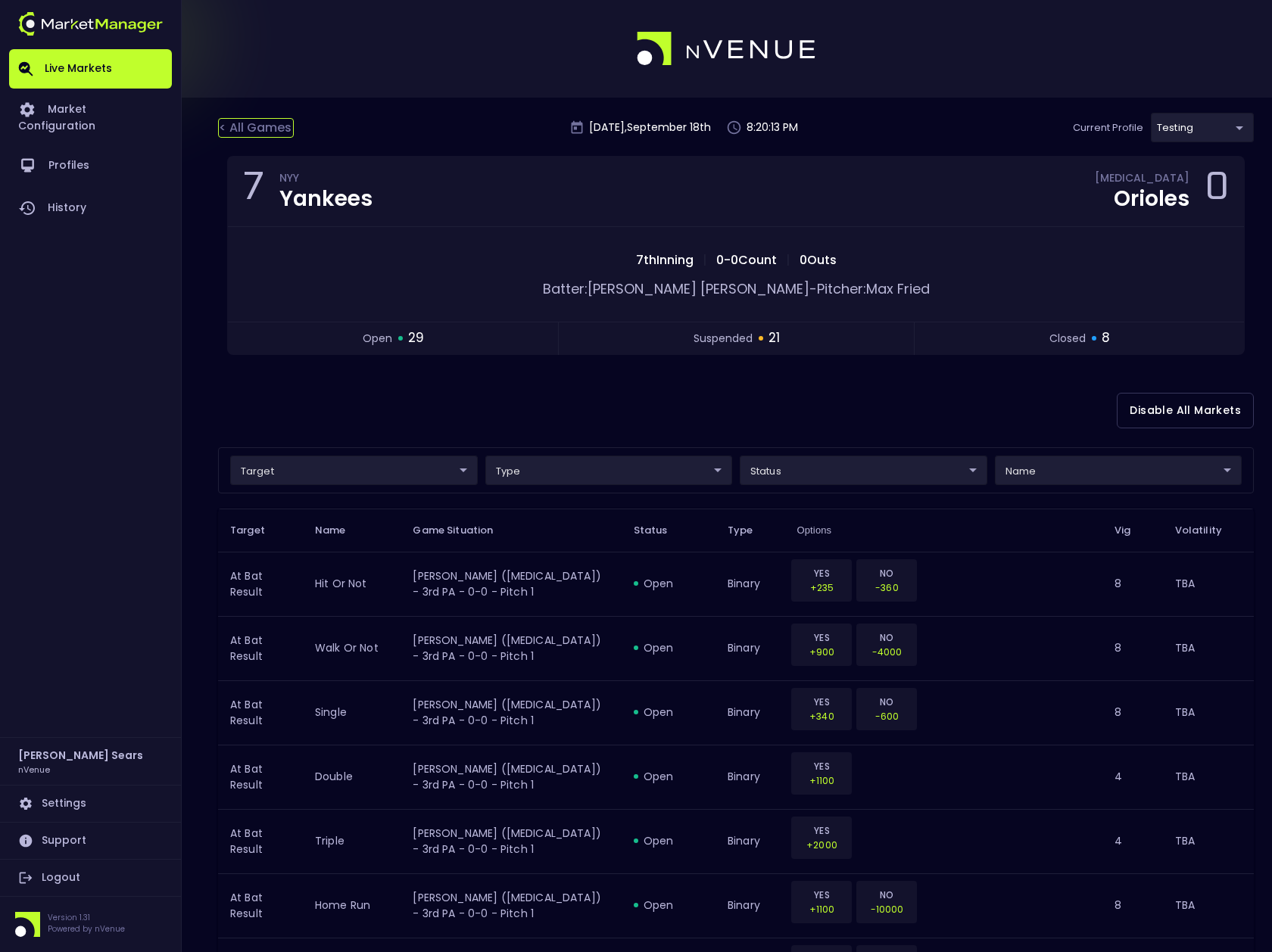
click at [262, 130] on div "< All Games" at bounding box center [256, 128] width 76 height 20
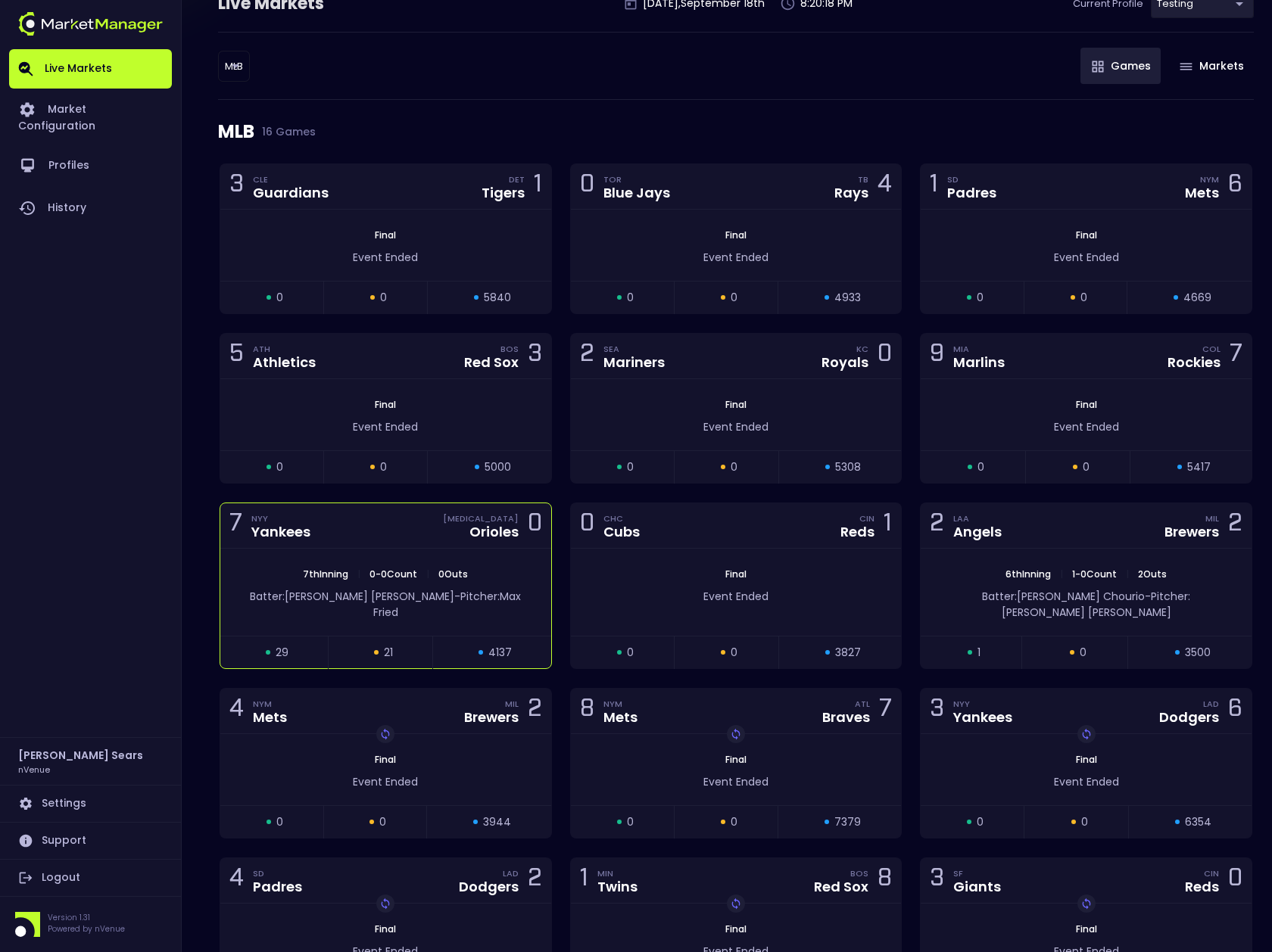
scroll to position [127, 0]
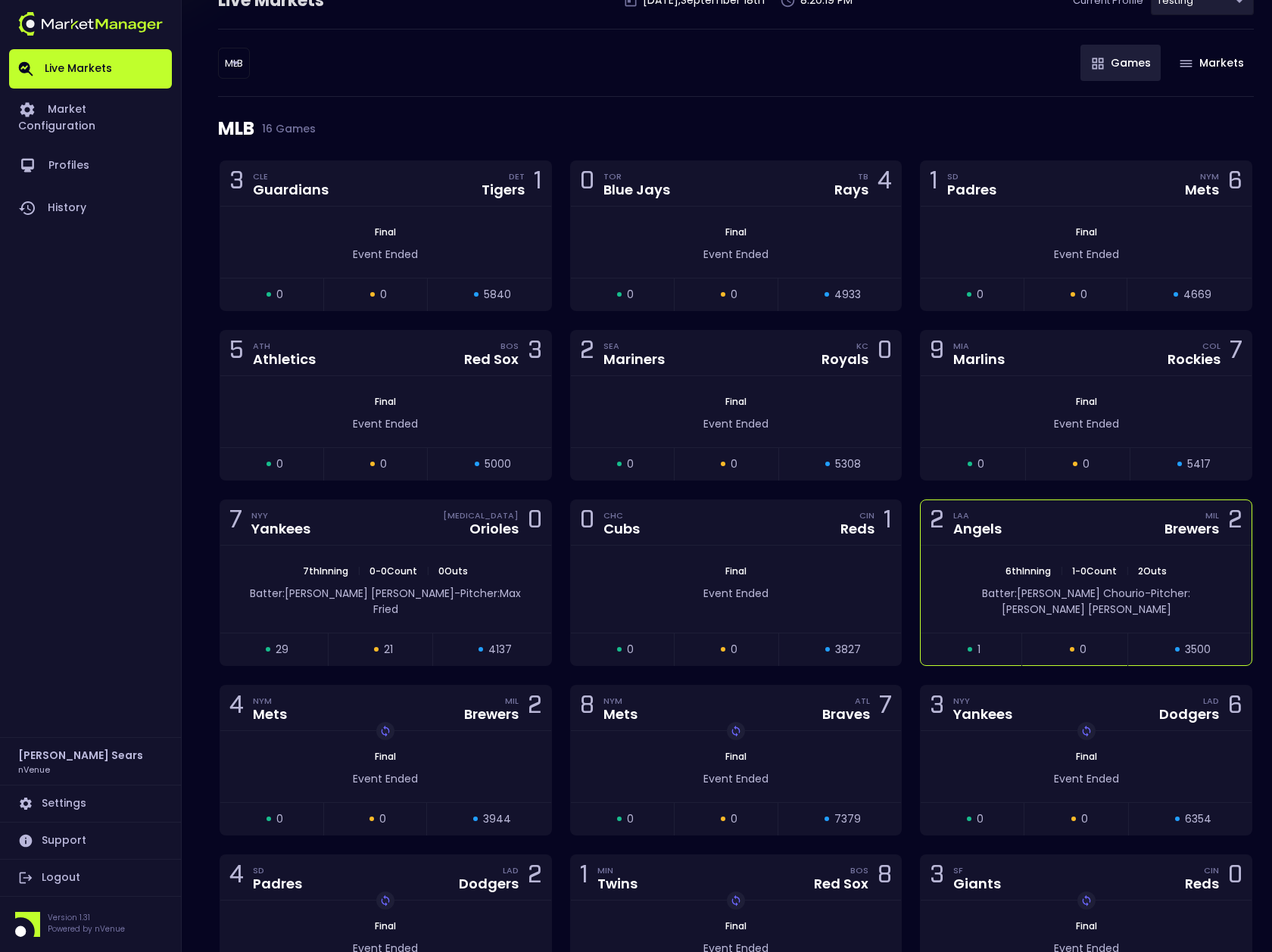
click at [958, 533] on div "Angels" at bounding box center [978, 529] width 49 height 14
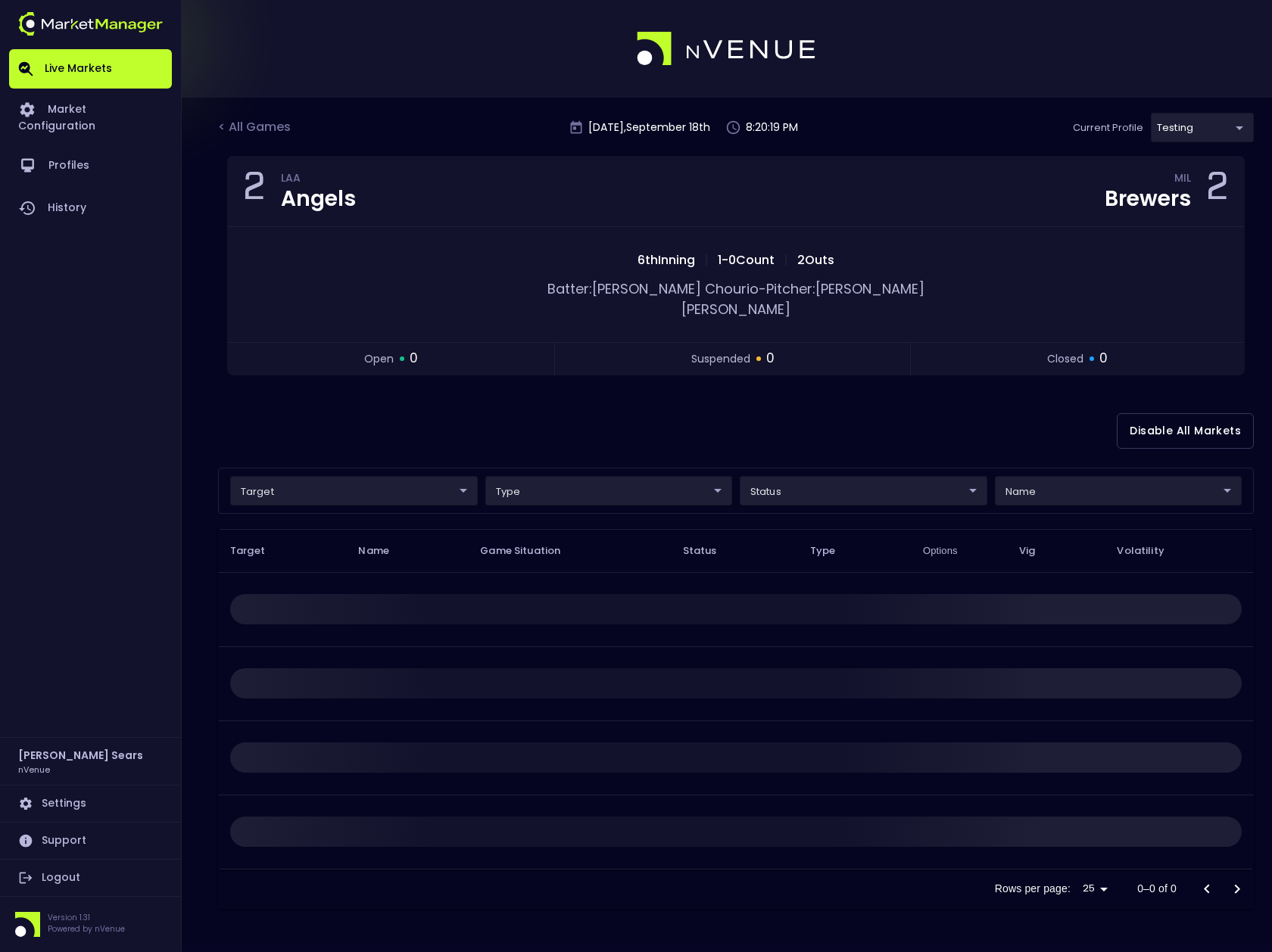
scroll to position [0, 0]
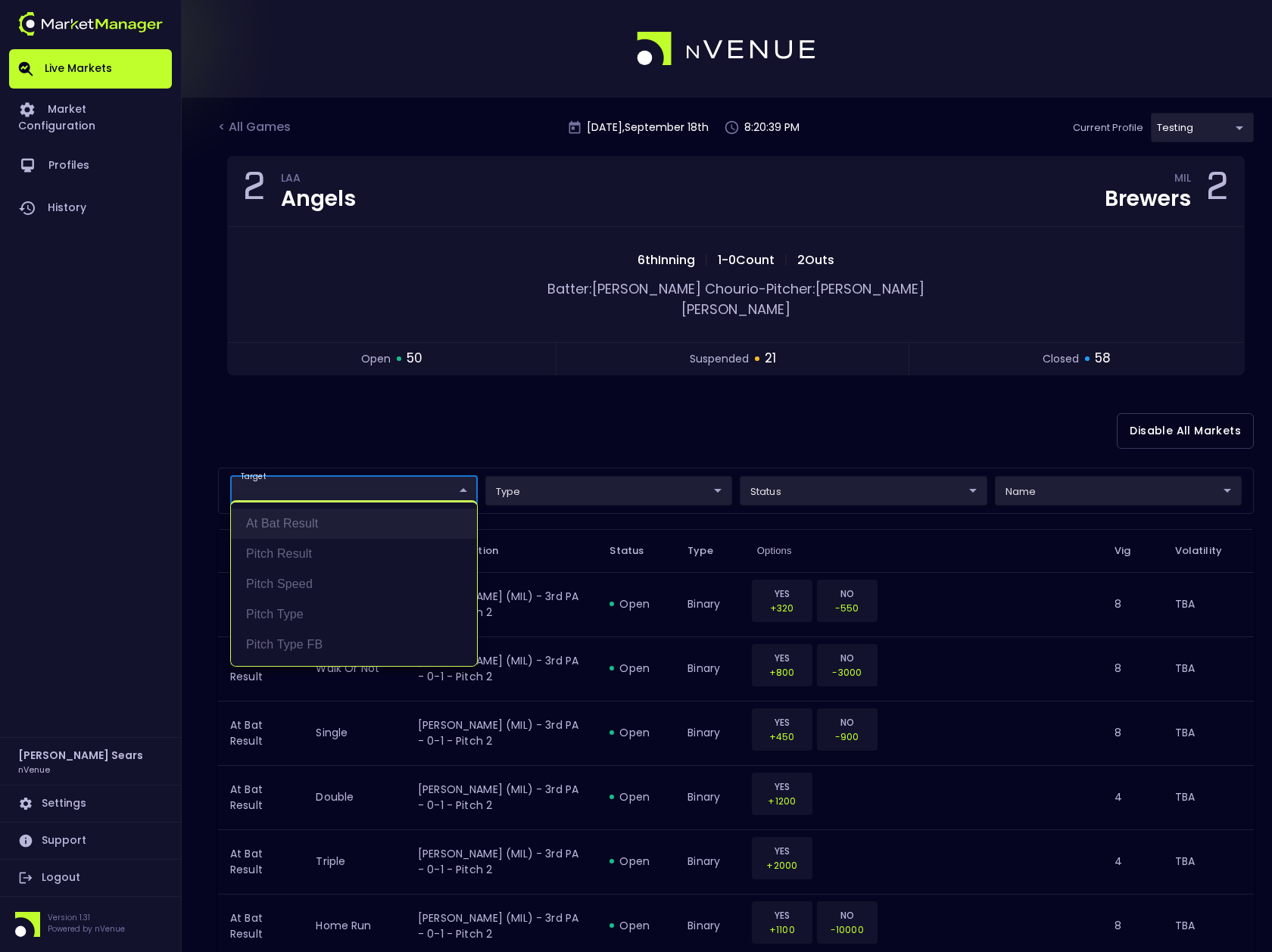
click at [311, 524] on li "At Bat Result" at bounding box center [353, 524] width 246 height 30
type input "At Bat Result"
click at [846, 473] on div at bounding box center [636, 476] width 1272 height 952
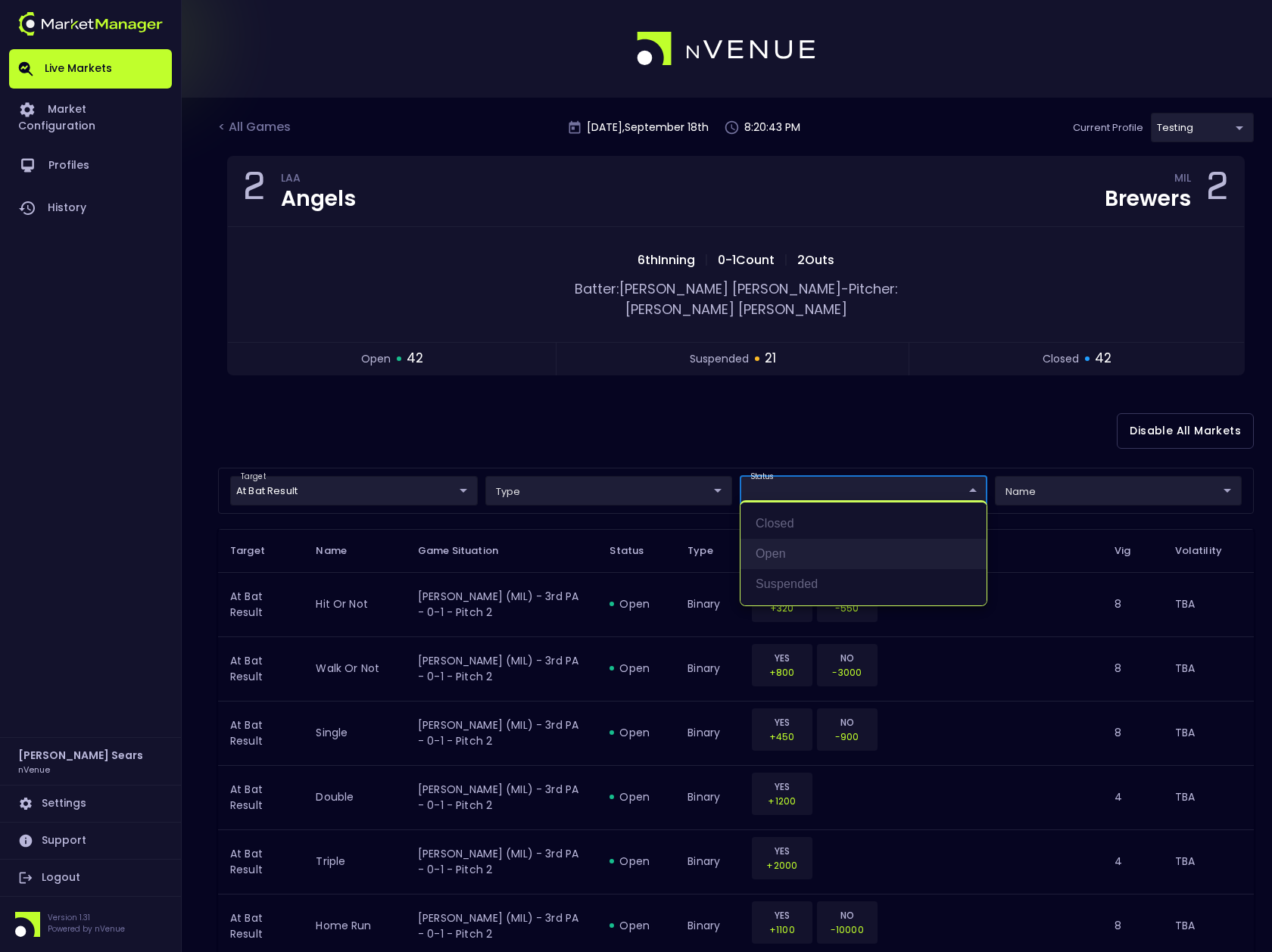
click at [782, 551] on li "open" at bounding box center [864, 553] width 246 height 30
type input "open"
click at [619, 425] on div at bounding box center [636, 476] width 1272 height 952
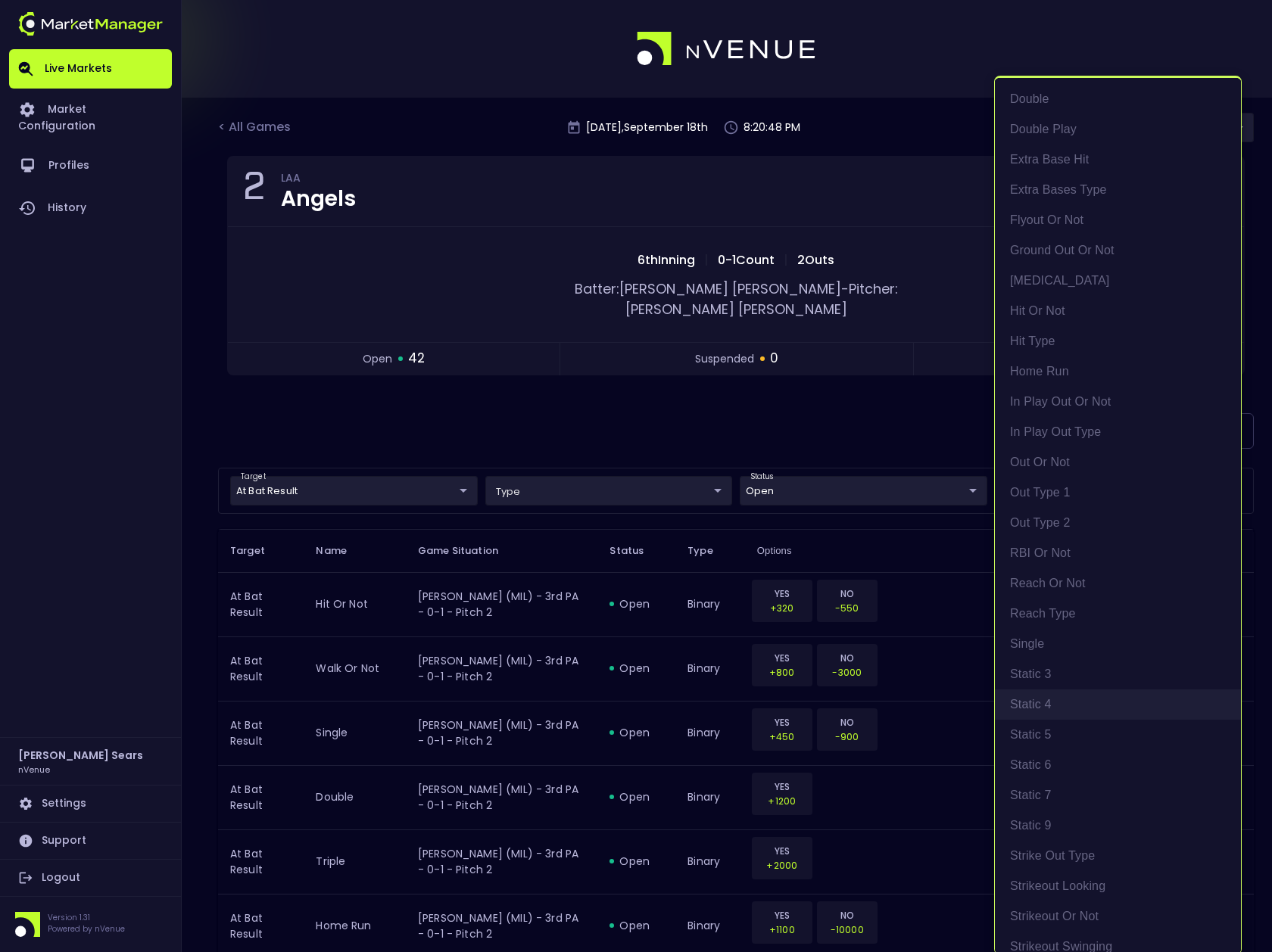
click at [1060, 701] on li "Static 4" at bounding box center [1118, 704] width 246 height 30
type input "Static 4"
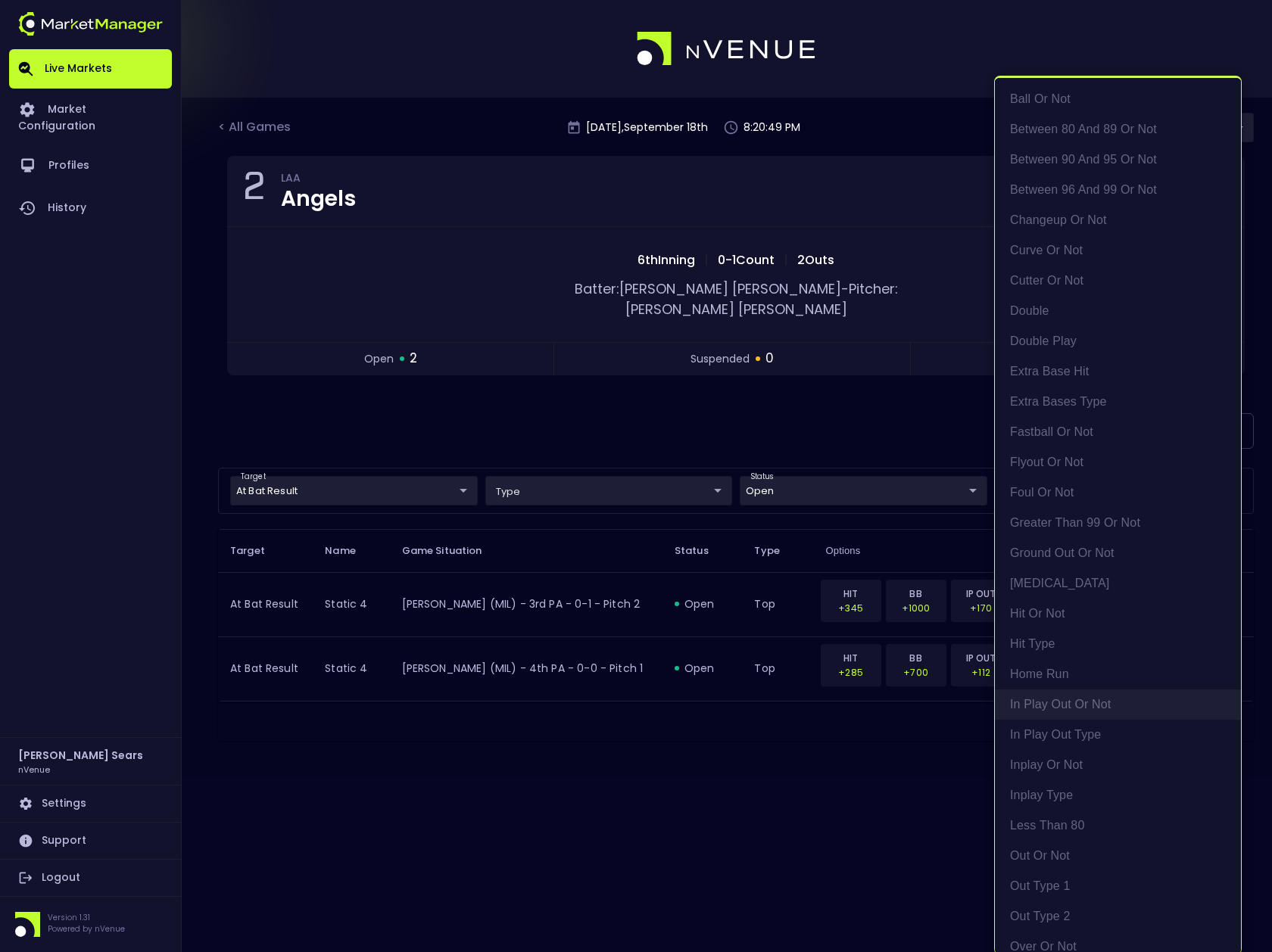
scroll to position [861, 0]
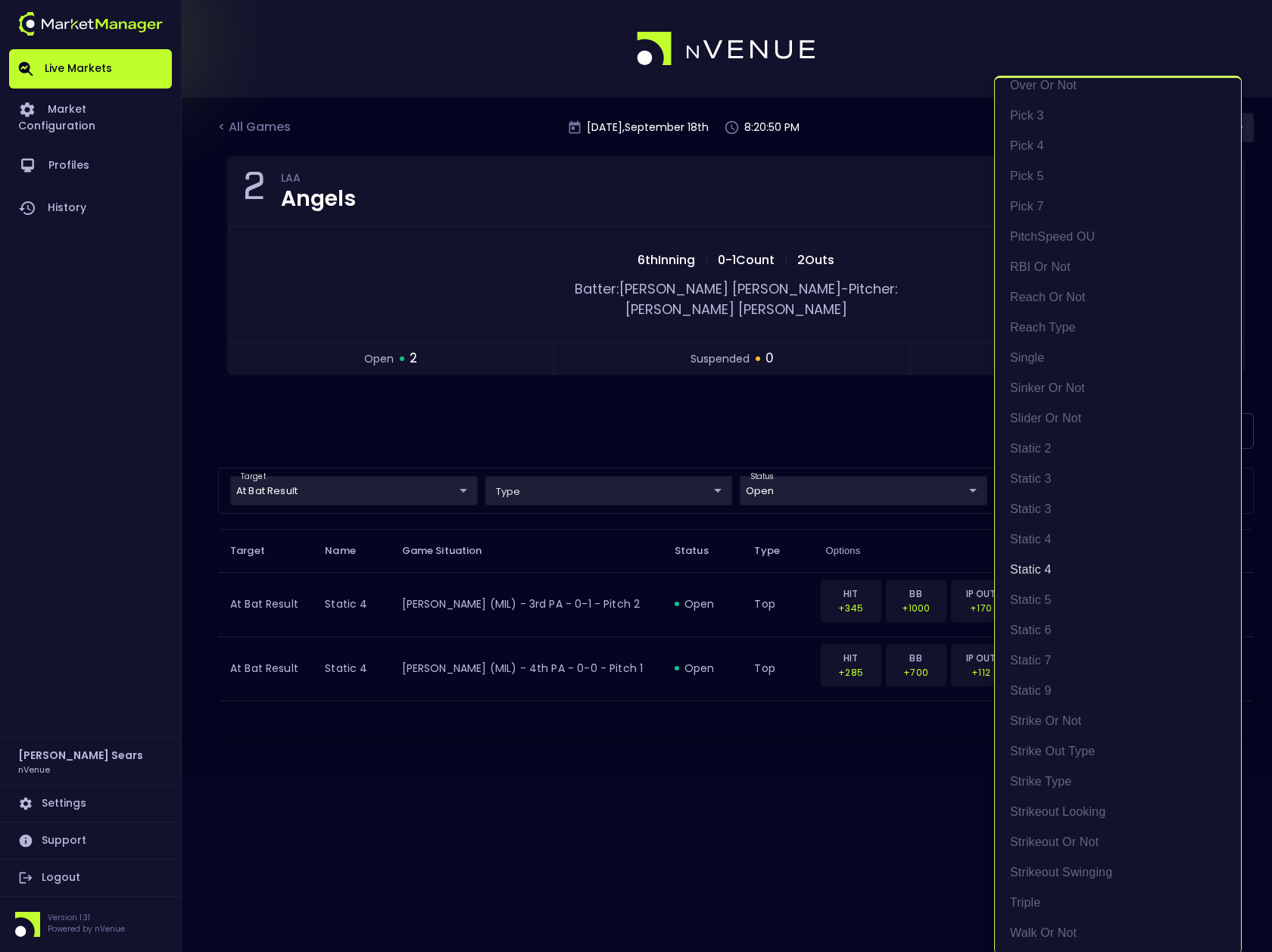
click at [655, 419] on div at bounding box center [636, 476] width 1272 height 952
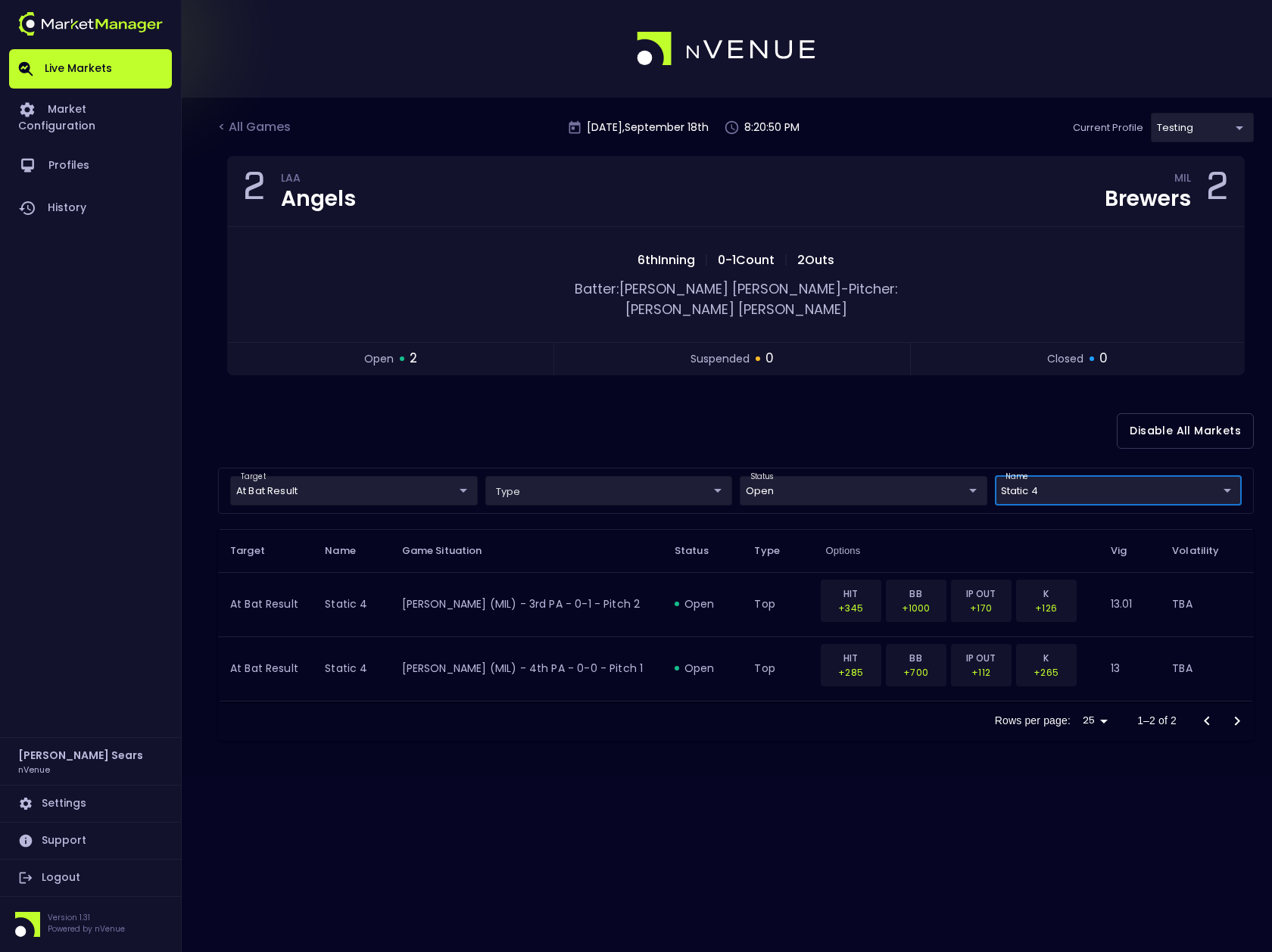
scroll to position [0, 0]
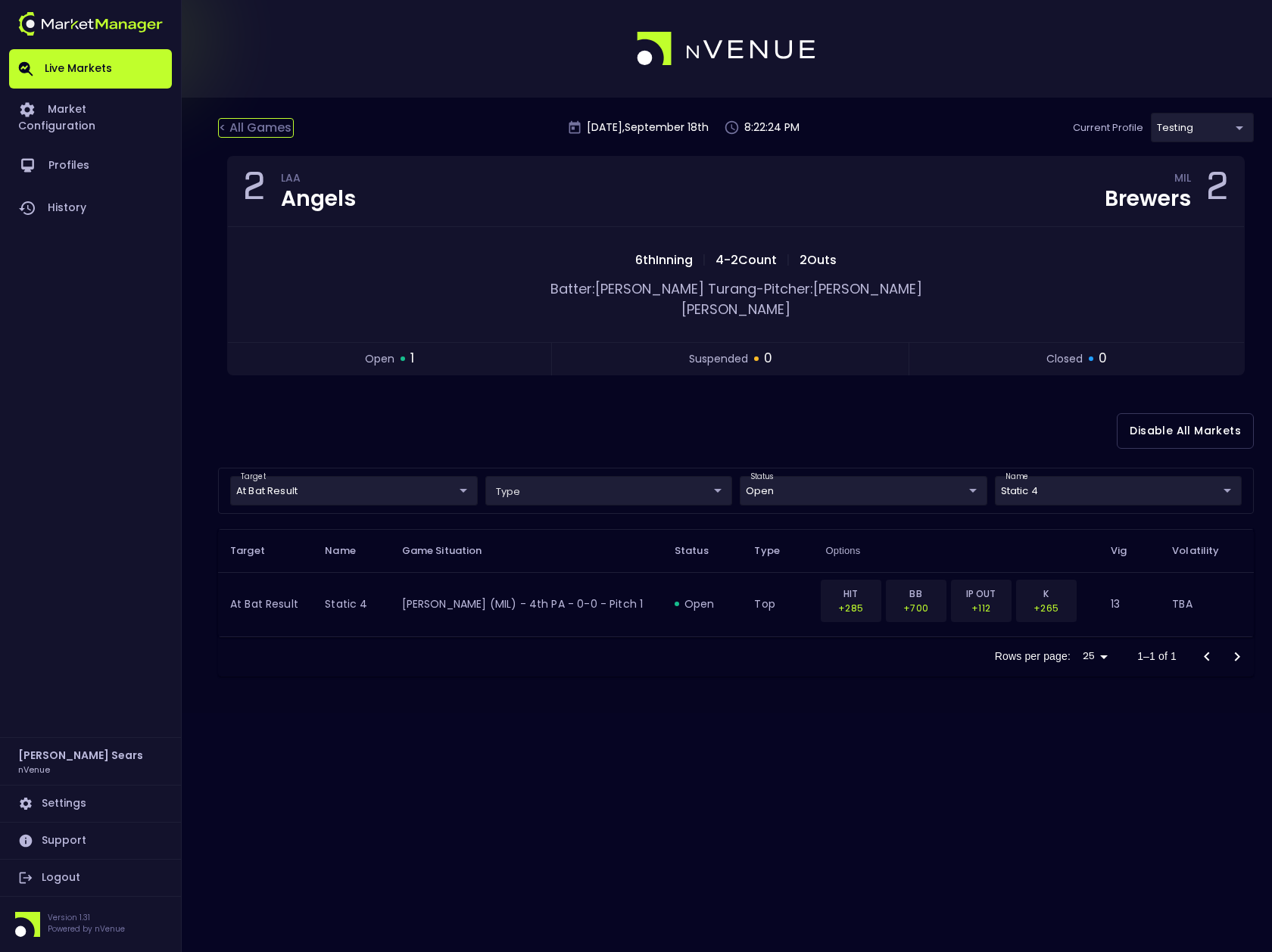
click at [276, 126] on div "< All Games" at bounding box center [256, 128] width 76 height 20
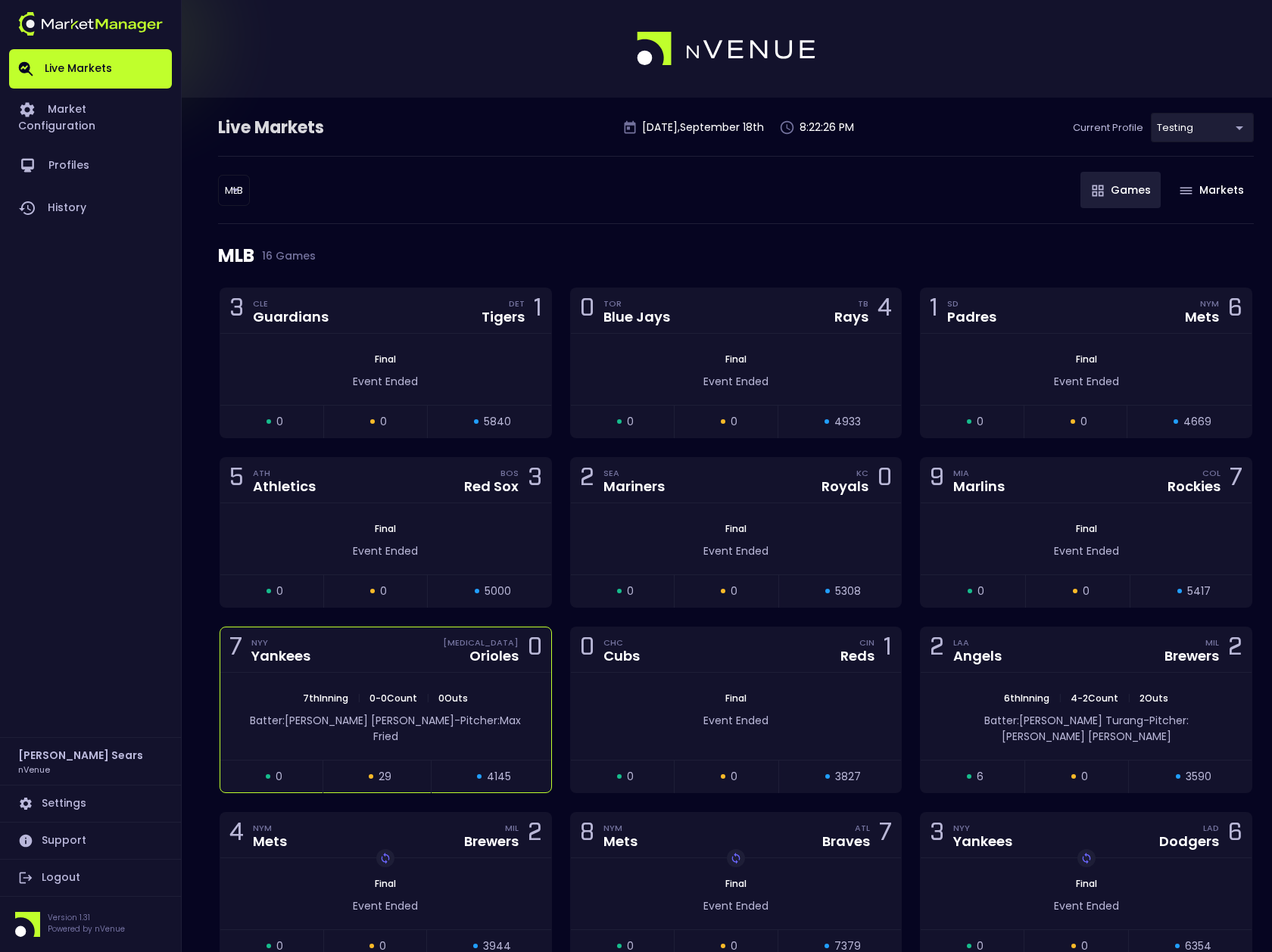
click at [434, 661] on div "7 NYY Yankees [MEDICAL_DATA] Orioles 0" at bounding box center [386, 650] width 331 height 45
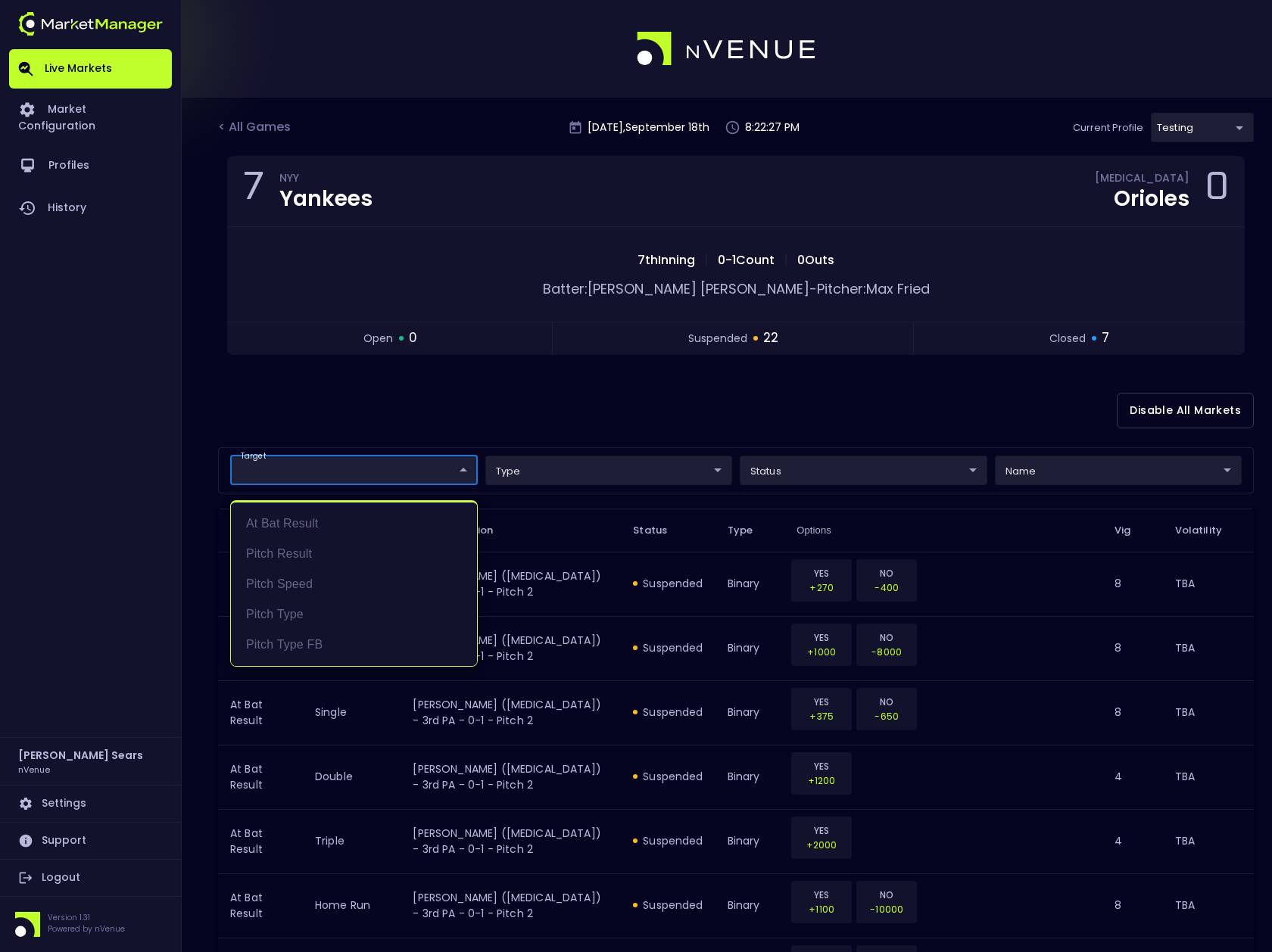
click at [306, 520] on li "At Bat Result" at bounding box center [353, 524] width 246 height 30
type input "At Bat Result"
click at [922, 476] on div at bounding box center [636, 476] width 1272 height 952
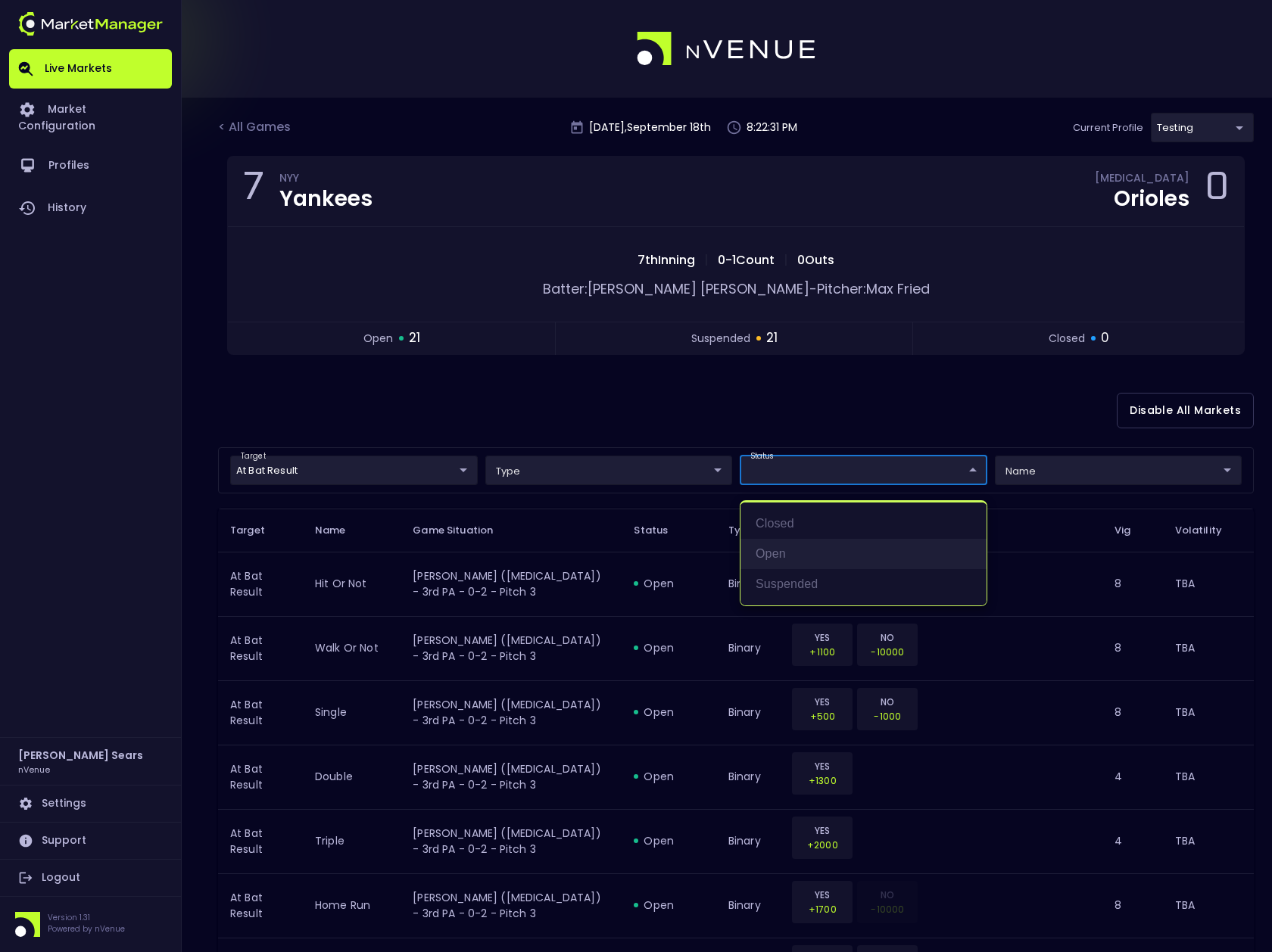
click at [777, 551] on li "open" at bounding box center [864, 553] width 246 height 30
type input "open"
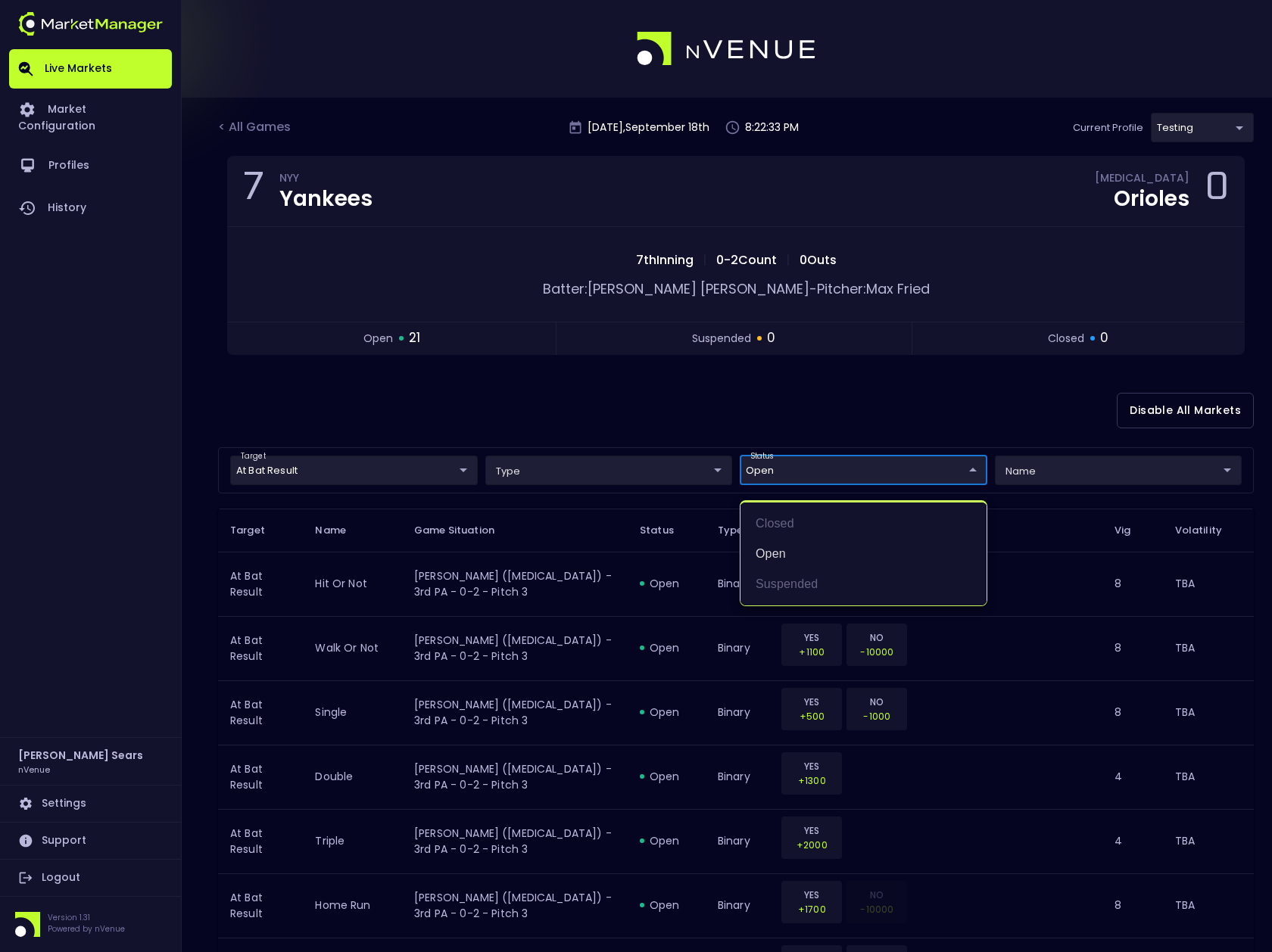
click at [1117, 470] on div at bounding box center [636, 476] width 1272 height 952
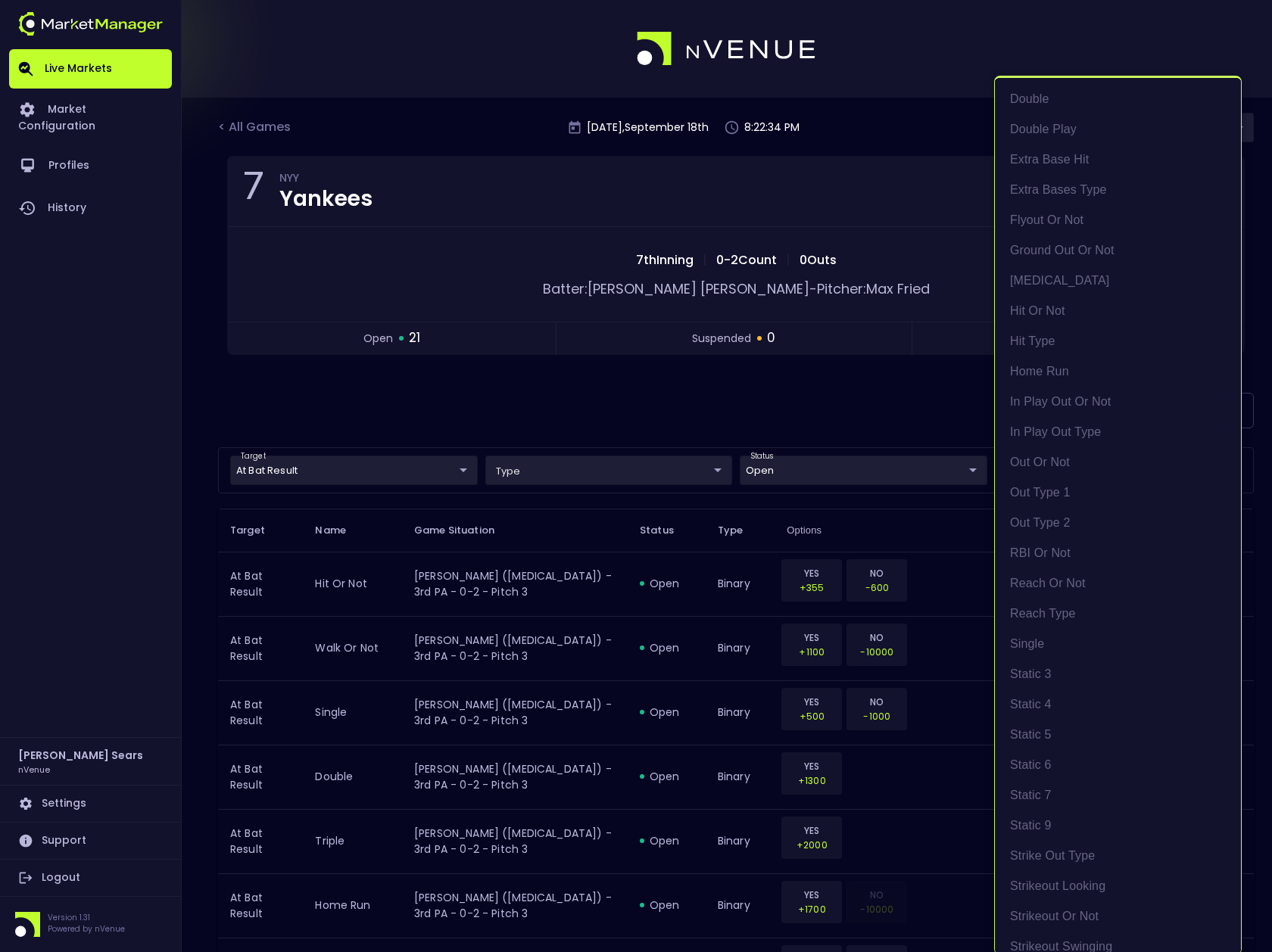
click at [1045, 703] on li "Static 4" at bounding box center [1118, 704] width 246 height 30
type input "Static 4"
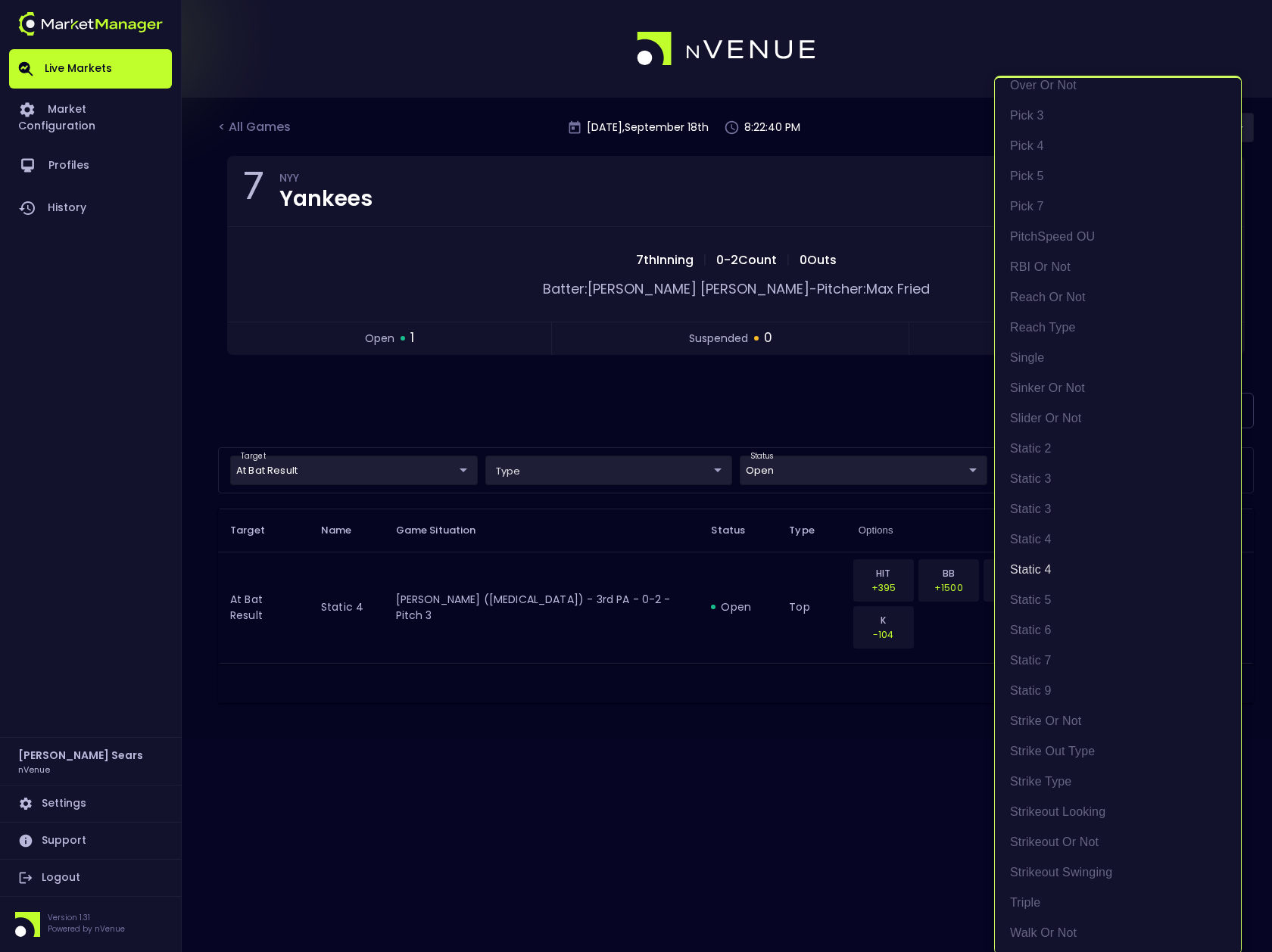
click at [595, 403] on div at bounding box center [636, 476] width 1272 height 952
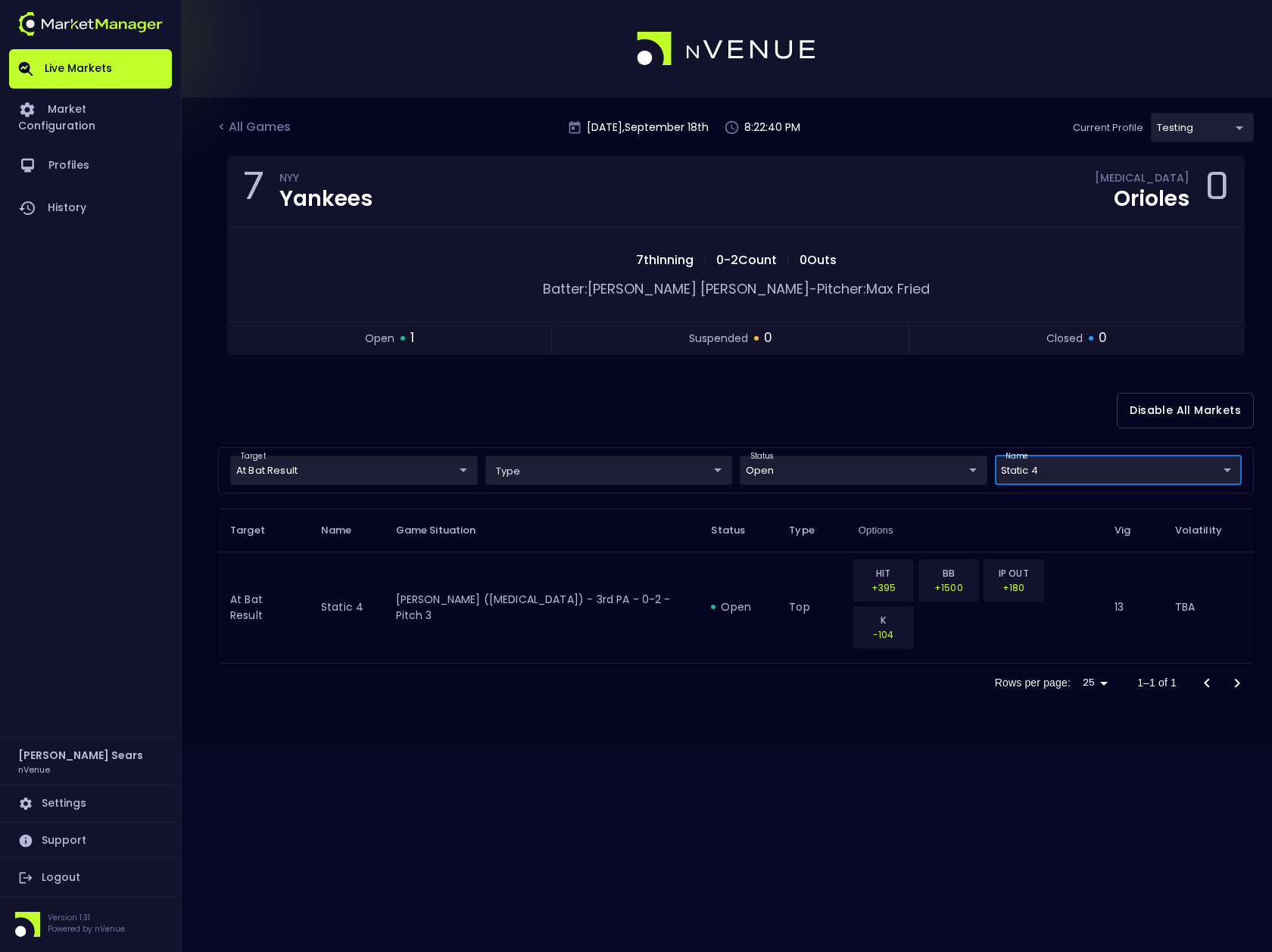
scroll to position [0, 0]
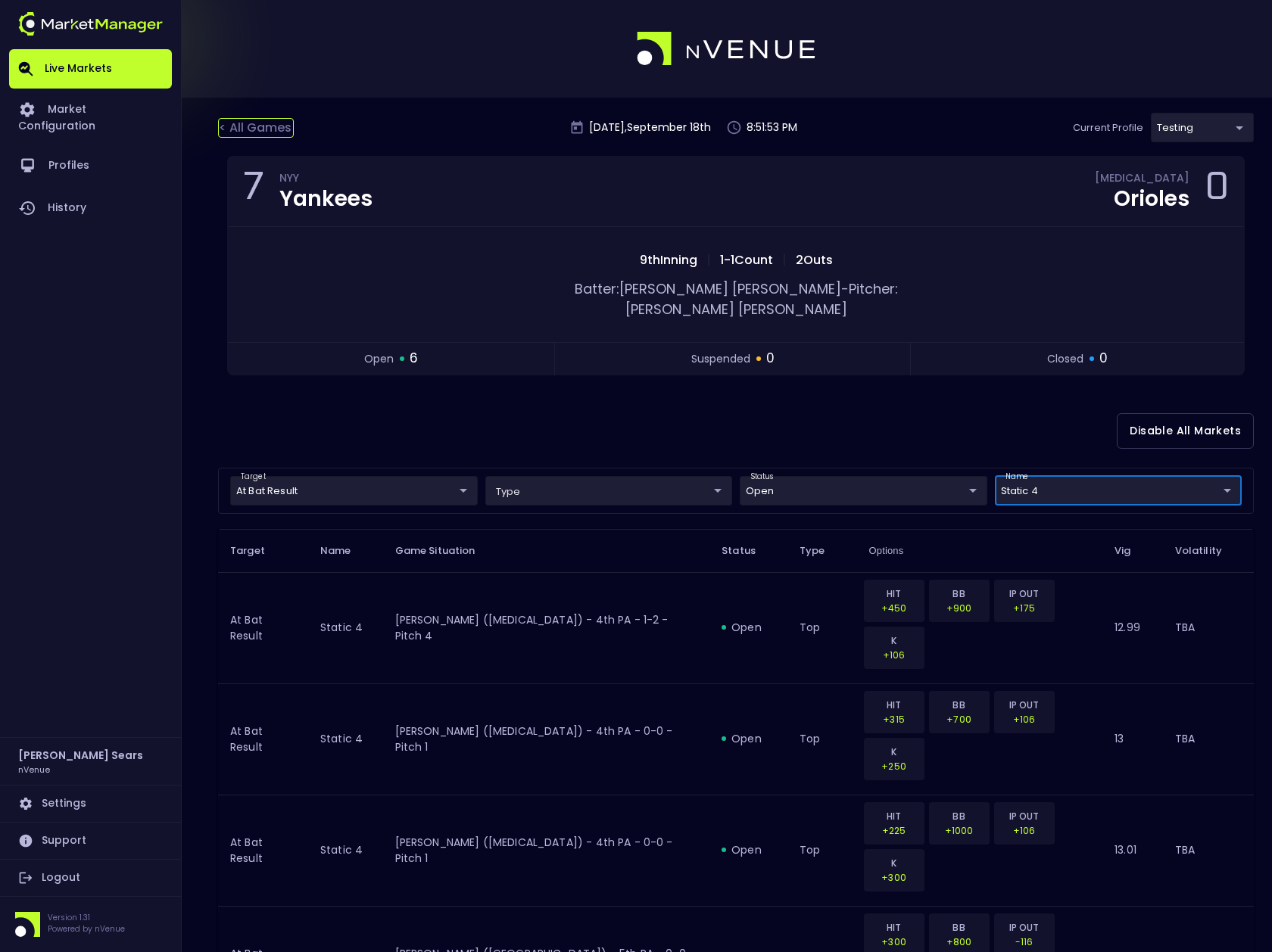
click at [267, 128] on div "< All Games" at bounding box center [256, 128] width 76 height 20
